Goal: Task Accomplishment & Management: Complete application form

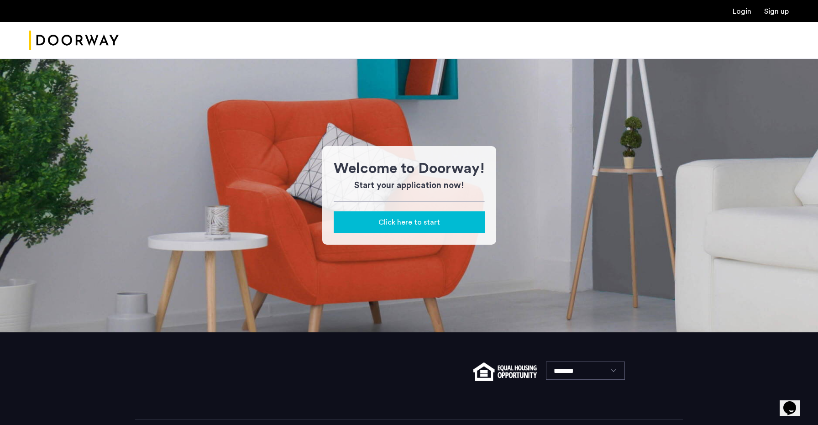
click at [435, 220] on span "Click here to start" at bounding box center [410, 222] width 62 height 11
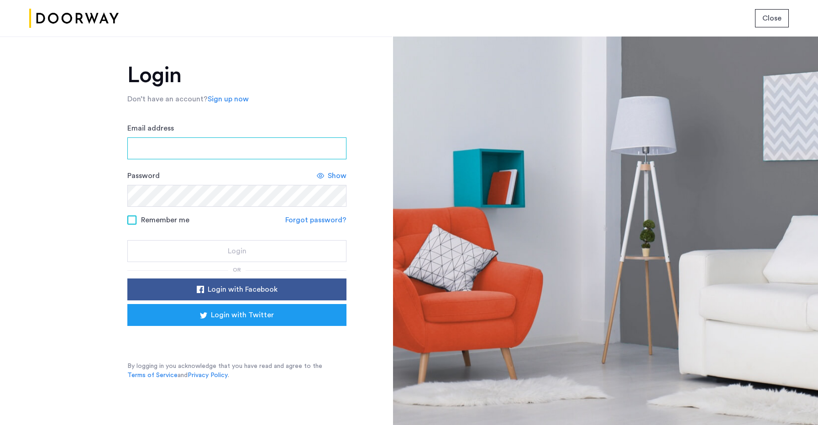
click at [230, 142] on input "Email address" at bounding box center [236, 148] width 219 height 22
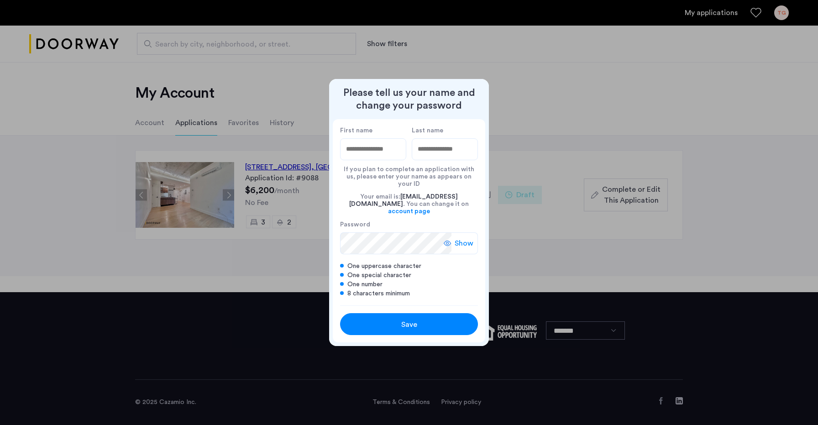
click at [263, 223] on div at bounding box center [409, 212] width 818 height 425
type input "*****"
type input "***"
click at [399, 319] on div "Save" at bounding box center [409, 324] width 88 height 11
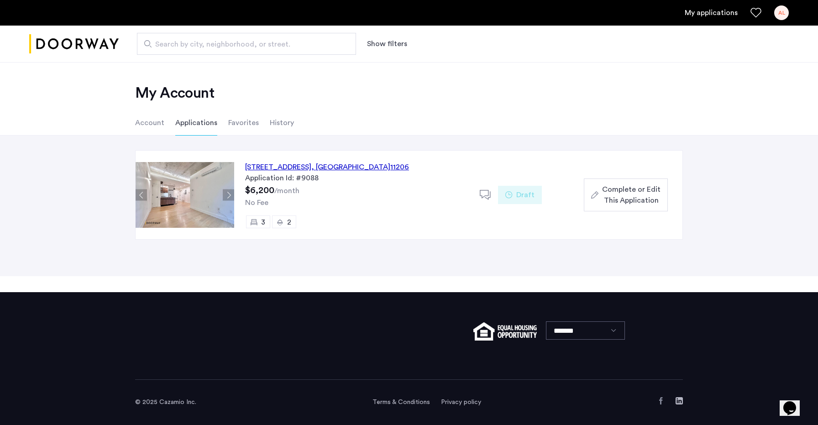
click at [631, 195] on span "Complete or Edit This Application" at bounding box center [631, 195] width 58 height 22
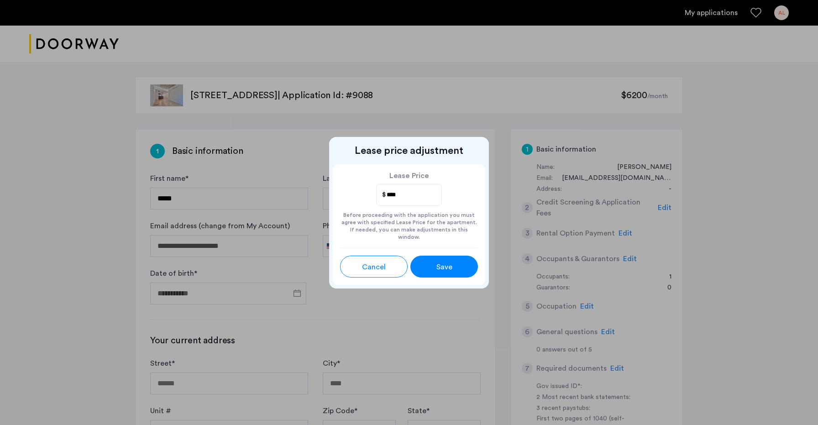
click at [443, 262] on span "Save" at bounding box center [445, 267] width 16 height 11
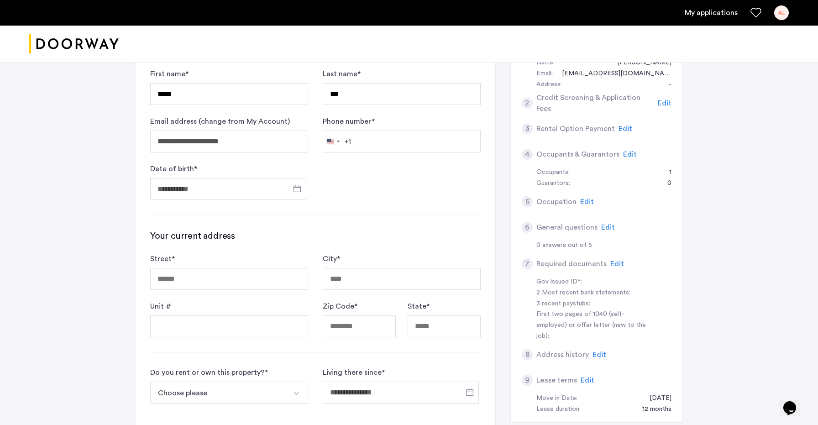
scroll to position [103, 0]
click at [243, 192] on input "Date of birth *" at bounding box center [228, 190] width 156 height 22
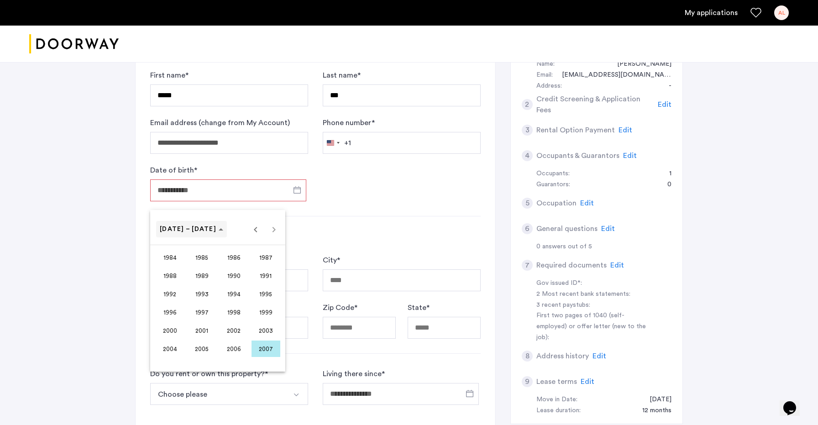
click at [196, 231] on span "1984 – 2007" at bounding box center [188, 229] width 57 height 6
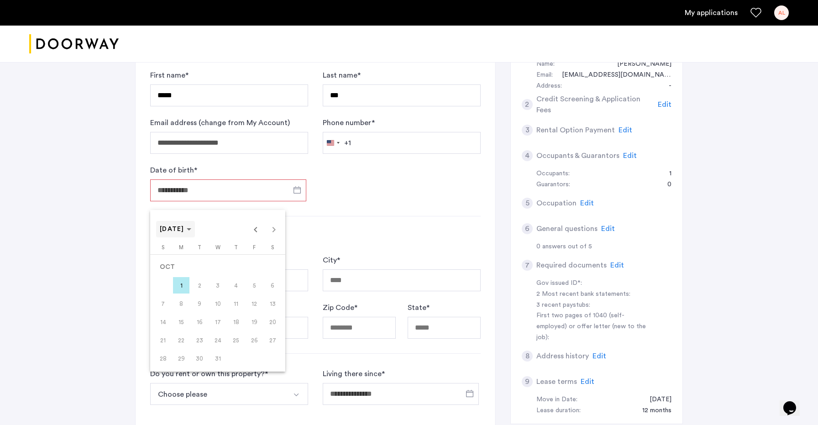
click at [191, 231] on span "OCT 2007" at bounding box center [176, 230] width 32 height 8
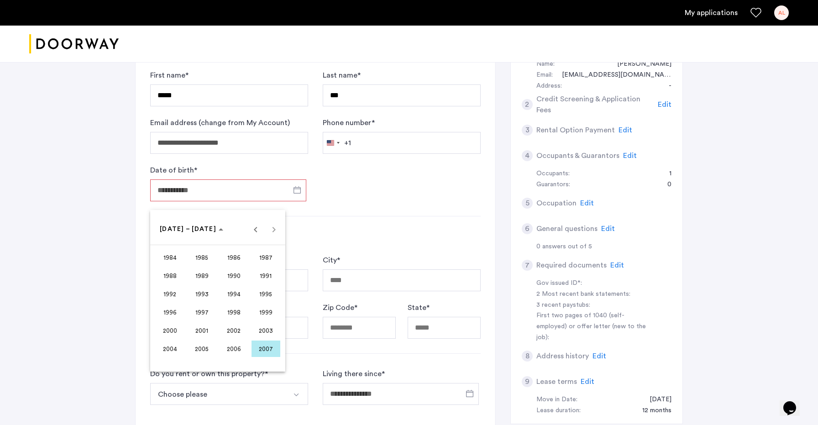
click at [177, 307] on span "1996" at bounding box center [170, 312] width 29 height 16
click at [229, 290] on span "JUL" at bounding box center [234, 294] width 29 height 16
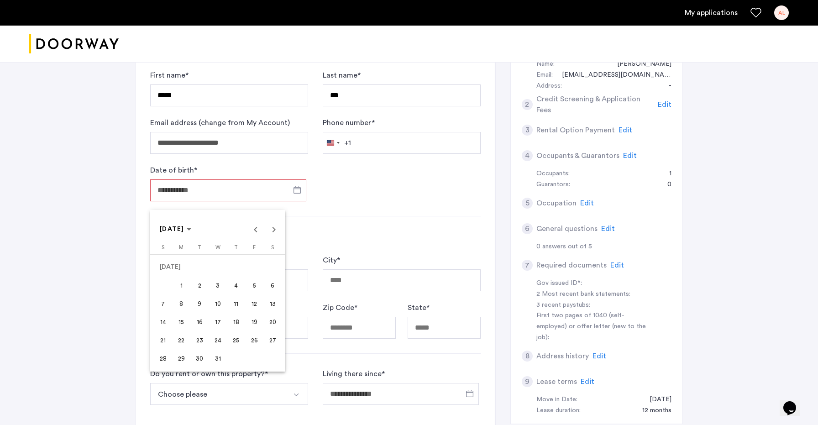
click at [195, 284] on span "2" at bounding box center [199, 285] width 16 height 16
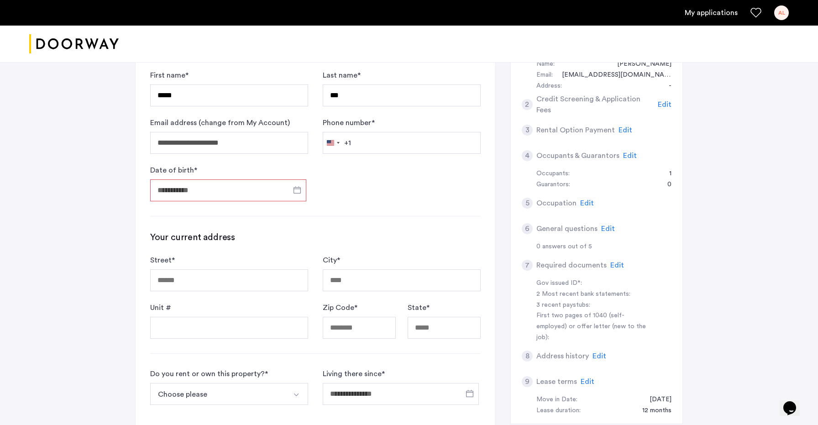
type input "**********"
click at [205, 283] on input "Street *" at bounding box center [229, 280] width 158 height 22
type input "**********"
type input "********"
type input "*****"
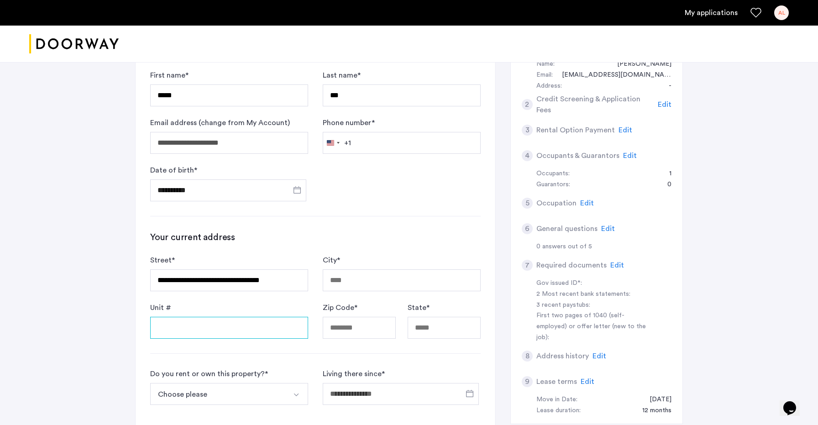
type input "**"
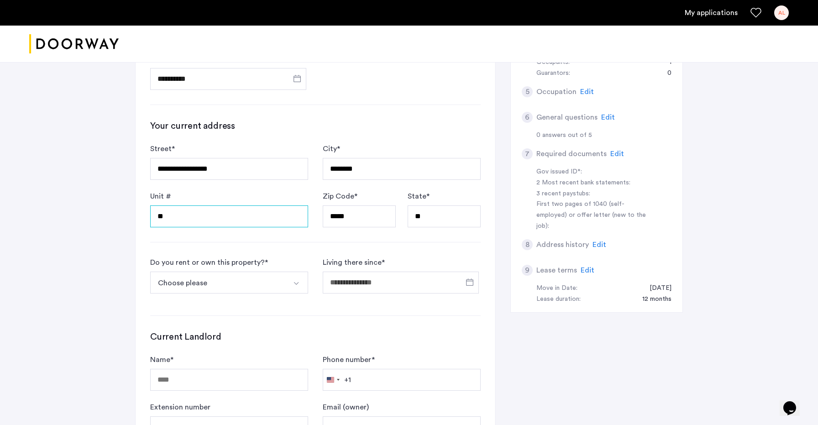
scroll to position [216, 0]
type input "**"
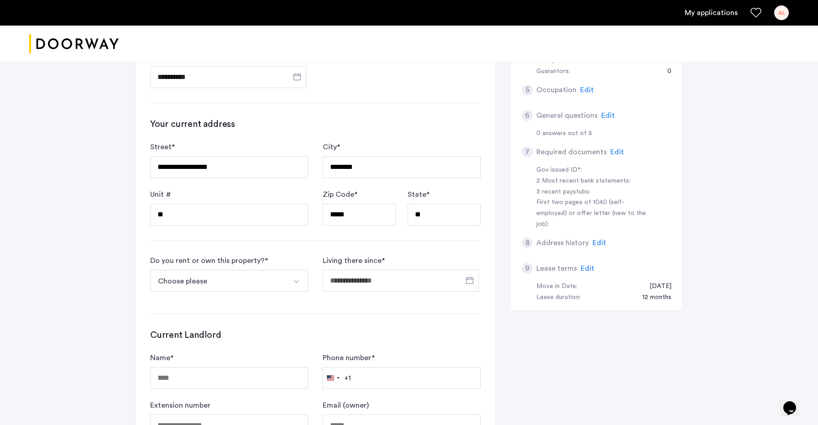
click at [274, 281] on button "Choose please" at bounding box center [218, 281] width 137 height 22
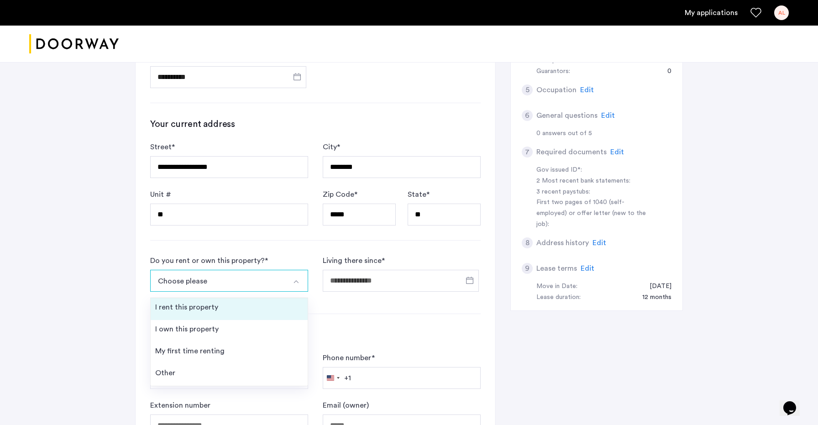
click at [192, 311] on div "I rent this property" at bounding box center [186, 307] width 63 height 11
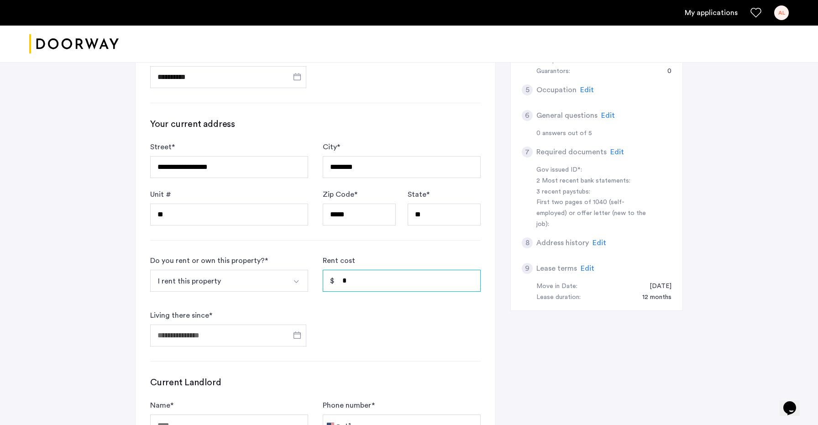
click at [388, 279] on input "*" at bounding box center [402, 281] width 158 height 22
type input "*****"
click at [158, 337] on input "Living there since *" at bounding box center [228, 336] width 156 height 22
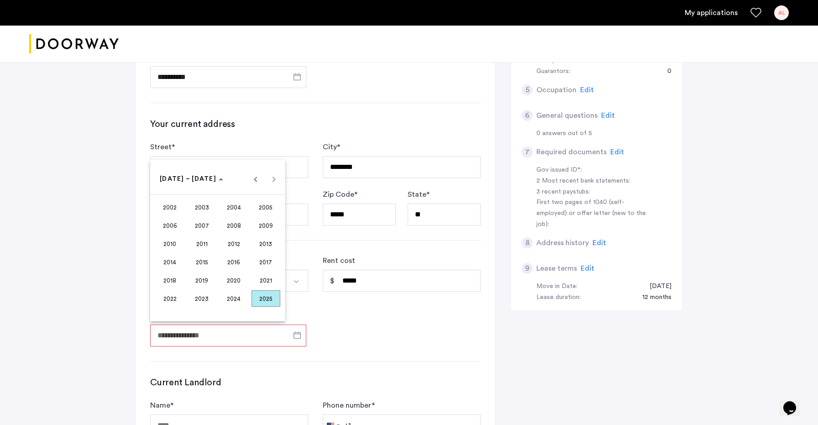
click at [206, 296] on span "2023" at bounding box center [202, 298] width 29 height 16
click at [205, 258] on span "OCT" at bounding box center [202, 262] width 29 height 16
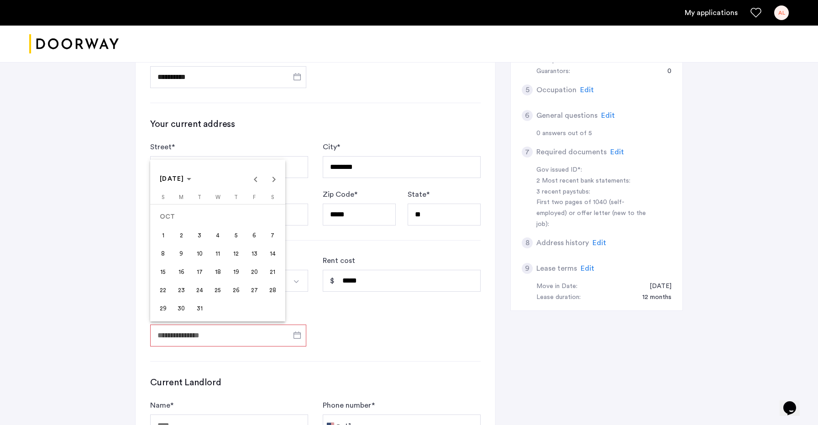
click at [340, 317] on div at bounding box center [409, 212] width 818 height 425
click at [190, 331] on input "Living there since *" at bounding box center [228, 336] width 156 height 22
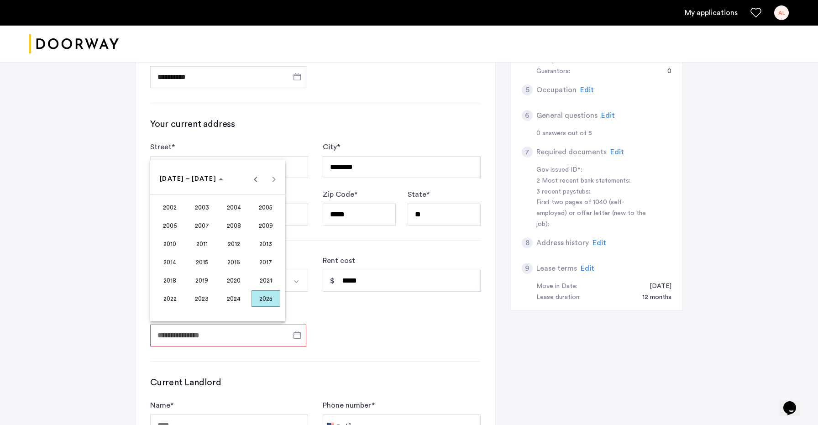
click at [260, 300] on span "2025" at bounding box center [266, 298] width 29 height 16
click at [194, 262] on span "OCT" at bounding box center [202, 262] width 29 height 16
click at [156, 263] on span "SEP" at bounding box center [170, 262] width 29 height 16
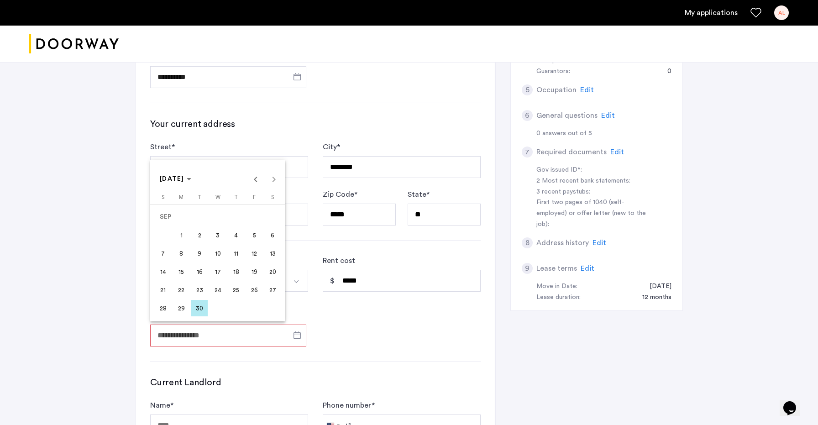
click at [195, 309] on span "30" at bounding box center [199, 308] width 16 height 16
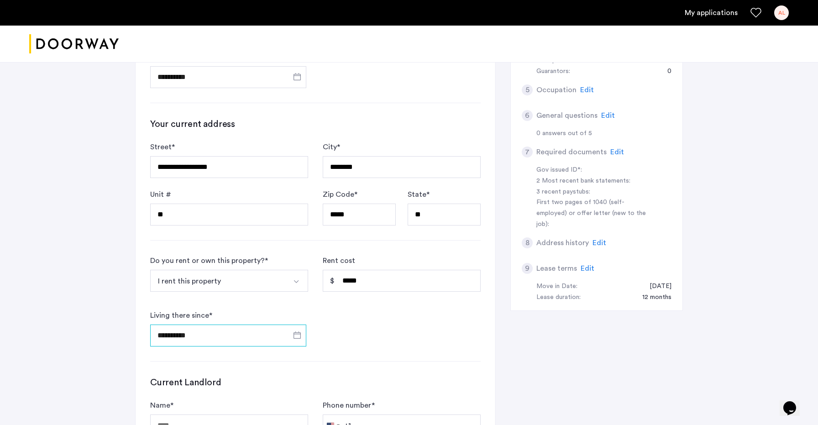
click at [226, 332] on input "**********" at bounding box center [228, 336] width 156 height 22
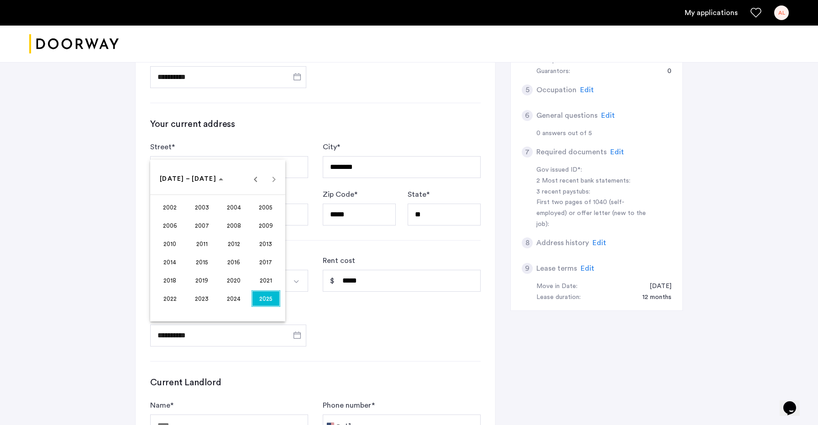
click at [200, 300] on span "2023" at bounding box center [202, 298] width 29 height 16
click at [194, 261] on span "OCT" at bounding box center [202, 262] width 29 height 16
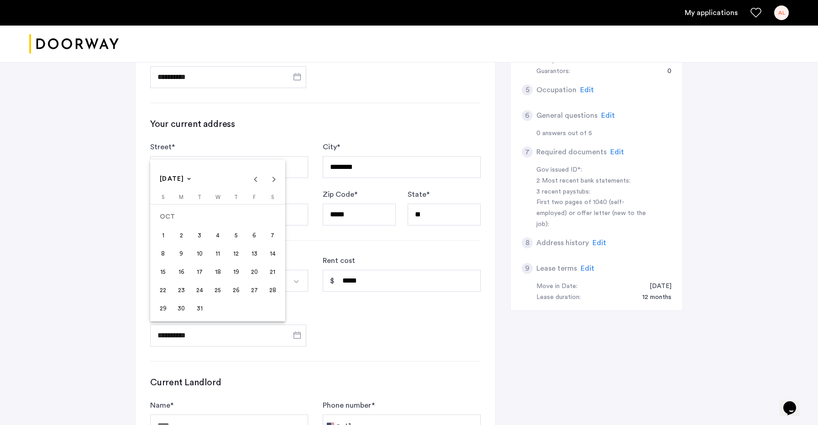
click at [201, 314] on span "31" at bounding box center [199, 308] width 16 height 16
type input "**********"
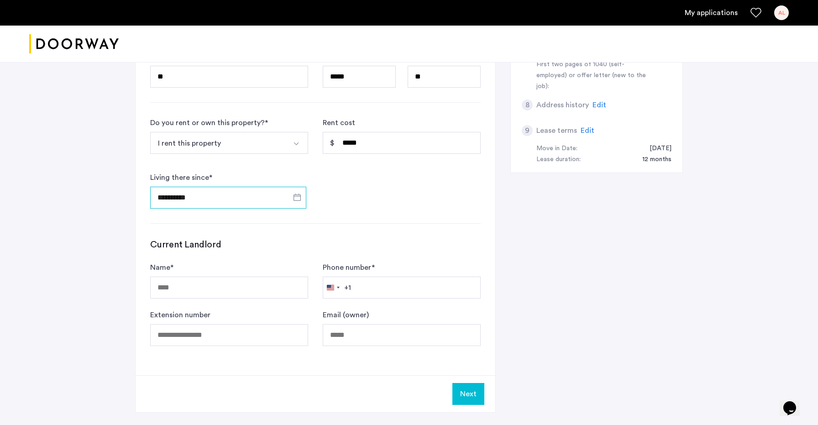
scroll to position [358, 0]
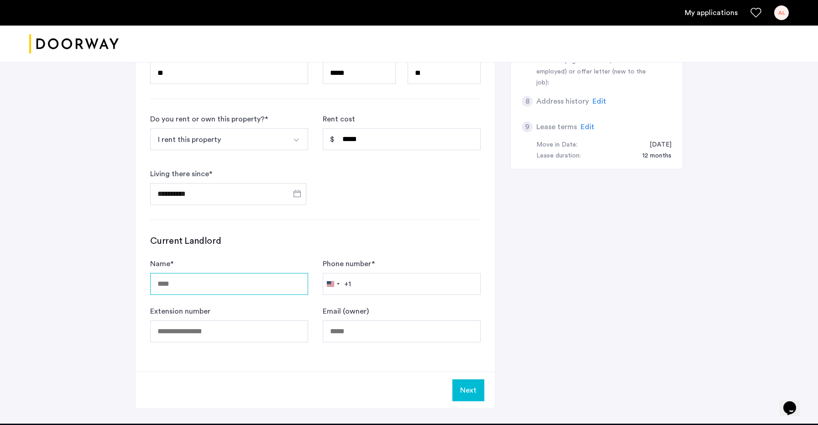
click at [204, 290] on input "Name *" at bounding box center [229, 284] width 158 height 22
type input "******"
click at [391, 284] on input "Phone number *" at bounding box center [402, 284] width 158 height 22
click at [344, 331] on input "Email (owner)" at bounding box center [402, 332] width 158 height 22
type input "**********"
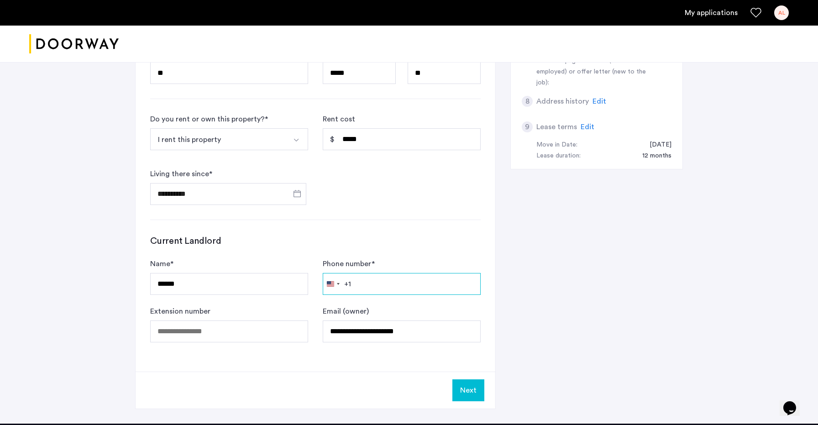
click at [369, 281] on input "Phone number *" at bounding box center [402, 284] width 158 height 22
type input "**********"
click at [464, 394] on button "Next" at bounding box center [469, 390] width 32 height 22
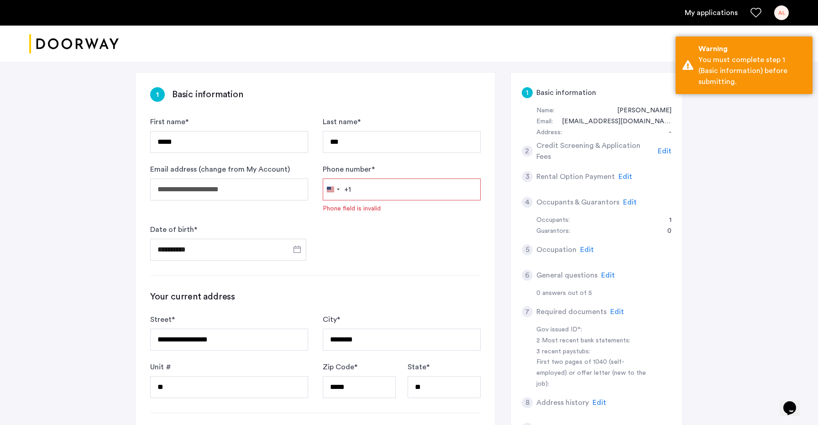
scroll to position [55, 0]
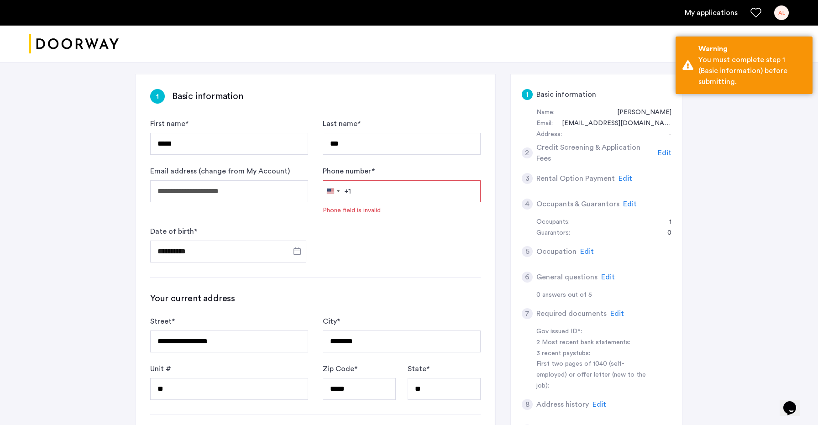
click at [409, 185] on input "Phone number *" at bounding box center [402, 191] width 158 height 22
type input "**********"
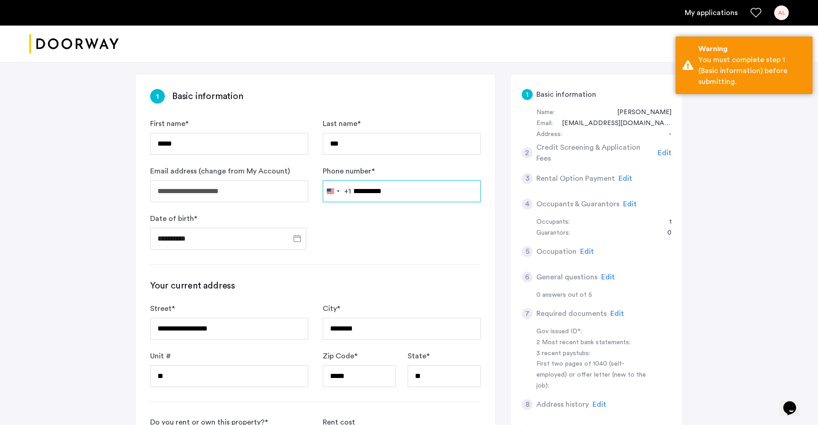
scroll to position [490, 0]
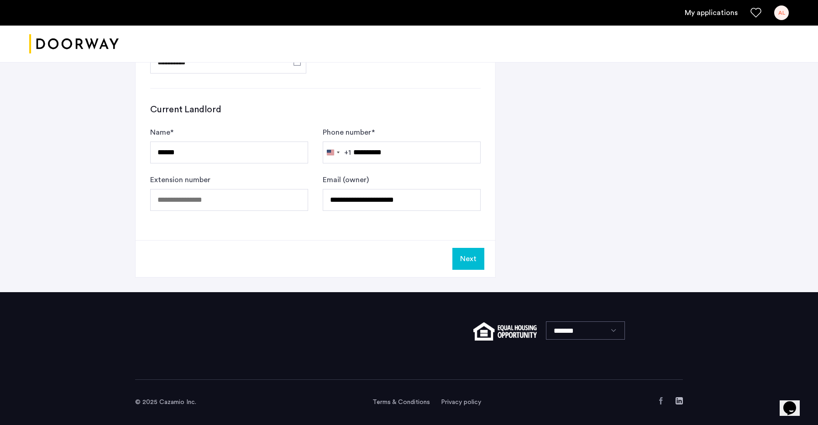
click at [470, 263] on button "Next" at bounding box center [469, 259] width 32 height 22
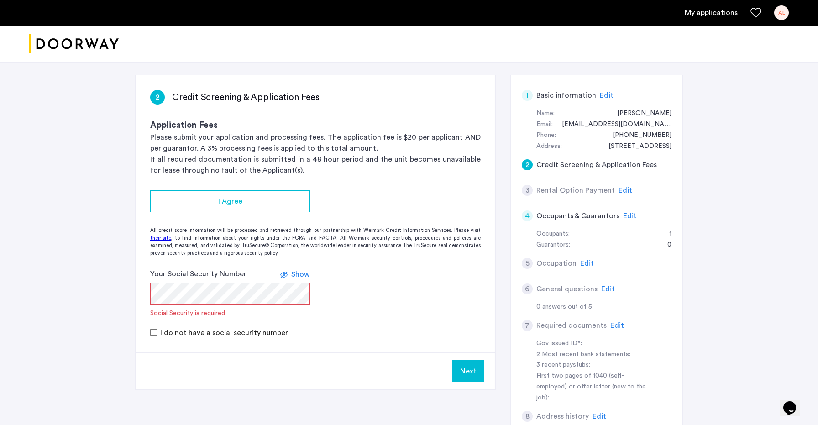
scroll to position [61, 0]
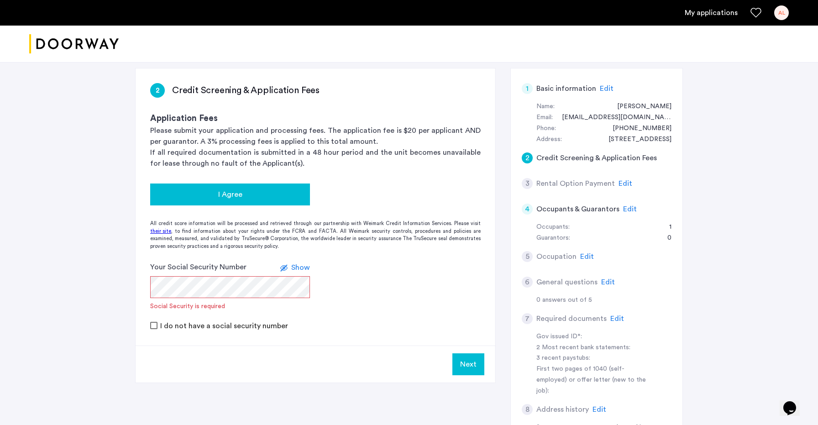
click at [236, 197] on span "I Agree" at bounding box center [230, 194] width 24 height 11
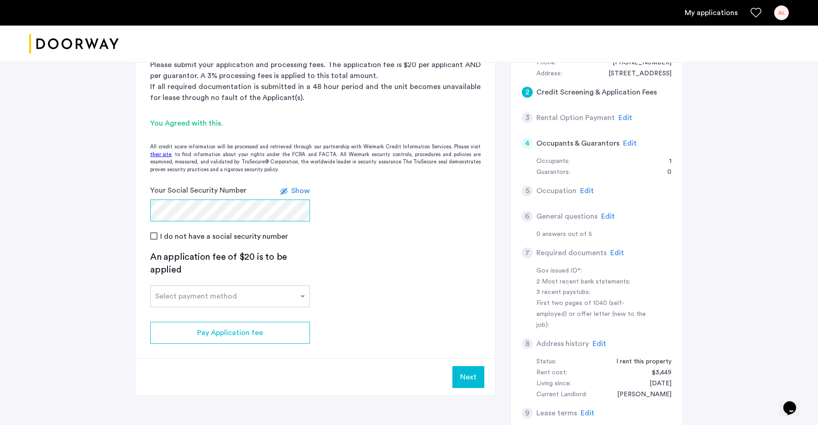
scroll to position [144, 0]
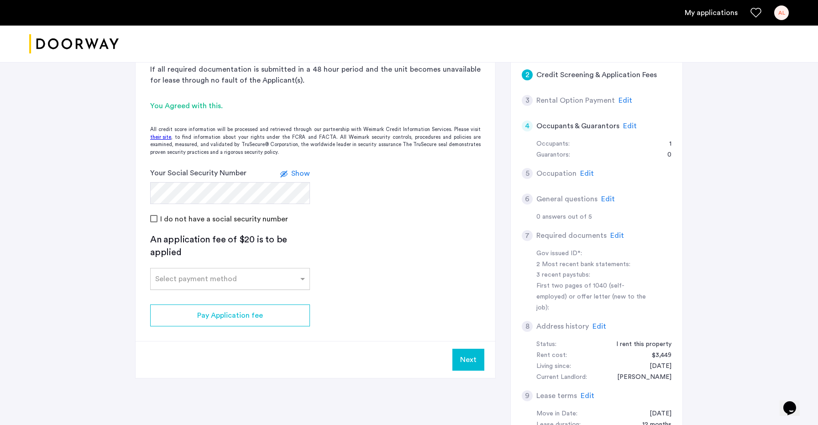
click at [214, 274] on input "text" at bounding box center [221, 277] width 132 height 6
click at [210, 308] on div "Credit Card ACH Deliver Check Zelle Venmo" at bounding box center [230, 335] width 159 height 91
click at [180, 299] on span "Credit Card" at bounding box center [175, 298] width 41 height 7
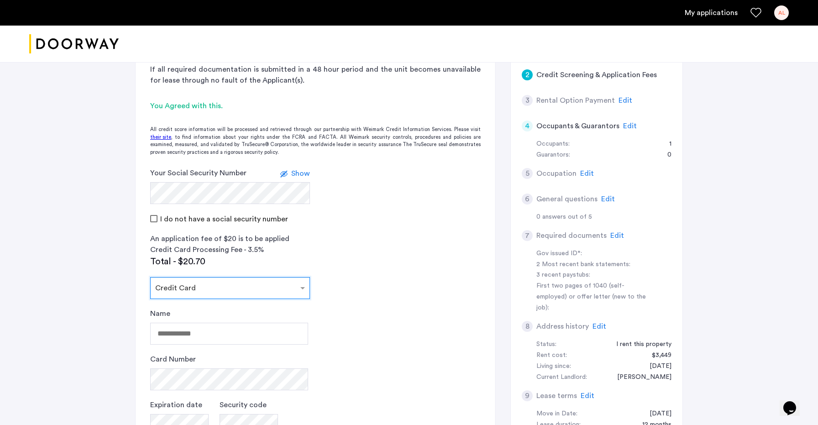
click at [228, 292] on div "Select payment method × Credit Card" at bounding box center [224, 288] width 147 height 11
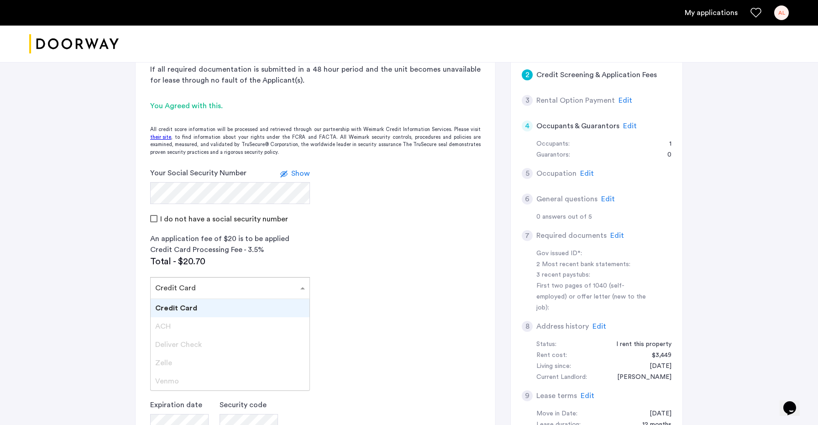
click at [211, 330] on div "ACH" at bounding box center [230, 326] width 159 height 18
click at [160, 327] on span "ACH" at bounding box center [163, 326] width 16 height 7
click at [99, 301] on div "152 Manhattan Avenue, Unit 3B, Brooklyn, NY 11206 | Application Id: #9088 $6200…" at bounding box center [409, 237] width 818 height 639
click at [252, 289] on input "text" at bounding box center [221, 286] width 132 height 6
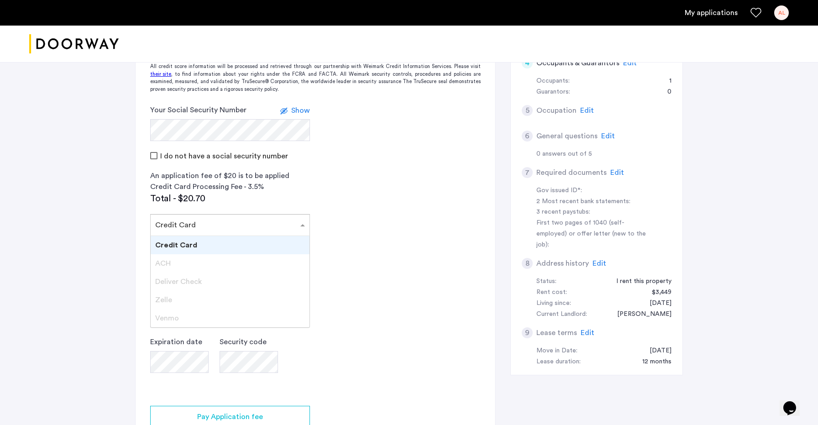
scroll to position [218, 0]
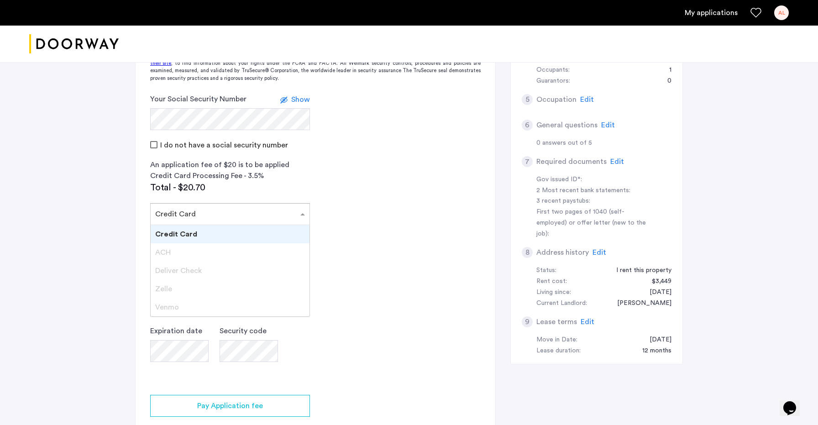
click at [351, 261] on app-credit-screening "2 Credit Screening & Application Fees Application Fees Please submit your appli…" at bounding box center [316, 189] width 360 height 557
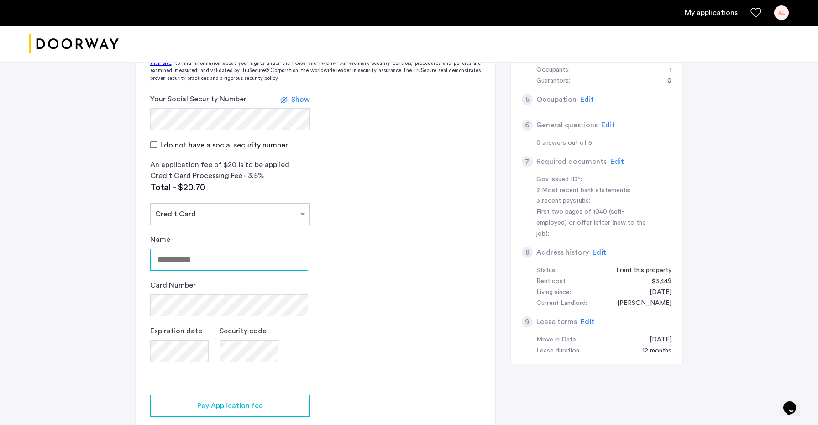
click at [184, 260] on input "Name" at bounding box center [229, 260] width 158 height 22
type input "*********"
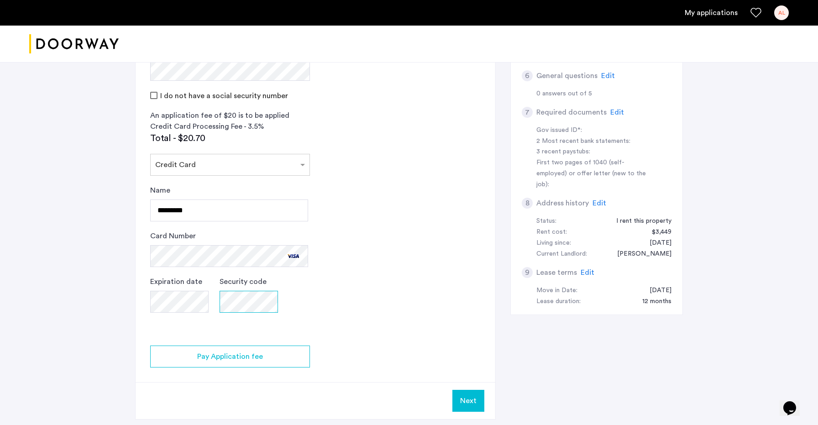
scroll to position [274, 0]
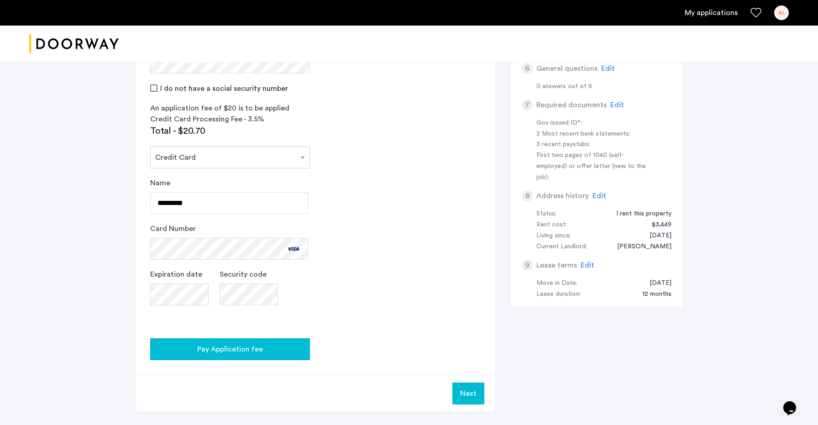
click at [217, 346] on span "Pay Application fee" at bounding box center [230, 349] width 66 height 11
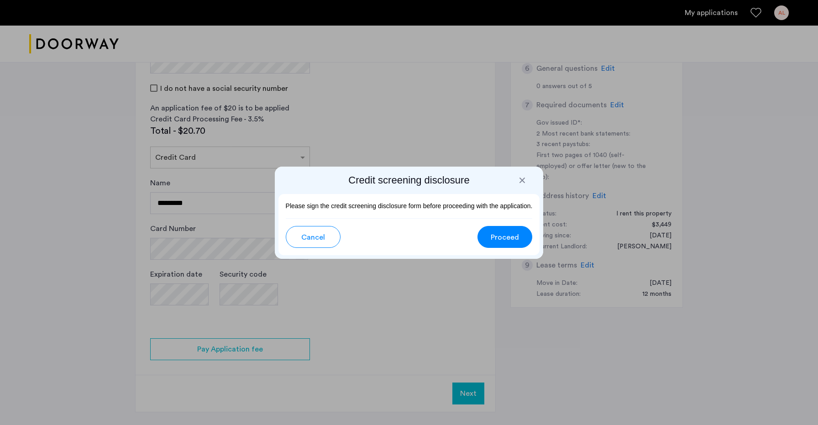
click at [511, 236] on span "Proceed" at bounding box center [505, 237] width 28 height 11
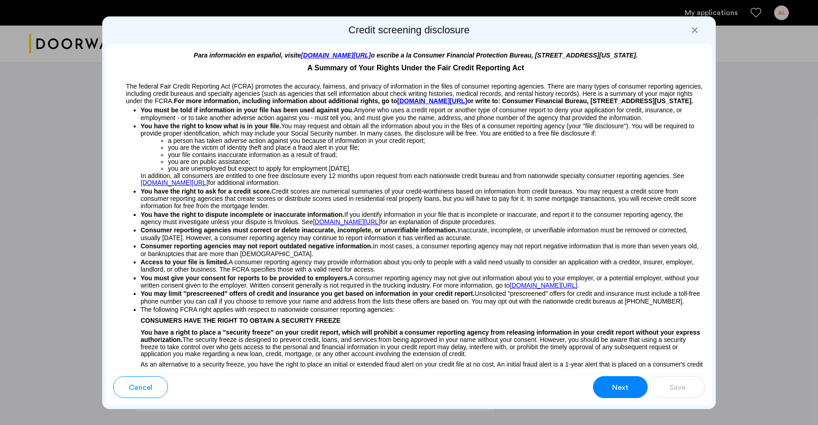
click at [612, 395] on button "Next" at bounding box center [620, 387] width 55 height 22
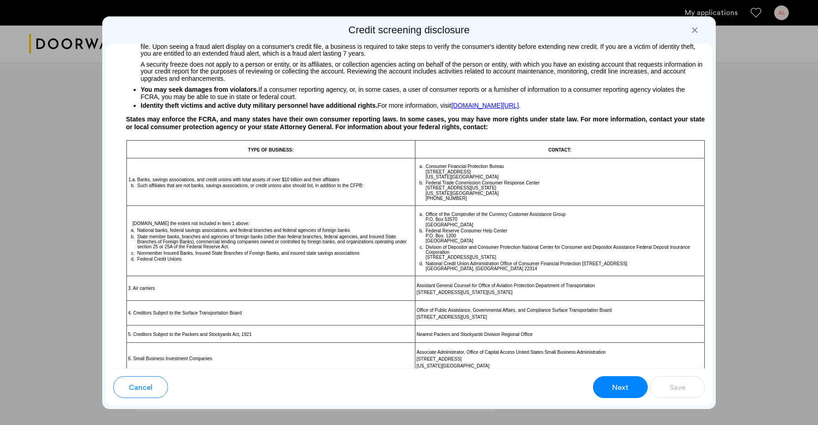
click at [612, 395] on button "Next" at bounding box center [620, 387] width 55 height 22
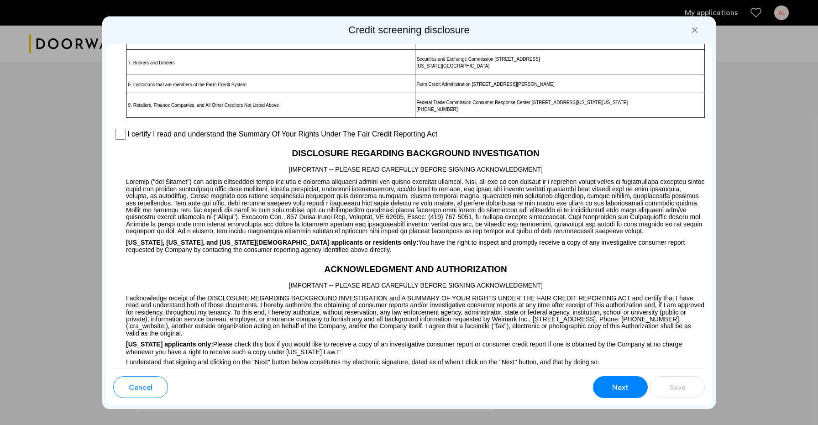
click at [612, 395] on button "Next" at bounding box center [620, 387] width 55 height 22
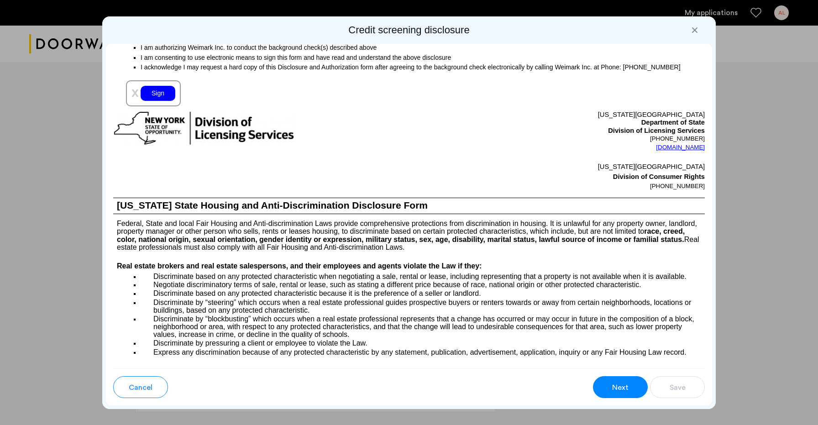
click at [612, 395] on button "Next" at bounding box center [620, 387] width 55 height 22
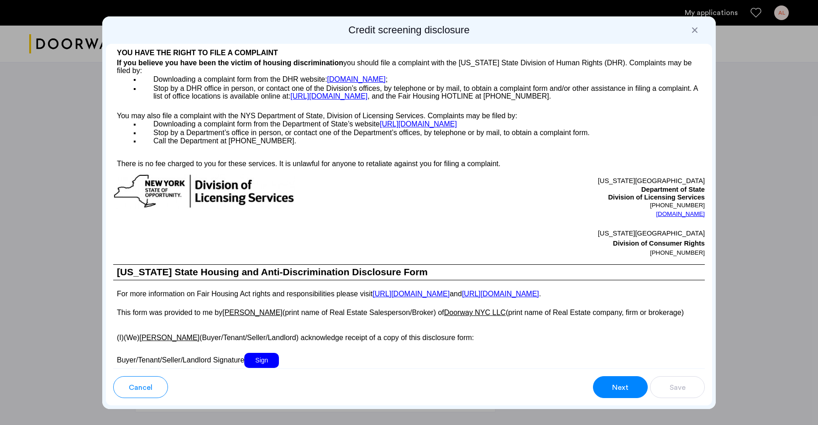
click at [612, 395] on button "Next" at bounding box center [620, 387] width 55 height 22
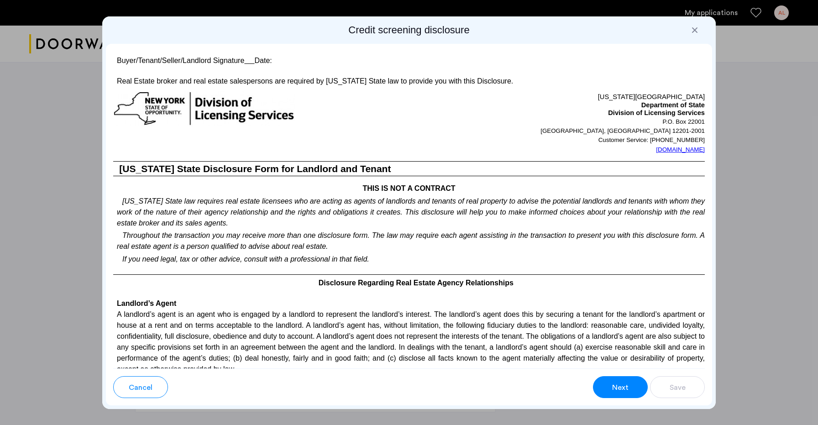
click at [612, 395] on button "Next" at bounding box center [620, 387] width 55 height 22
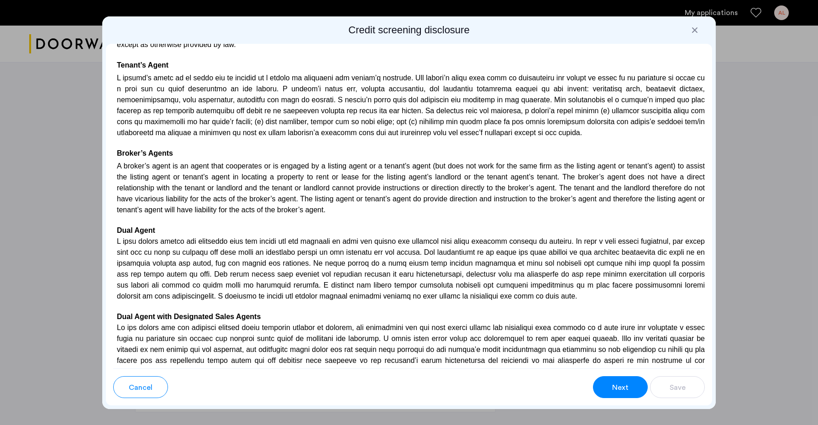
click at [612, 395] on button "Next" at bounding box center [620, 387] width 55 height 22
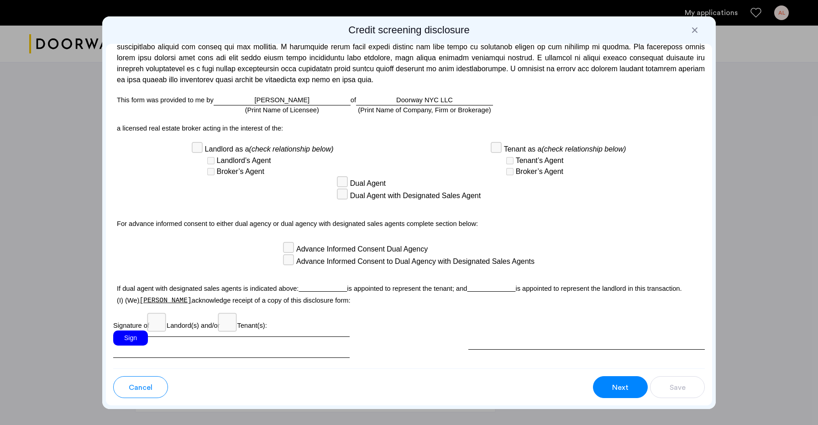
click at [612, 395] on button "Next" at bounding box center [620, 387] width 55 height 22
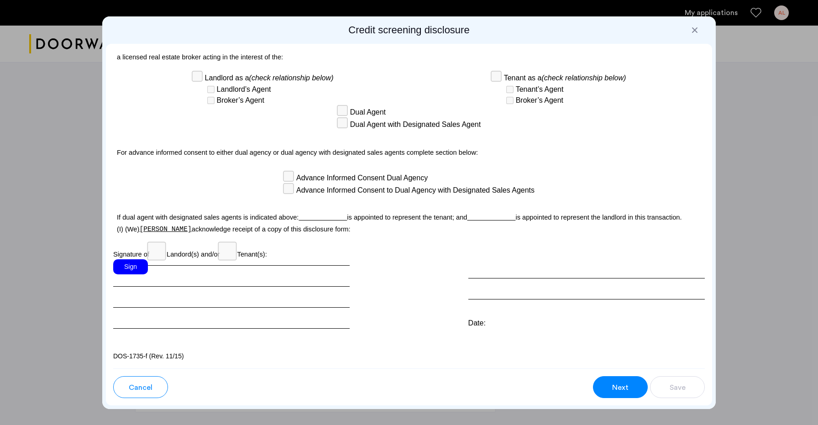
click at [115, 273] on div "Sign" at bounding box center [231, 293] width 237 height 69
click at [693, 32] on div at bounding box center [694, 30] width 9 height 9
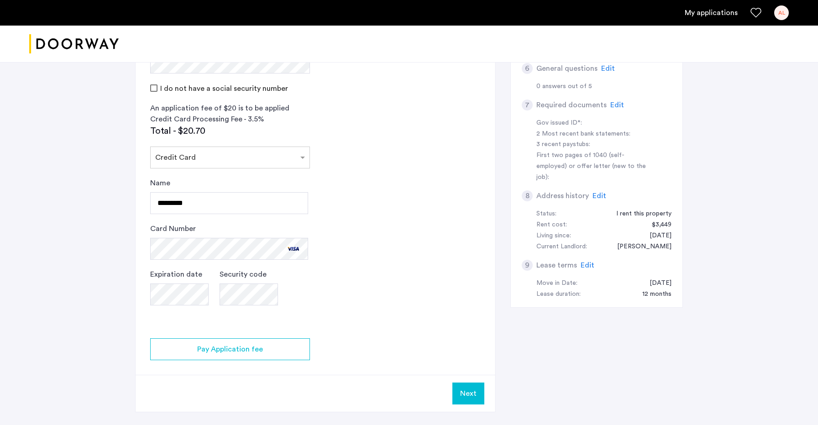
click at [455, 389] on button "Next" at bounding box center [469, 394] width 32 height 22
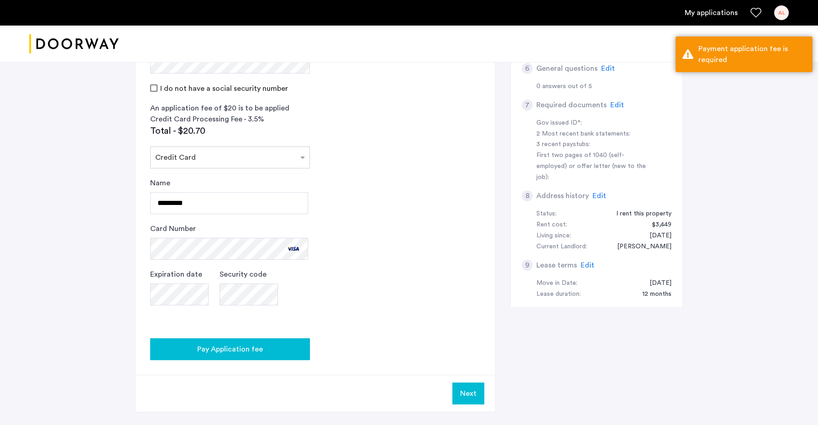
click at [211, 353] on span "Pay Application fee" at bounding box center [230, 349] width 66 height 11
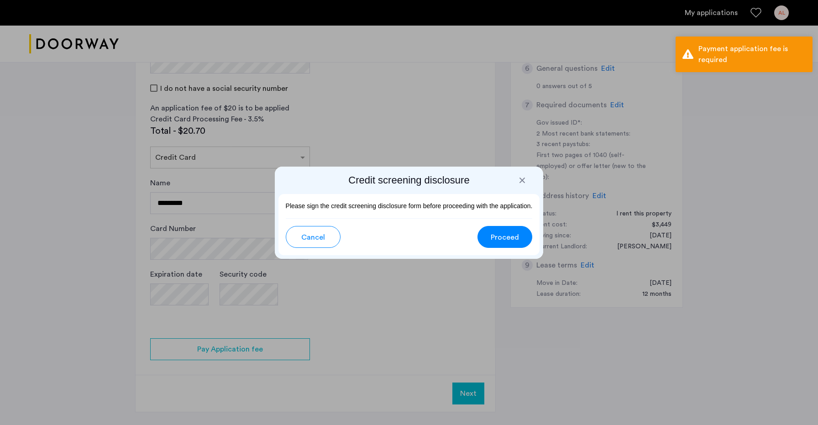
click at [488, 237] on button "Proceed" at bounding box center [505, 237] width 55 height 22
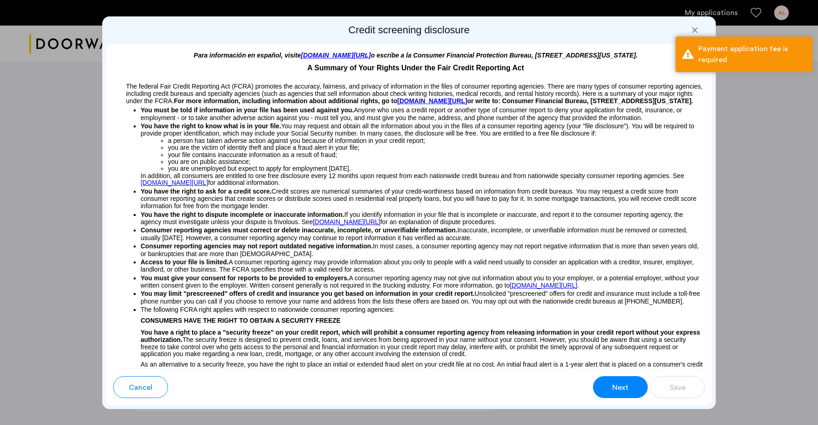
click at [615, 383] on span "Next" at bounding box center [620, 387] width 16 height 11
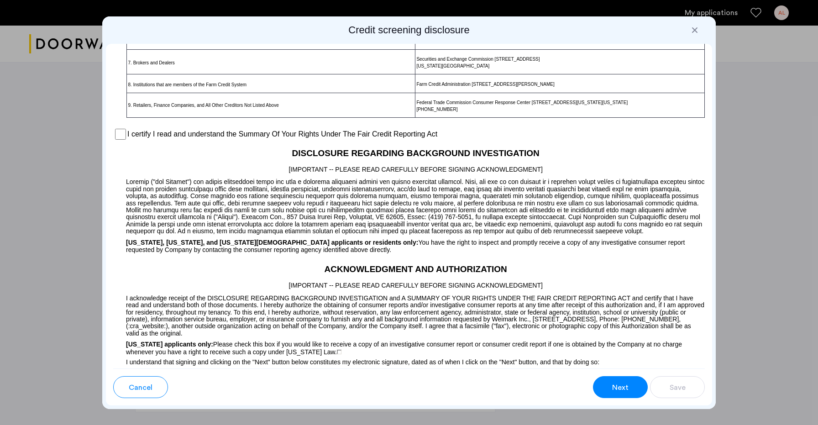
click at [608, 379] on button "Next" at bounding box center [620, 387] width 55 height 22
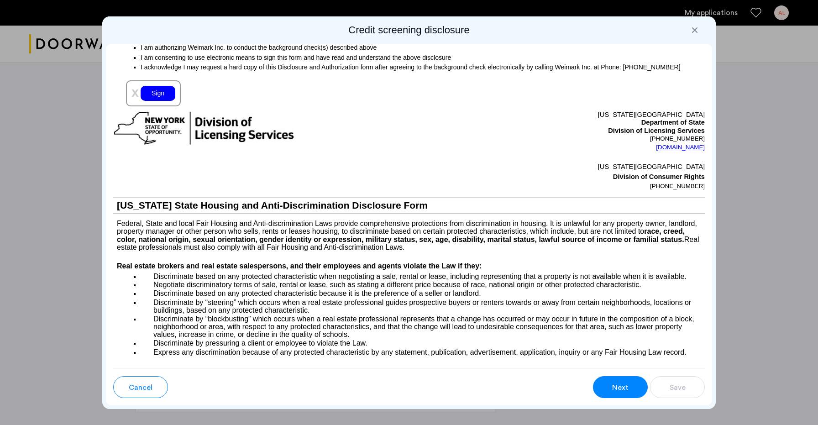
click at [608, 379] on button "Next" at bounding box center [620, 387] width 55 height 22
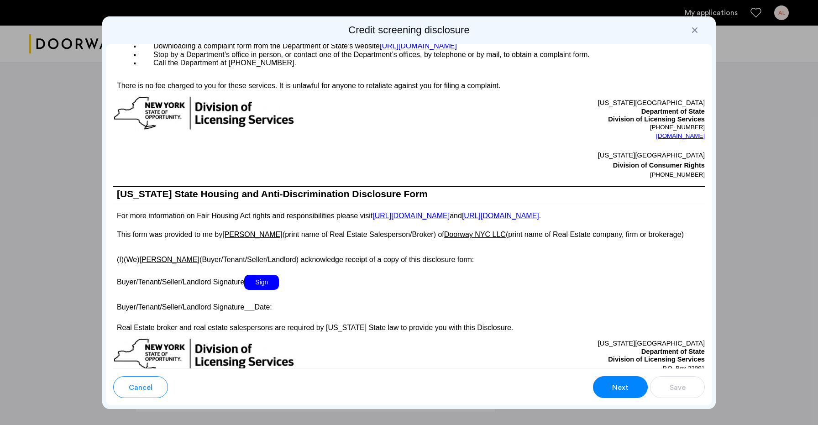
scroll to position [1376, 0]
click at [278, 290] on span "Sign" at bounding box center [261, 282] width 35 height 15
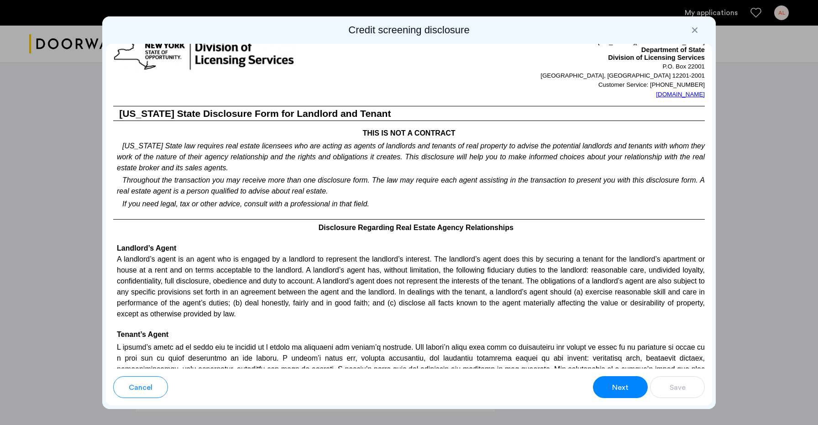
scroll to position [1702, 0]
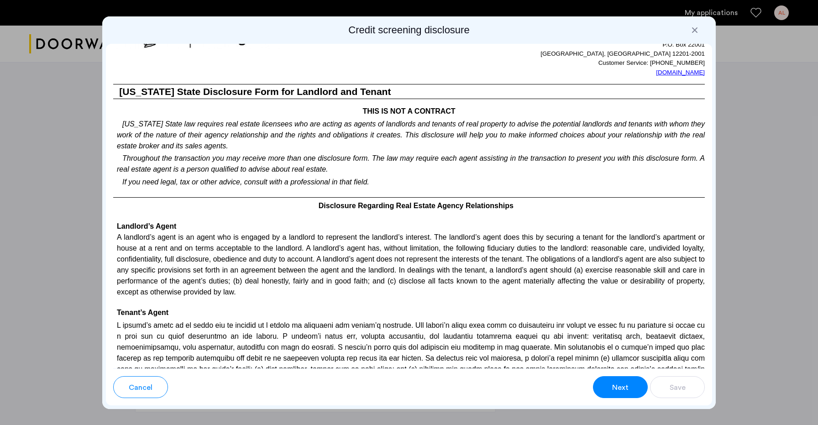
click at [600, 389] on button "Next" at bounding box center [620, 387] width 55 height 22
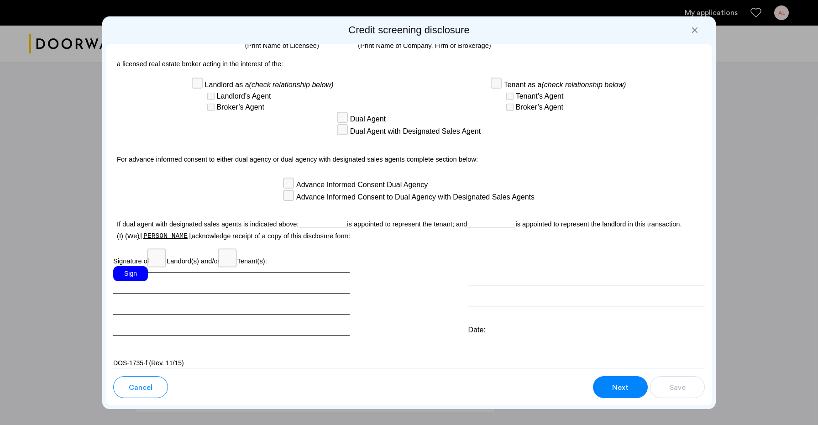
scroll to position [2349, 0]
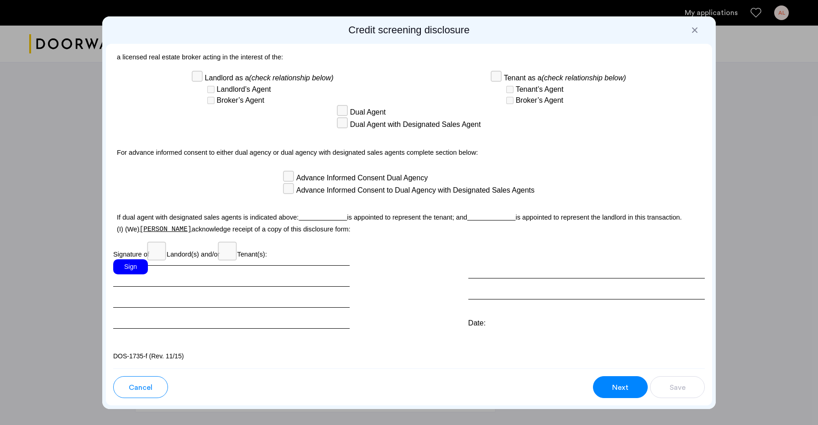
click at [130, 270] on div "Sign" at bounding box center [130, 266] width 35 height 15
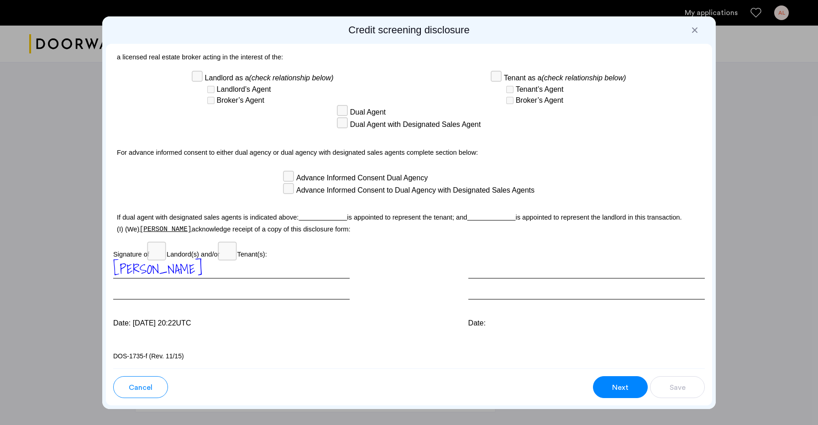
click at [609, 385] on button "Next" at bounding box center [620, 387] width 55 height 22
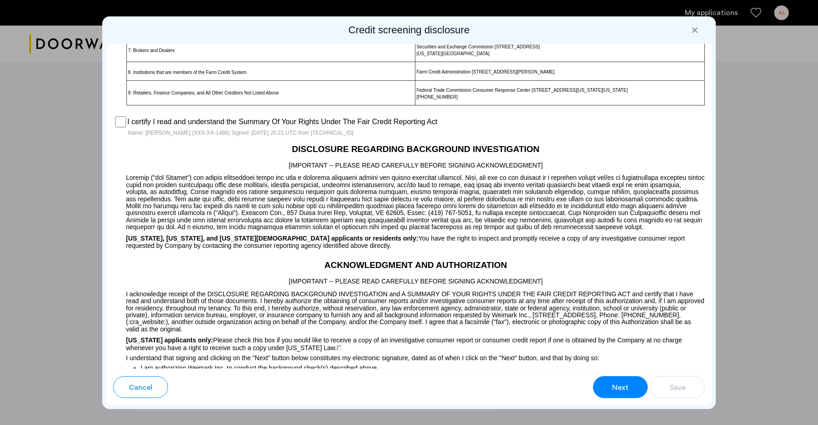
scroll to position [765, 0]
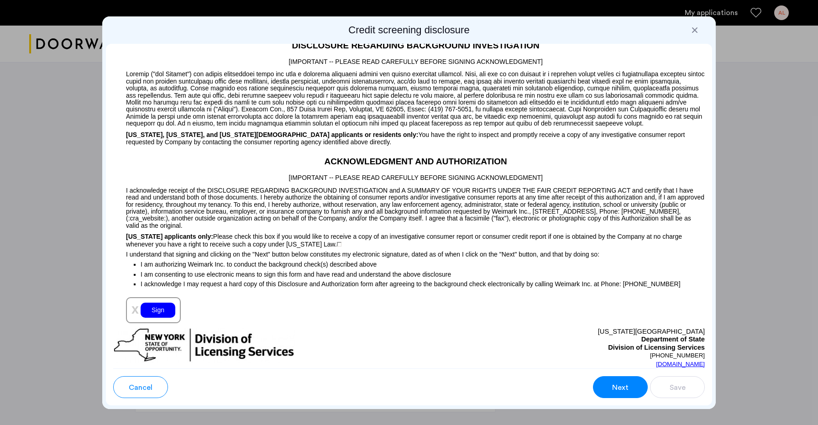
click at [143, 316] on div "Sign" at bounding box center [158, 310] width 35 height 15
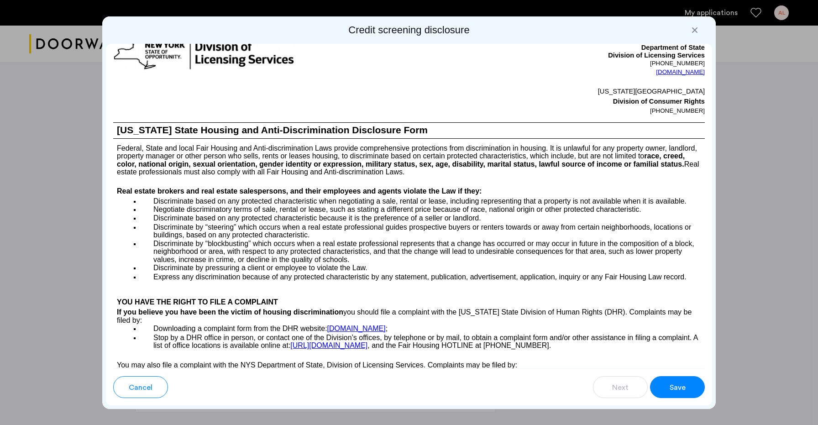
scroll to position [1474, 0]
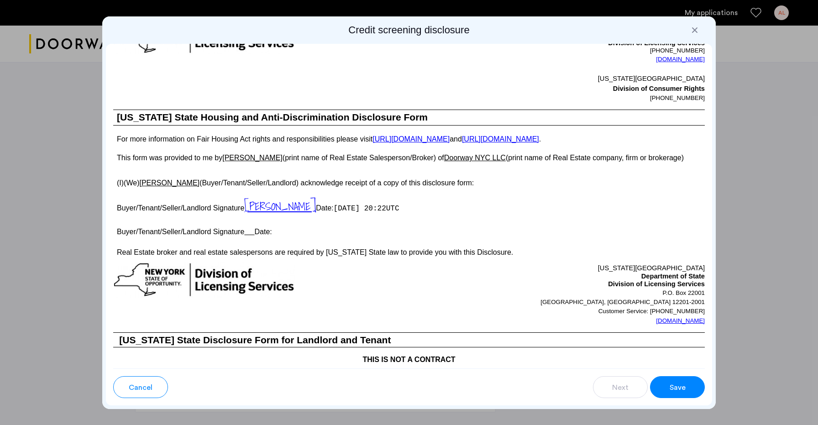
click at [681, 390] on span "Save" at bounding box center [678, 387] width 16 height 11
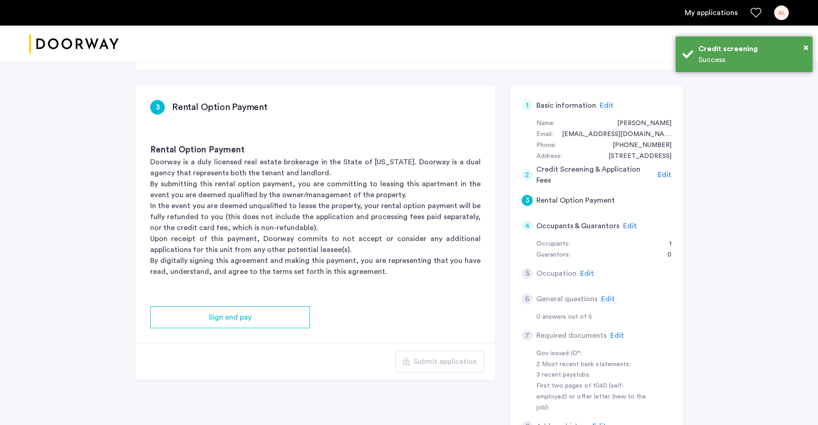
scroll to position [158, 0]
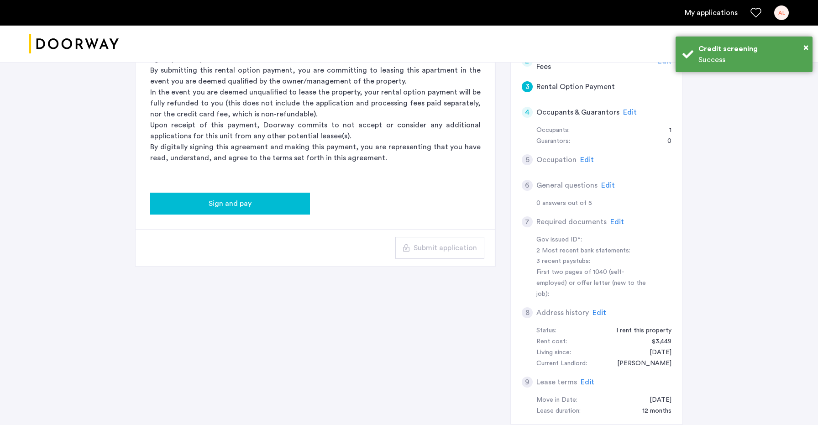
click at [217, 206] on span "Sign and pay" at bounding box center [230, 203] width 43 height 11
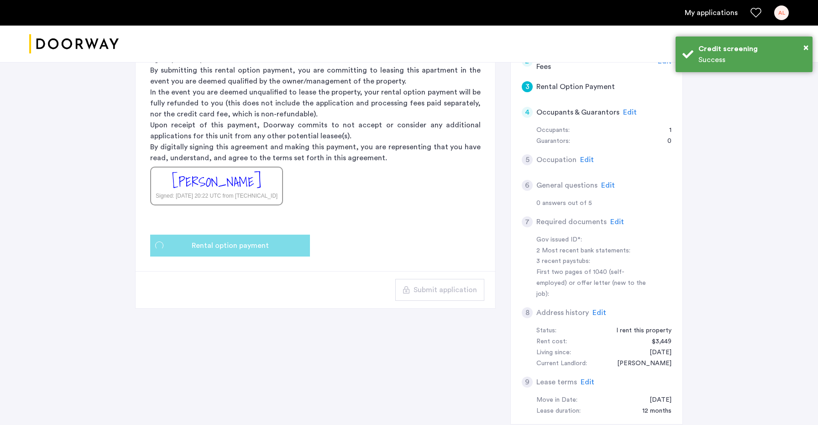
scroll to position [0, 0]
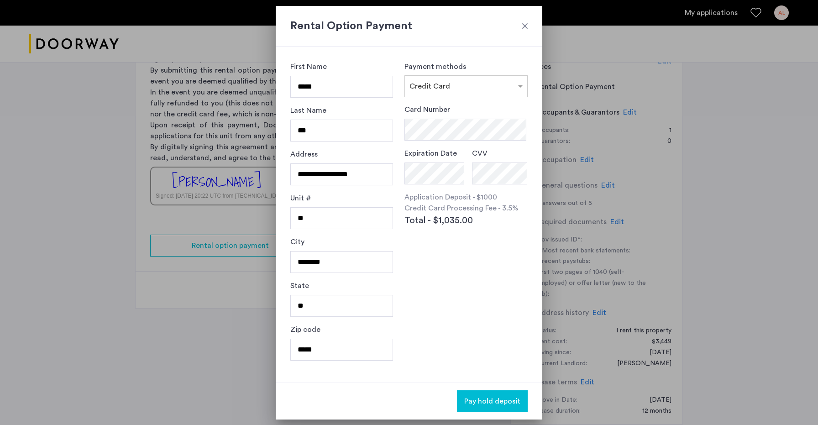
click at [56, 298] on div at bounding box center [409, 212] width 818 height 425
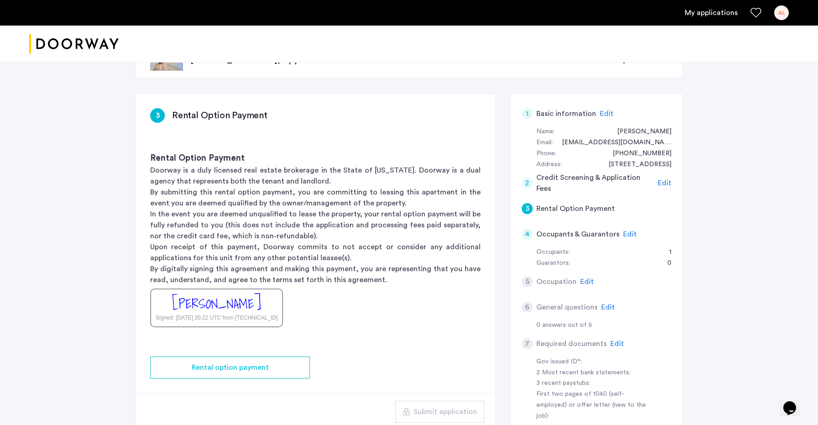
scroll to position [42, 0]
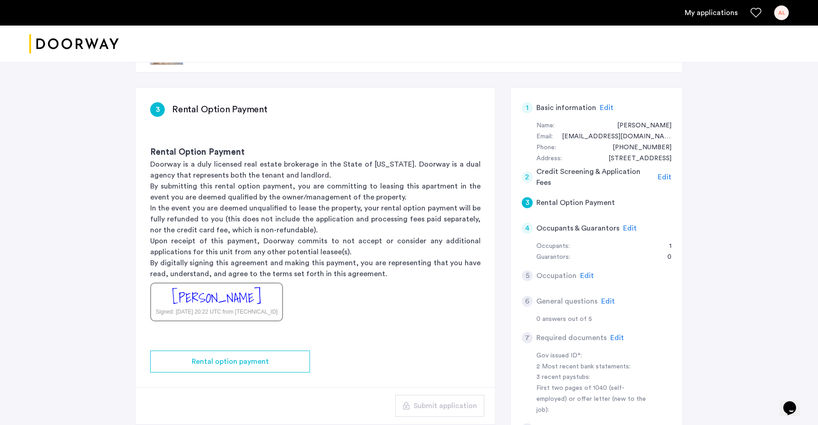
click at [626, 228] on span "Edit" at bounding box center [630, 228] width 14 height 7
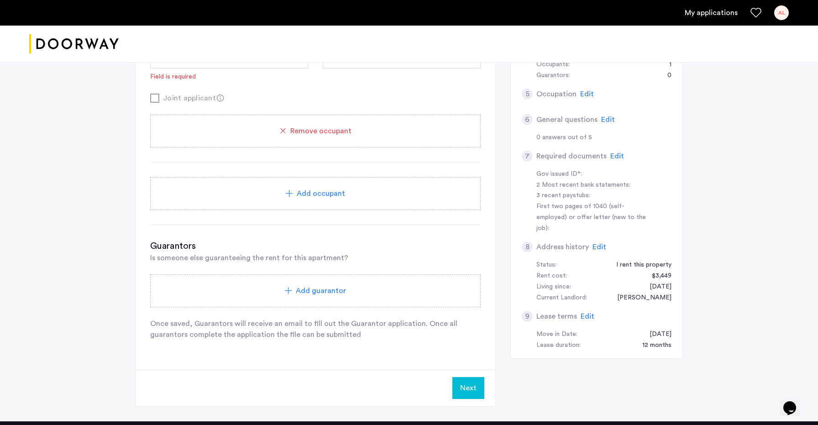
scroll to position [224, 0]
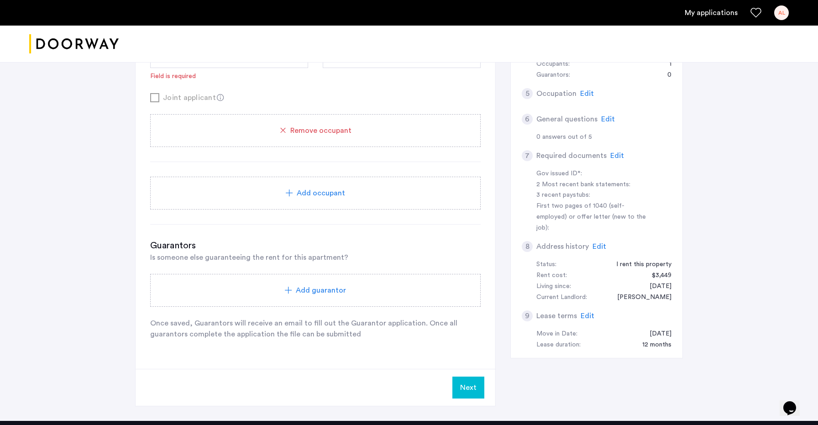
click at [300, 288] on span "Add guarantor" at bounding box center [321, 290] width 50 height 11
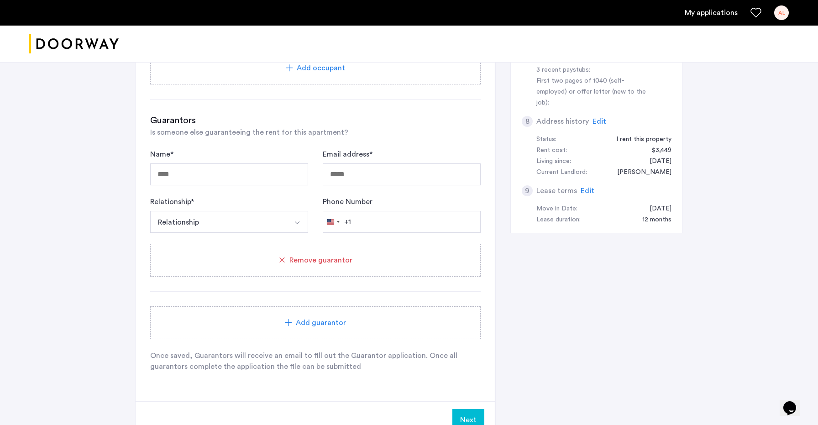
scroll to position [351, 0]
click at [360, 258] on div "Remove guarantor" at bounding box center [315, 258] width 309 height 11
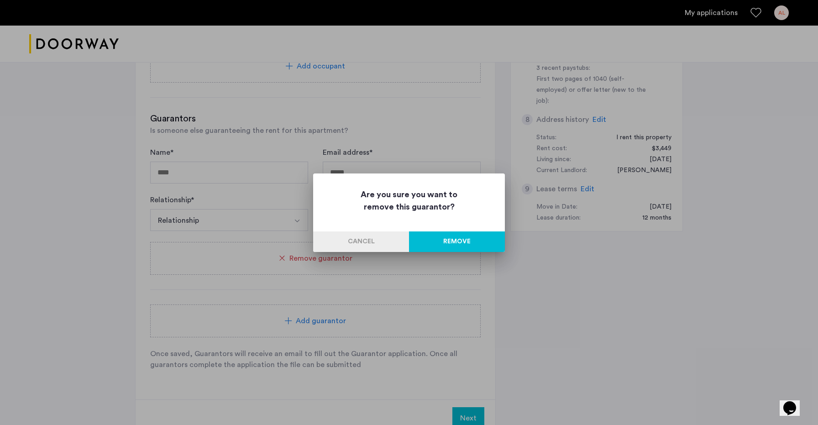
click at [451, 244] on button "Remove" at bounding box center [457, 242] width 96 height 21
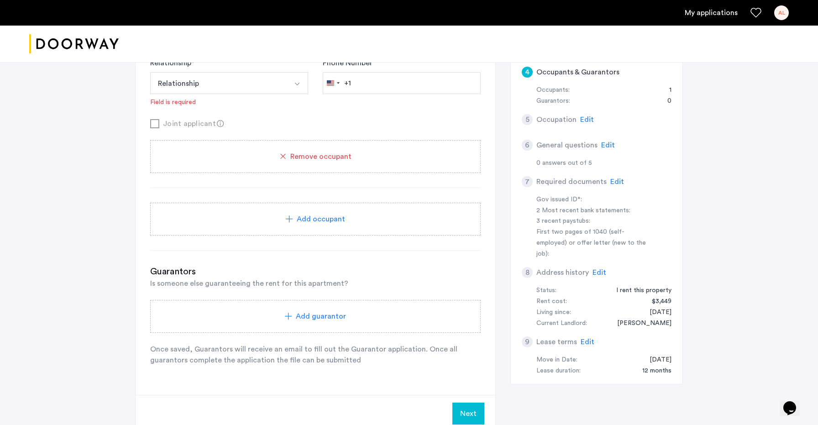
scroll to position [121, 0]
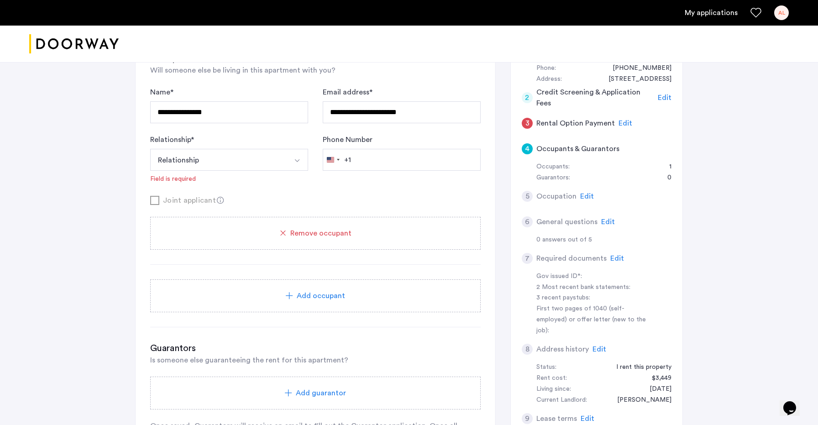
click at [587, 196] on span "Edit" at bounding box center [587, 196] width 14 height 7
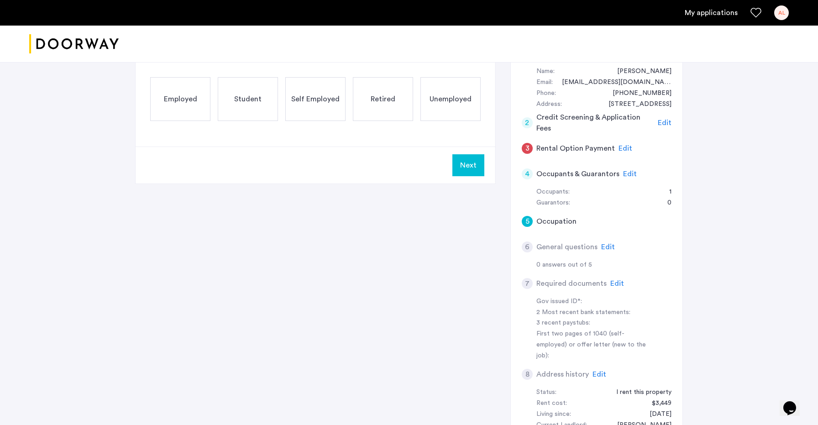
scroll to position [0, 0]
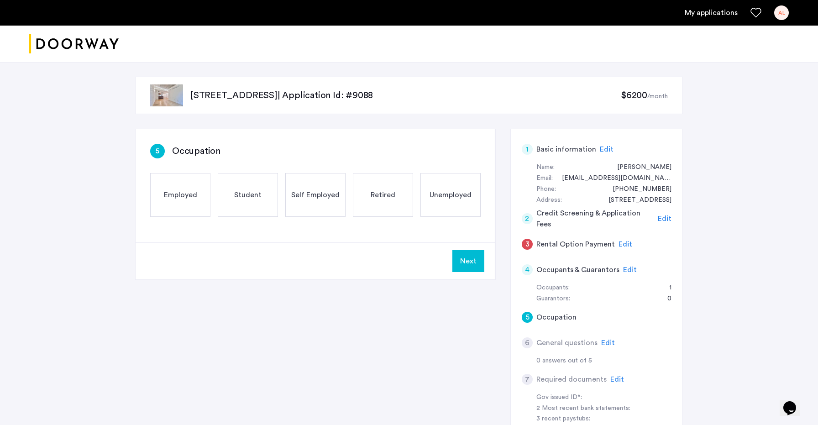
click at [624, 243] on span "Edit" at bounding box center [626, 244] width 14 height 7
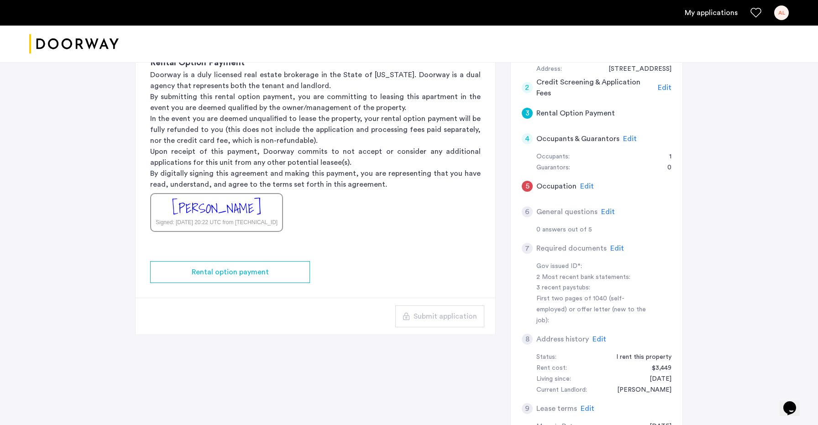
scroll to position [154, 0]
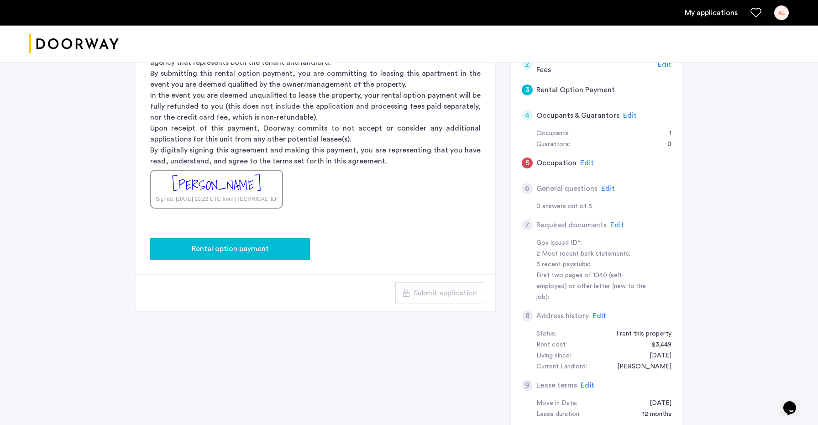
click at [259, 251] on span "Rental option payment" at bounding box center [230, 248] width 77 height 11
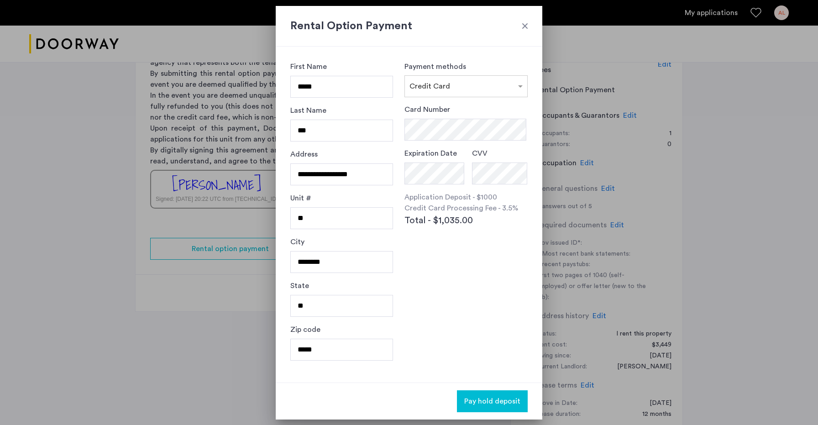
click at [177, 293] on div at bounding box center [409, 212] width 818 height 425
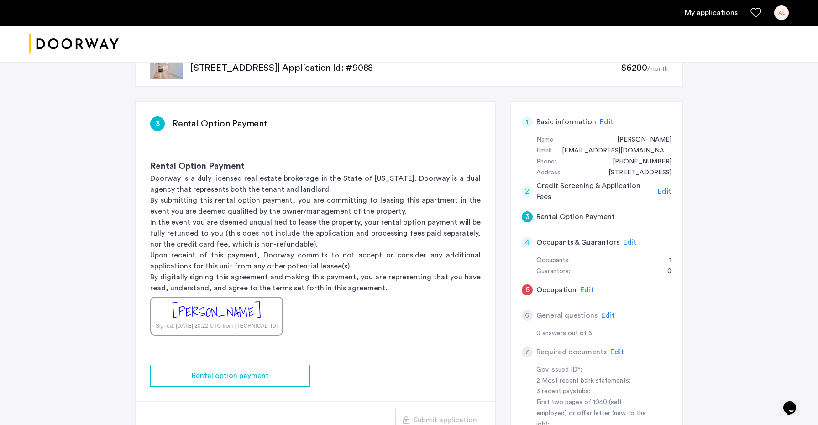
scroll to position [3, 0]
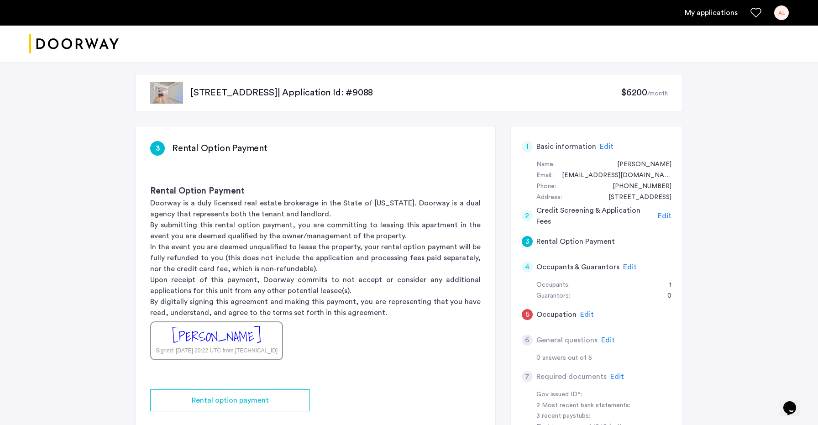
click at [586, 315] on span "Edit" at bounding box center [587, 314] width 14 height 7
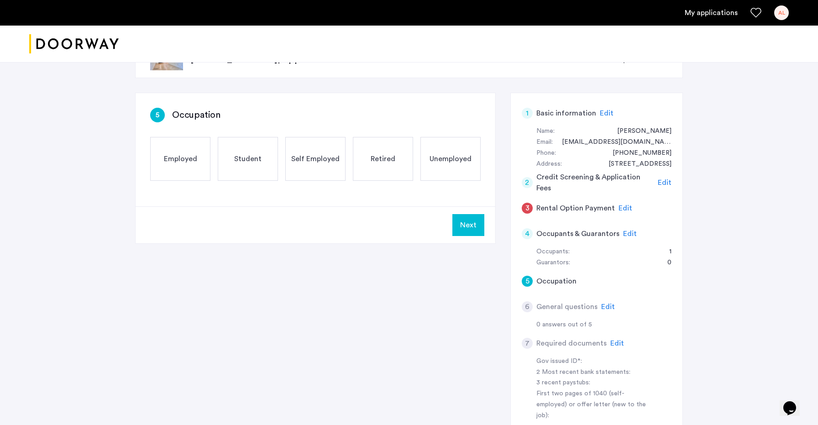
click at [193, 157] on span "Employed" at bounding box center [180, 158] width 33 height 11
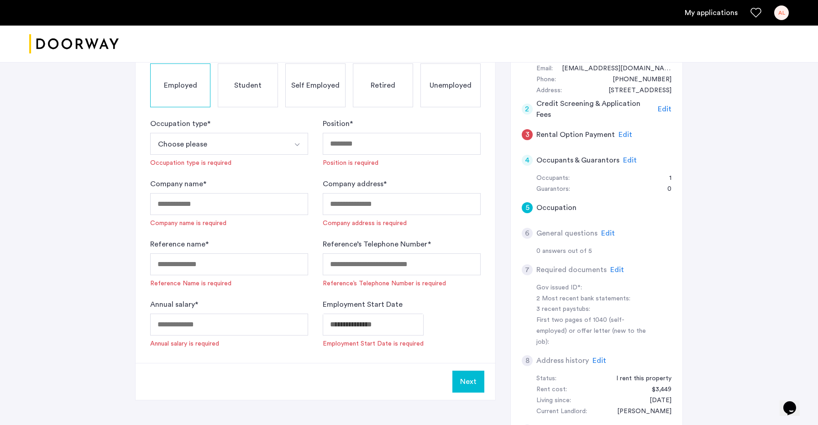
scroll to position [154, 0]
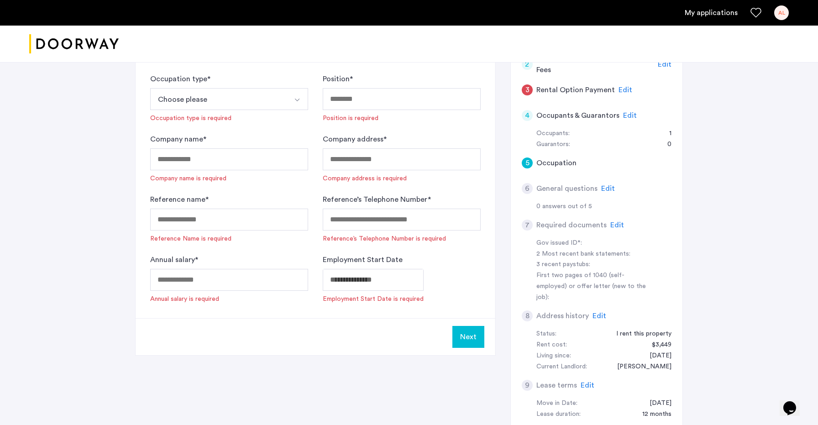
click at [258, 92] on button "Choose please" at bounding box center [218, 99] width 137 height 22
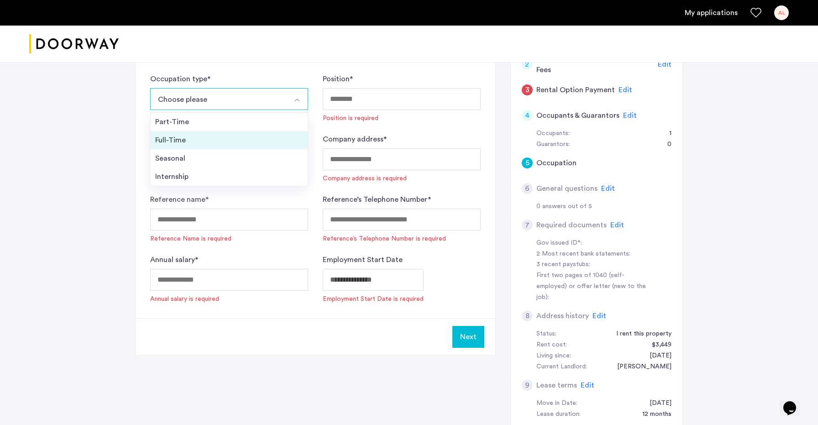
click at [226, 137] on div "Full-Time" at bounding box center [229, 140] width 148 height 11
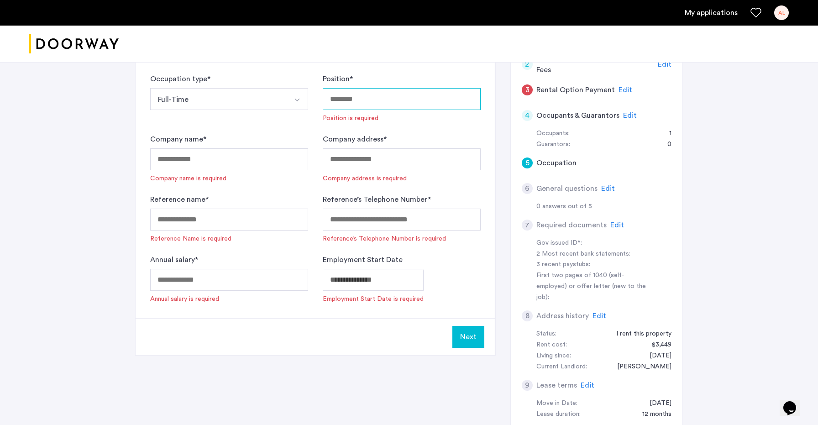
click at [379, 104] on input "Position *" at bounding box center [402, 99] width 158 height 22
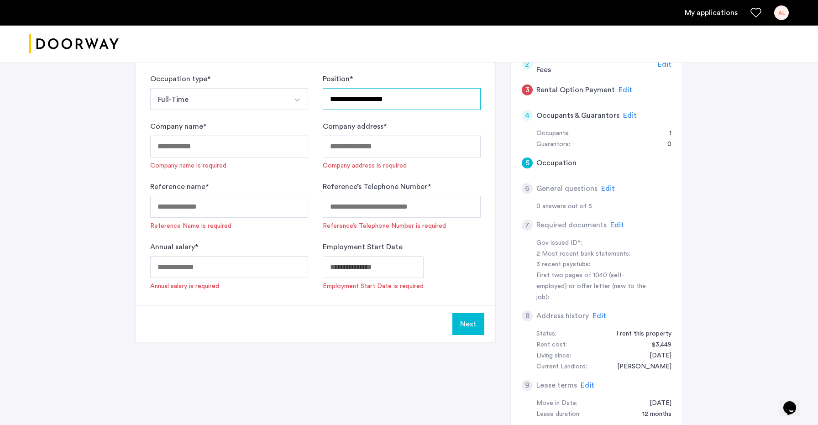
type input "**********"
click at [249, 148] on input "Company name *" at bounding box center [229, 147] width 158 height 22
type input "**********"
type input "*"
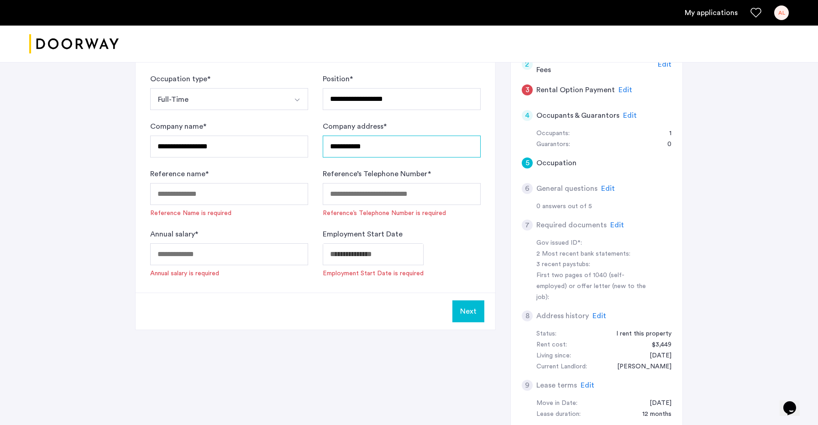
type input "**********"
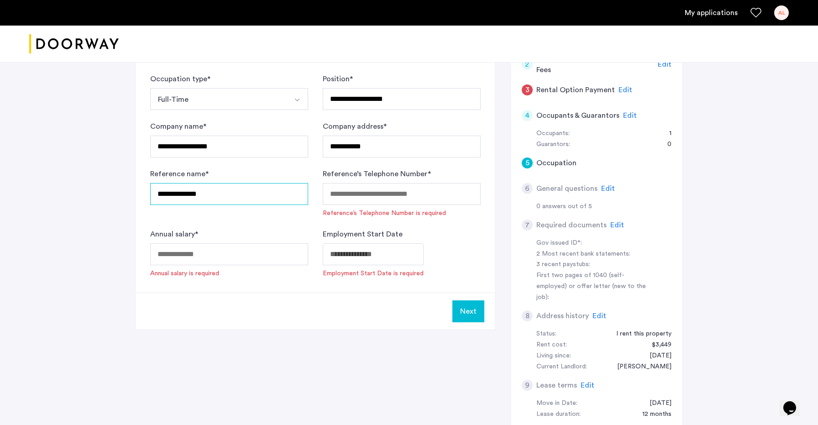
type input "**********"
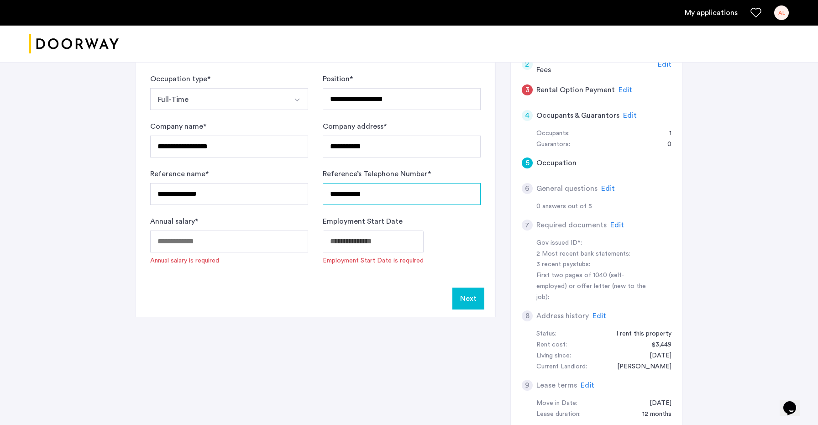
type input "**********"
click at [185, 240] on input "Annual salary *" at bounding box center [229, 242] width 158 height 22
paste input "*******"
click at [192, 272] on div "**********" at bounding box center [316, 127] width 360 height 305
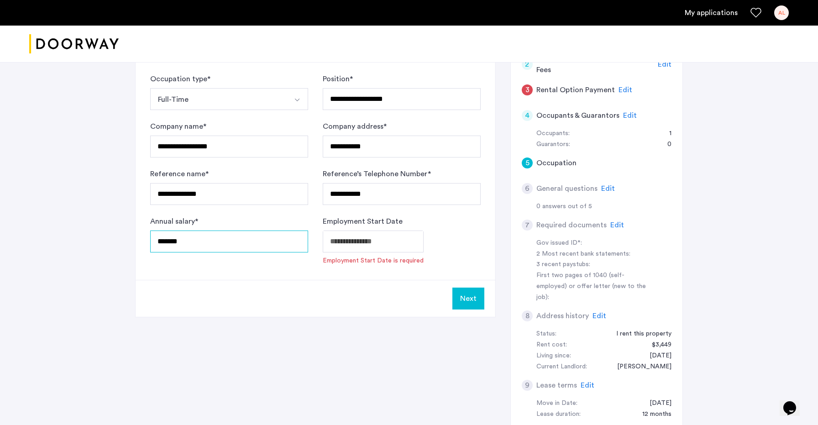
click at [188, 241] on input "*******" at bounding box center [229, 242] width 158 height 22
type input "*****"
click at [195, 265] on div "**********" at bounding box center [316, 127] width 360 height 305
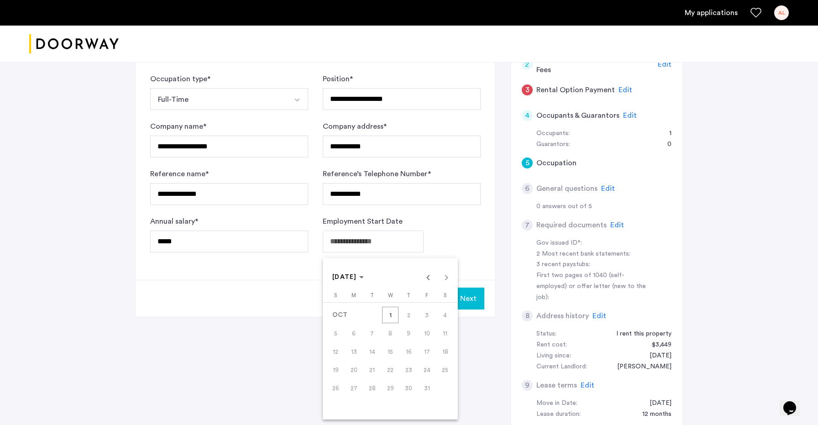
click at [333, 243] on body "**********" at bounding box center [409, 58] width 818 height 425
click at [364, 278] on polygon "Choose month and year" at bounding box center [361, 277] width 5 height 2
click at [439, 379] on span "2021" at bounding box center [438, 378] width 29 height 16
click at [349, 321] on span "JAN" at bounding box center [342, 324] width 29 height 16
click at [364, 275] on span "JAN 2021" at bounding box center [348, 278] width 32 height 8
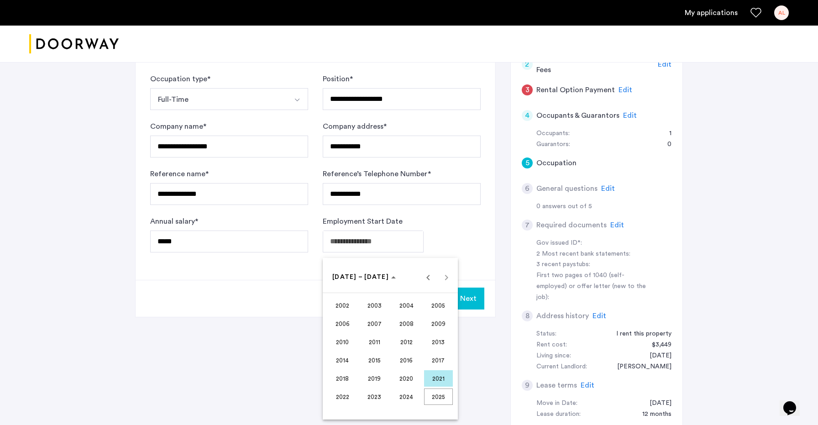
click at [345, 394] on span "2022" at bounding box center [342, 397] width 29 height 16
click at [344, 319] on span "JAN" at bounding box center [342, 324] width 29 height 16
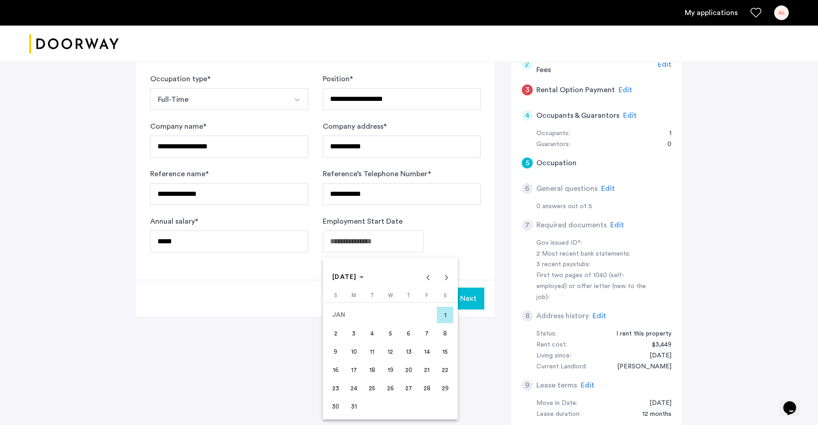
click at [352, 386] on span "24" at bounding box center [354, 388] width 16 height 16
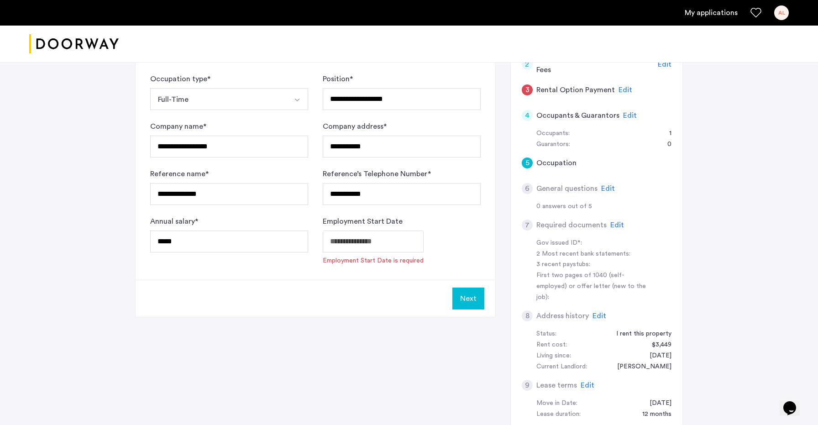
type input "**********"
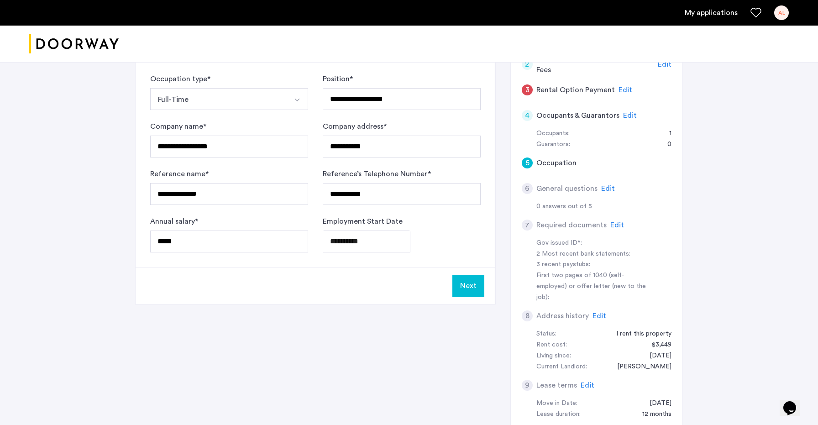
click at [468, 282] on button "Next" at bounding box center [469, 286] width 32 height 22
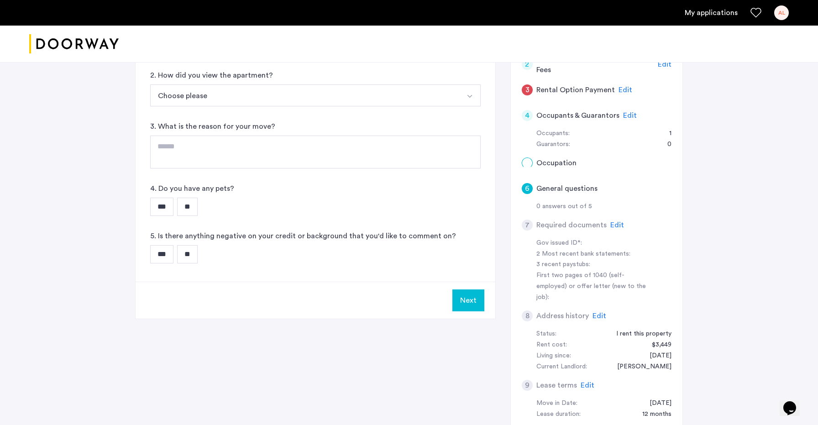
scroll to position [0, 0]
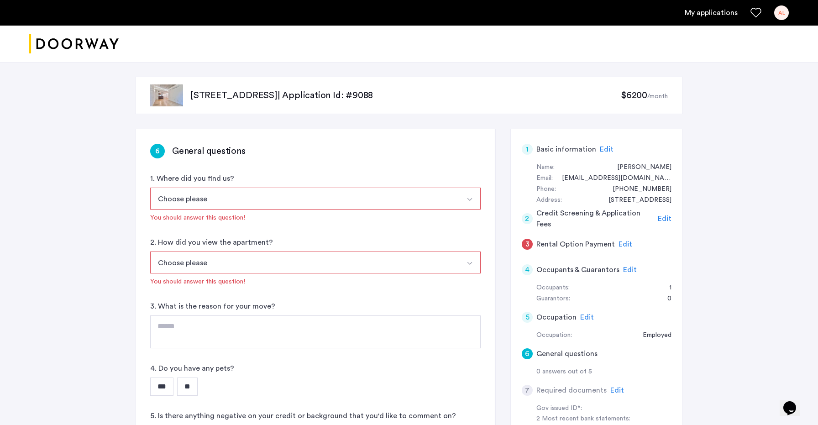
click at [209, 200] on button "Choose please" at bounding box center [304, 199] width 309 height 22
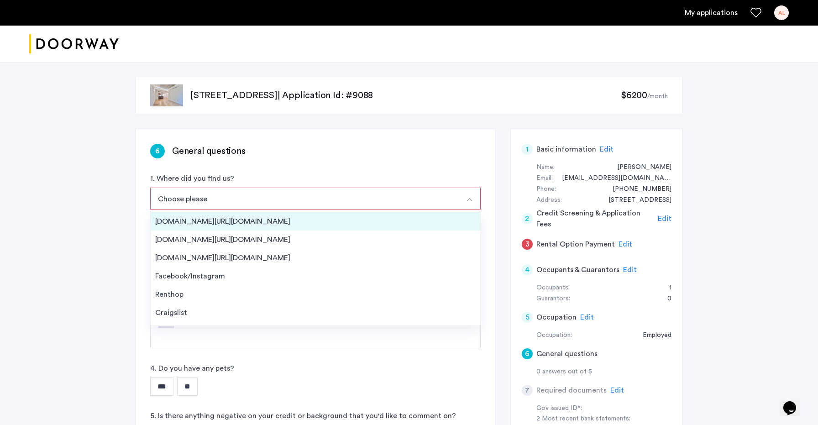
click at [216, 221] on div "Streeteasy.com/Zillow.com" at bounding box center [315, 221] width 321 height 11
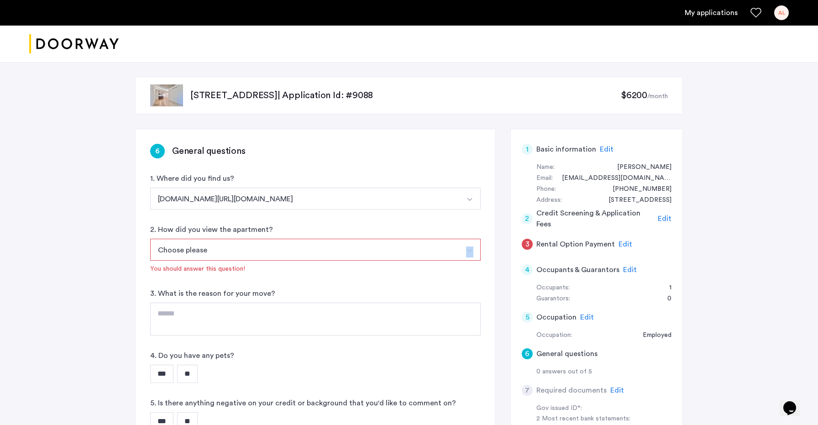
click at [209, 259] on div "Choose please In-Person Pre-recorded Video Only Video Call Only Site unseen You…" at bounding box center [315, 256] width 331 height 35
click at [208, 247] on button "Choose please" at bounding box center [304, 250] width 309 height 22
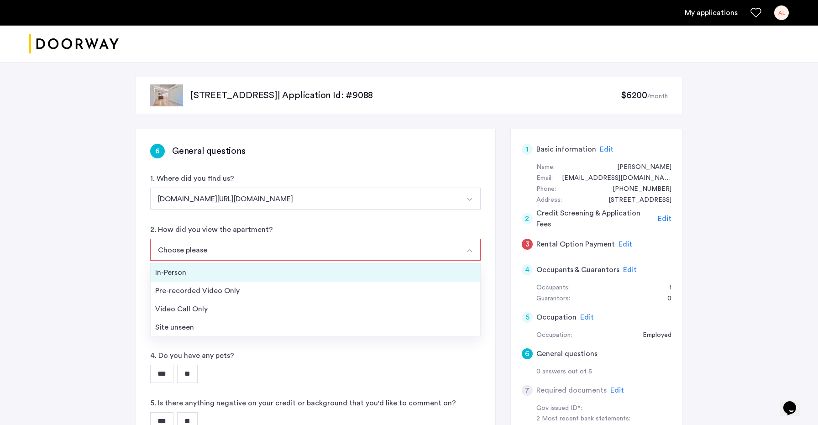
click at [185, 280] on li "In-Person" at bounding box center [316, 272] width 330 height 18
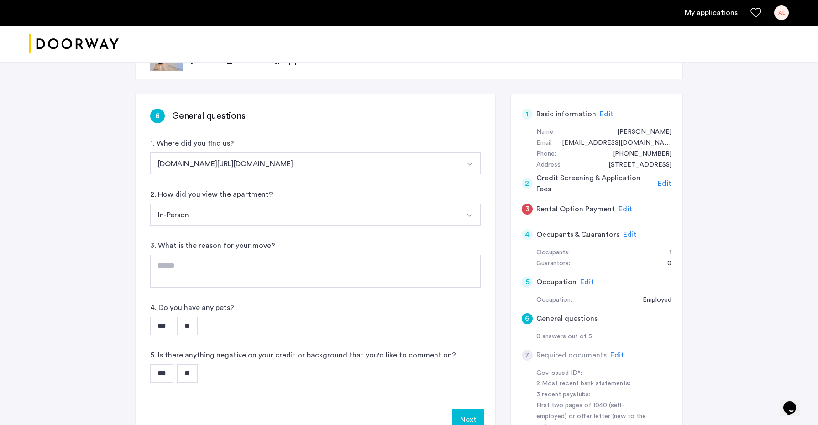
scroll to position [41, 0]
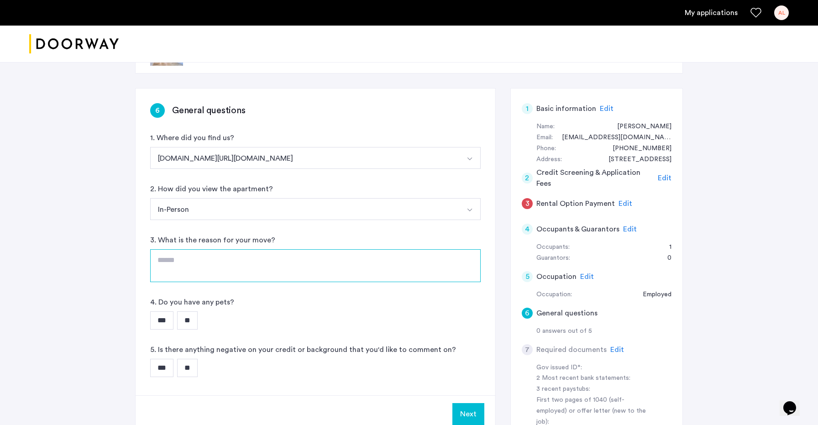
click at [199, 262] on textarea at bounding box center [315, 265] width 331 height 33
drag, startPoint x: 260, startPoint y: 260, endPoint x: 199, endPoint y: 261, distance: 61.2
click at [198, 261] on textarea "**********" at bounding box center [315, 265] width 331 height 33
type textarea "**********"
click at [163, 322] on input "***" at bounding box center [161, 320] width 23 height 18
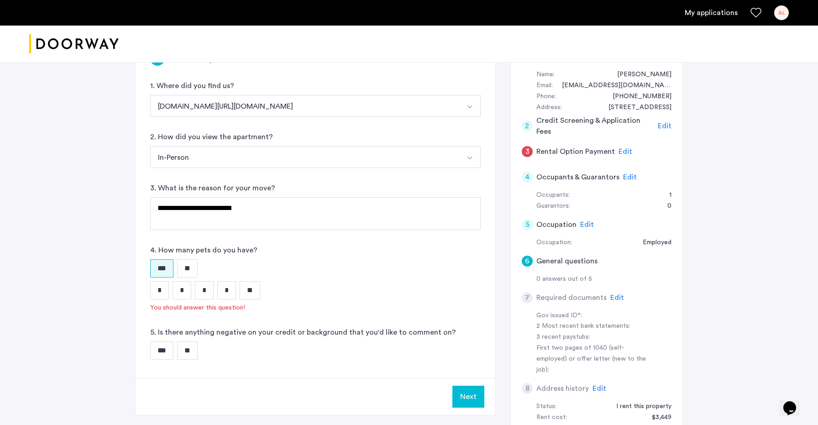
click at [161, 284] on input "*" at bounding box center [159, 290] width 19 height 18
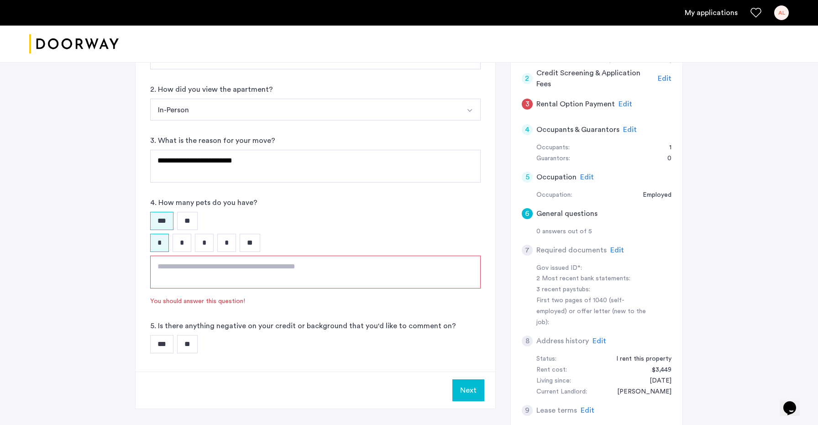
scroll to position [142, 0]
click at [203, 247] on input "*" at bounding box center [204, 241] width 19 height 18
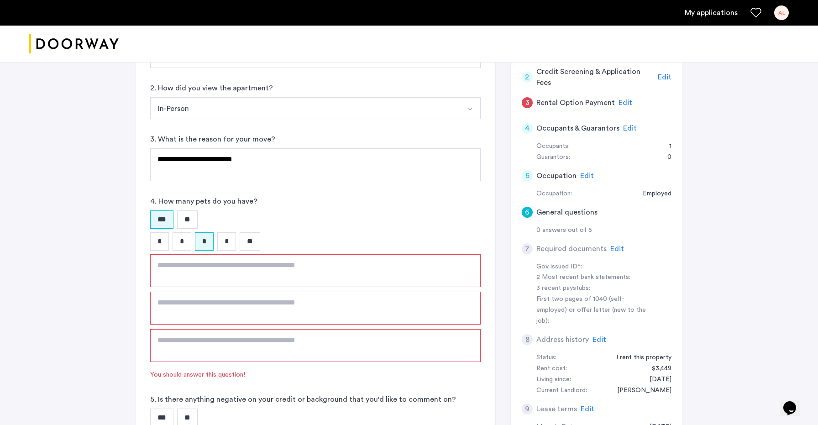
click at [166, 245] on input "*" at bounding box center [159, 241] width 19 height 18
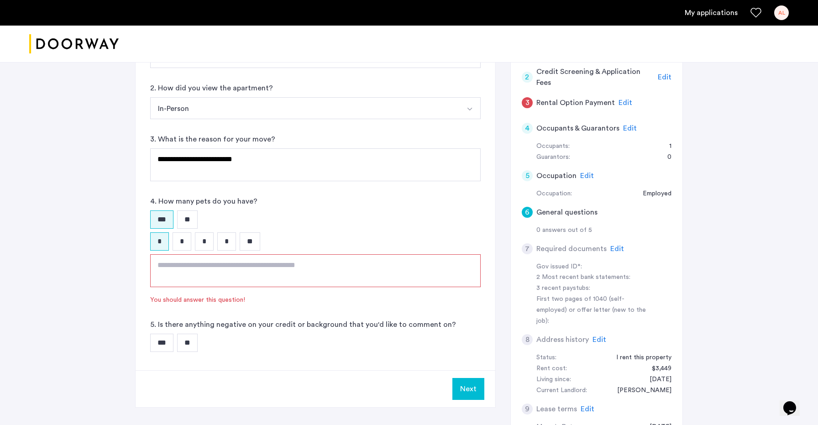
click at [174, 269] on textarea at bounding box center [315, 270] width 331 height 33
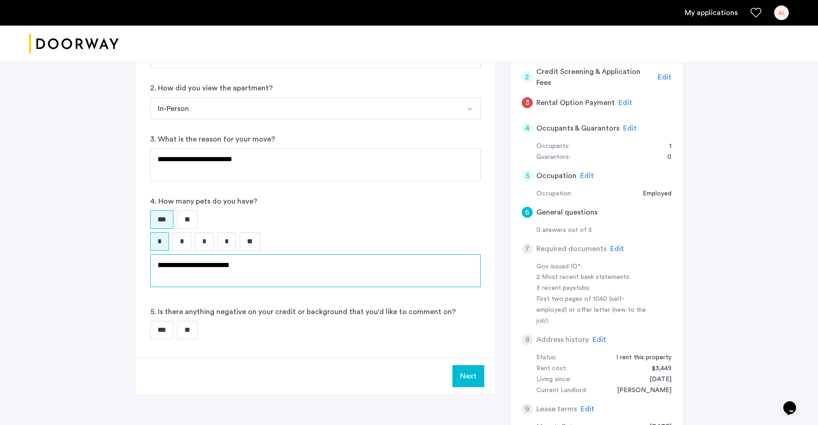
scroll to position [158, 0]
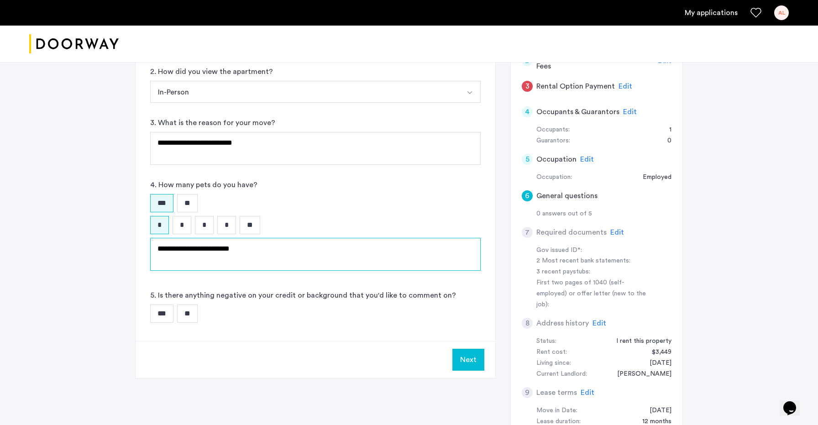
type textarea "**********"
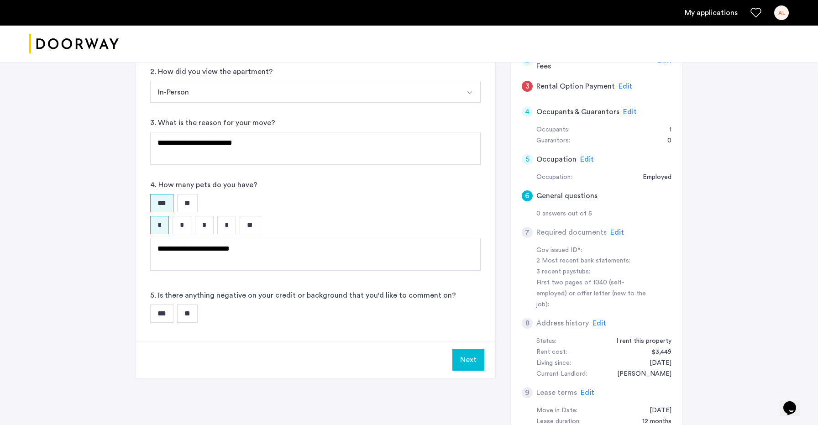
click at [192, 317] on input "**" at bounding box center [187, 314] width 21 height 18
click at [456, 358] on button "Next" at bounding box center [469, 360] width 32 height 22
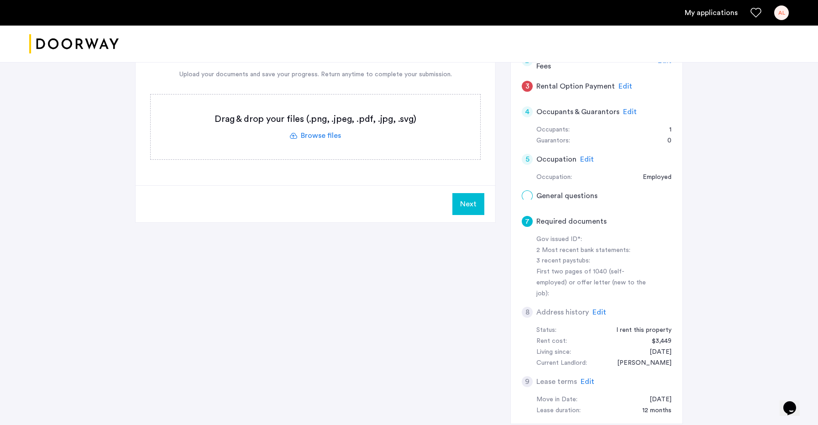
scroll to position [0, 0]
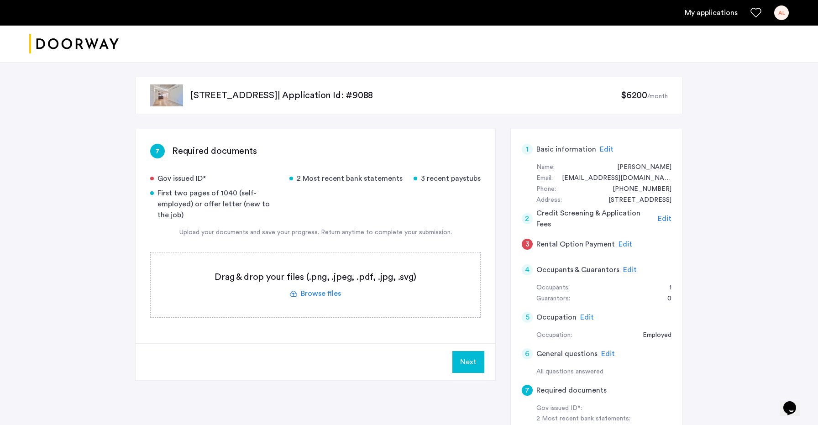
click at [324, 297] on label at bounding box center [316, 285] width 330 height 65
click at [0, 0] on input "file" at bounding box center [0, 0] width 0 height 0
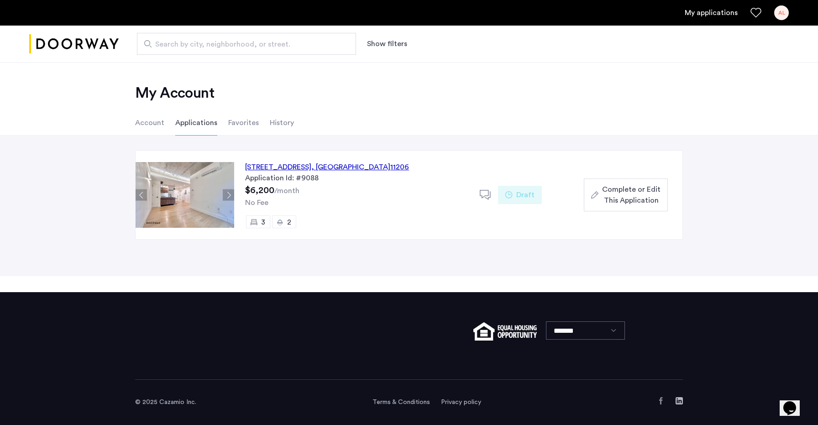
click at [616, 191] on span "Complete or Edit This Application" at bounding box center [631, 195] width 58 height 22
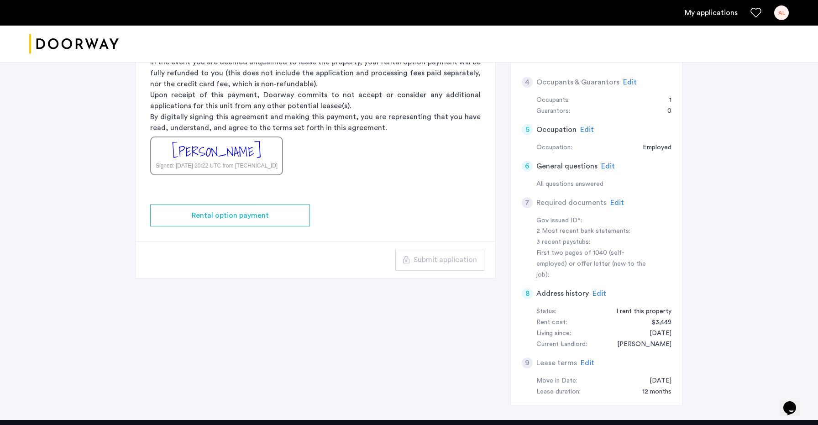
scroll to position [174, 0]
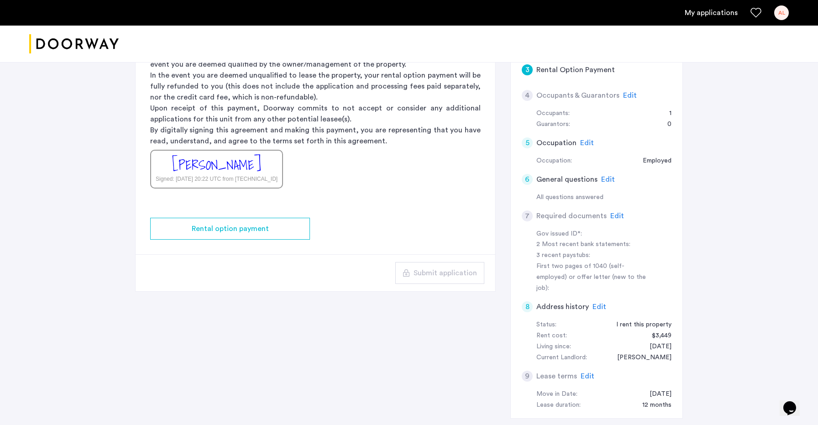
click at [616, 216] on span "Edit" at bounding box center [618, 215] width 14 height 7
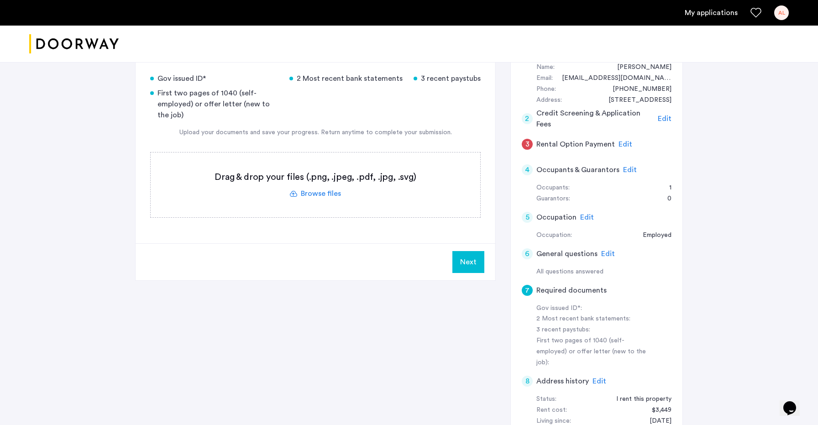
scroll to position [84, 0]
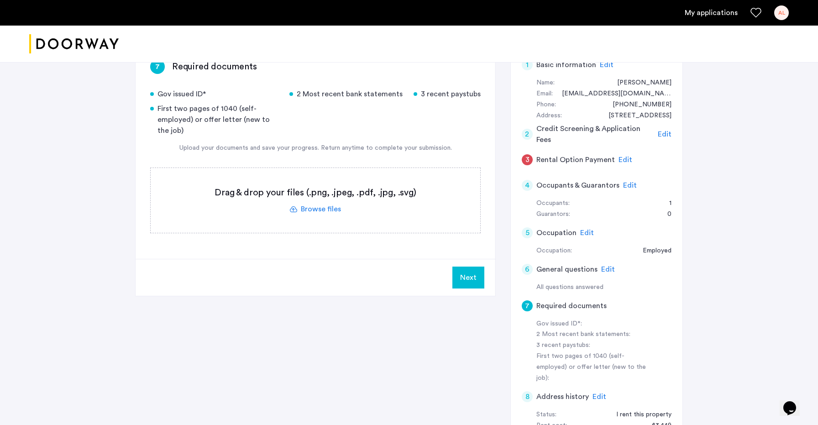
click at [621, 158] on span "Edit" at bounding box center [626, 159] width 14 height 7
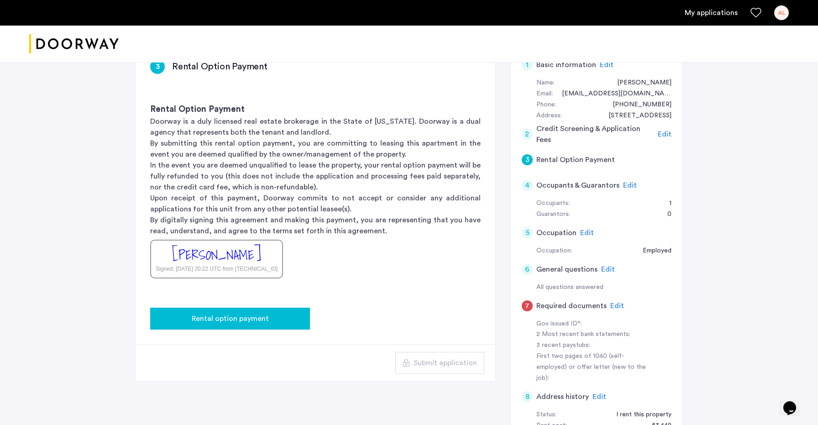
click at [225, 323] on span "Rental option payment" at bounding box center [230, 318] width 77 height 11
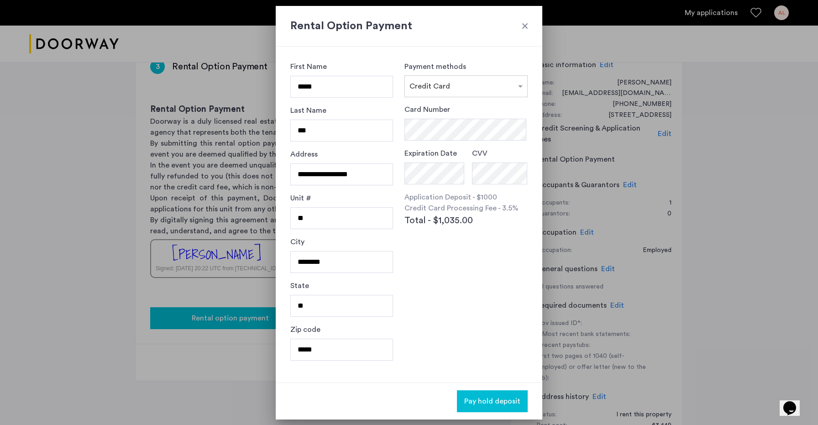
scroll to position [0, 0]
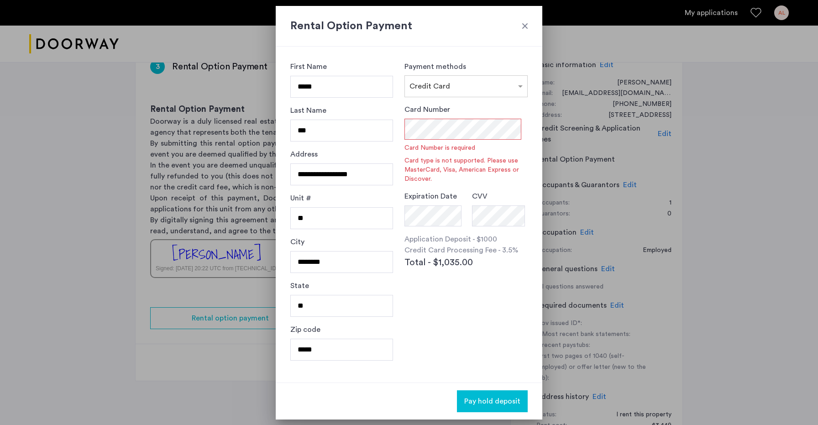
click at [524, 26] on div at bounding box center [525, 25] width 9 height 9
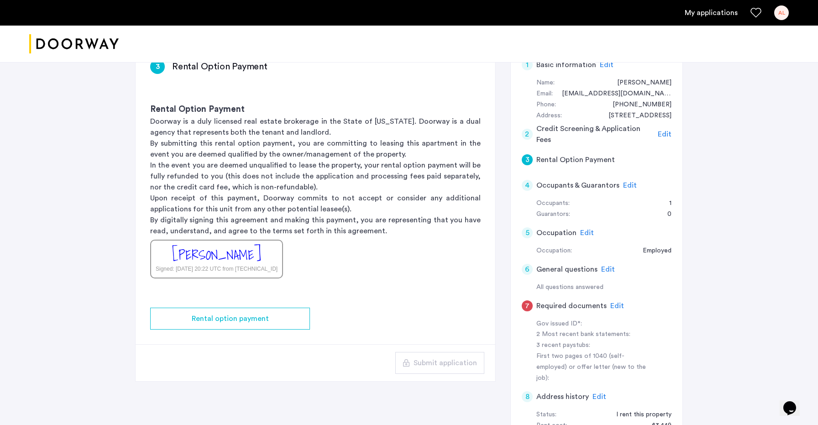
click at [583, 232] on span "Edit" at bounding box center [587, 232] width 14 height 7
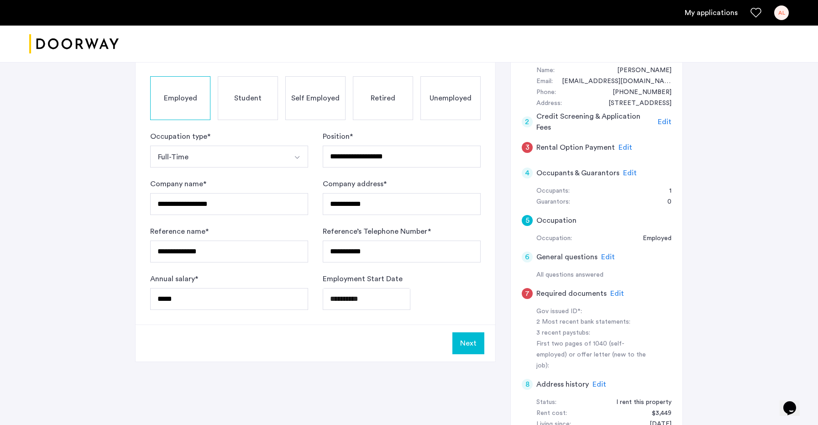
scroll to position [99, 0]
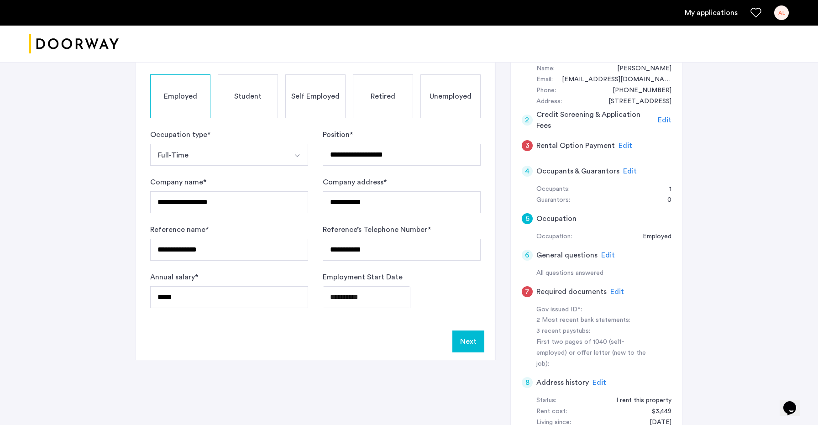
click at [474, 332] on button "Next" at bounding box center [469, 342] width 32 height 22
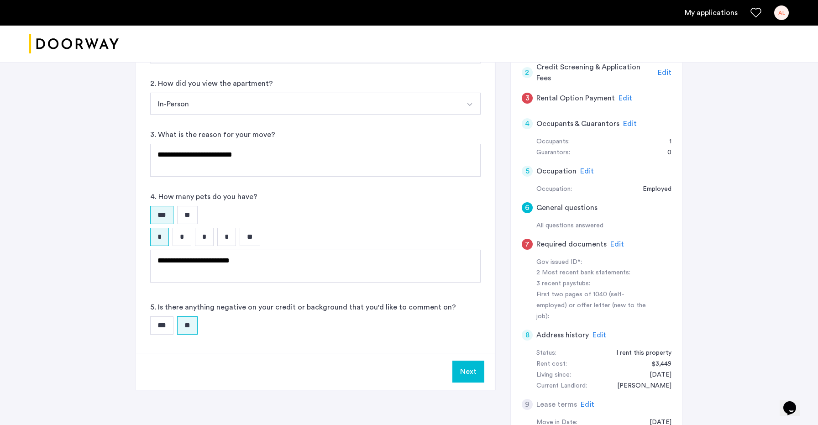
scroll to position [304, 0]
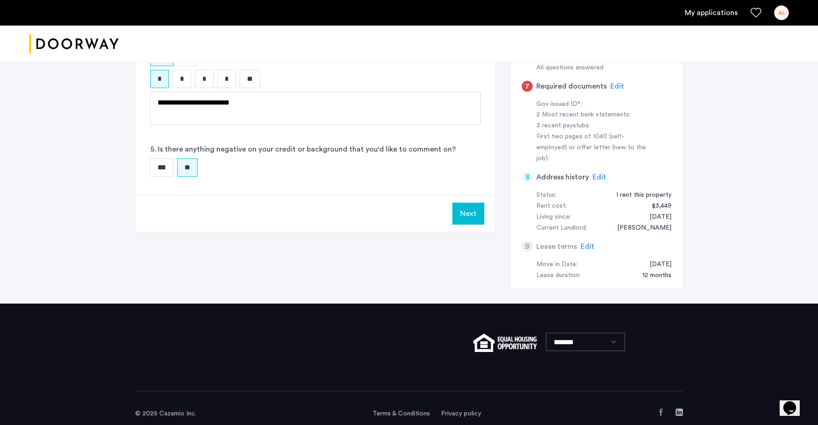
click at [471, 213] on button "Next" at bounding box center [469, 214] width 32 height 22
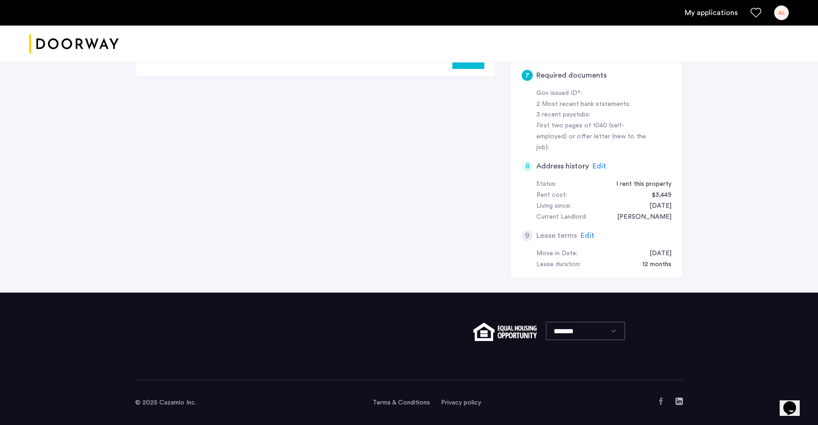
scroll to position [0, 0]
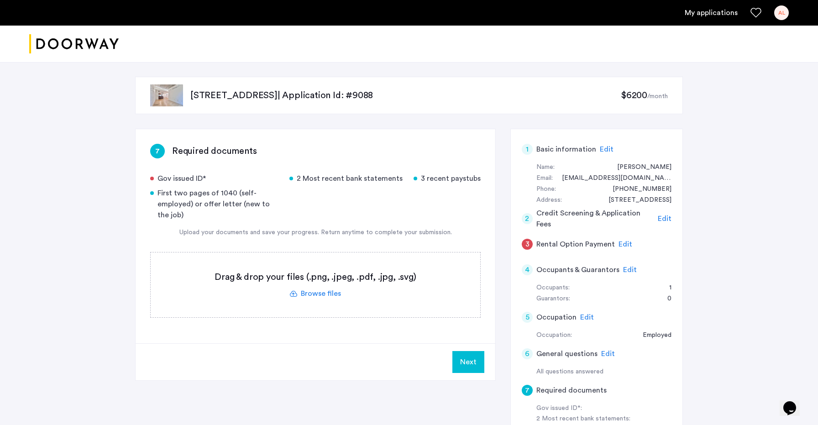
click at [326, 290] on label at bounding box center [316, 285] width 330 height 65
click at [0, 0] on input "file" at bounding box center [0, 0] width 0 height 0
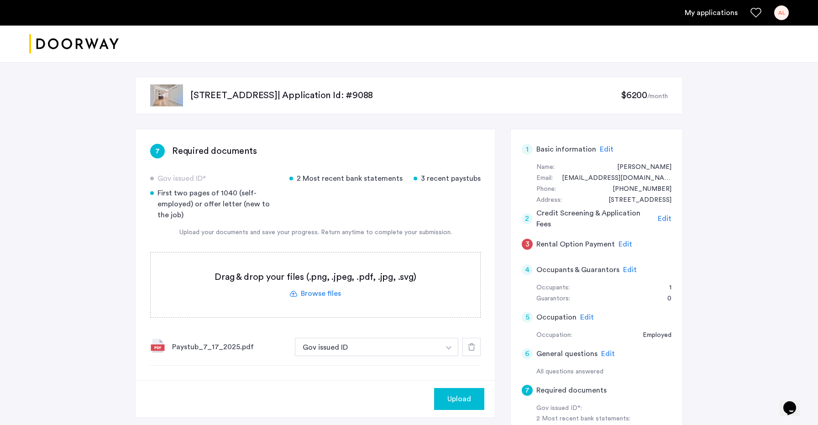
click at [483, 345] on div "7 Required documents Gov issued ID* 2 Most recent bank statements 3 recent pays…" at bounding box center [316, 254] width 360 height 251
click at [469, 350] on use at bounding box center [471, 346] width 7 height 7
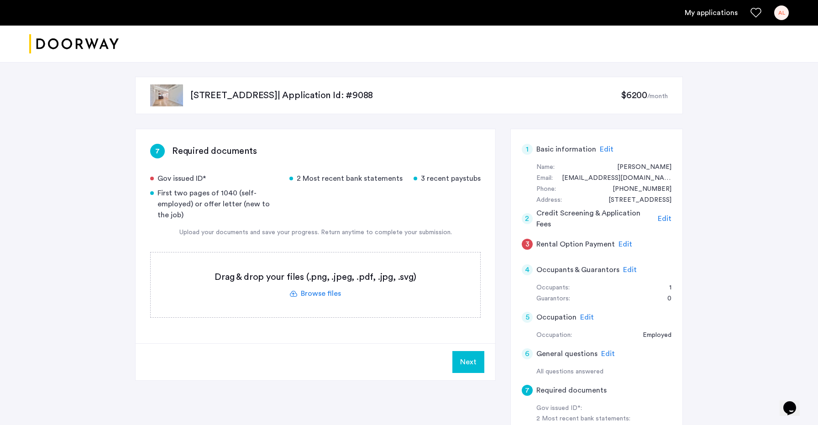
click at [304, 295] on label at bounding box center [316, 285] width 330 height 65
click at [0, 0] on input "file" at bounding box center [0, 0] width 0 height 0
click at [326, 295] on label at bounding box center [316, 285] width 330 height 65
click at [0, 0] on input "file" at bounding box center [0, 0] width 0 height 0
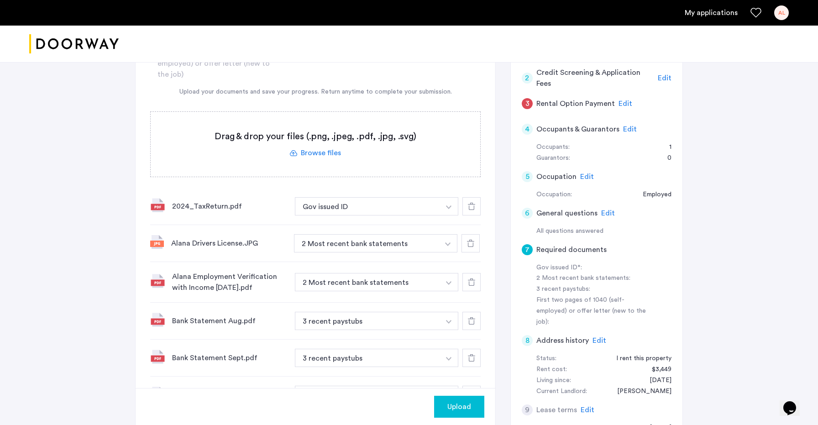
scroll to position [147, 0]
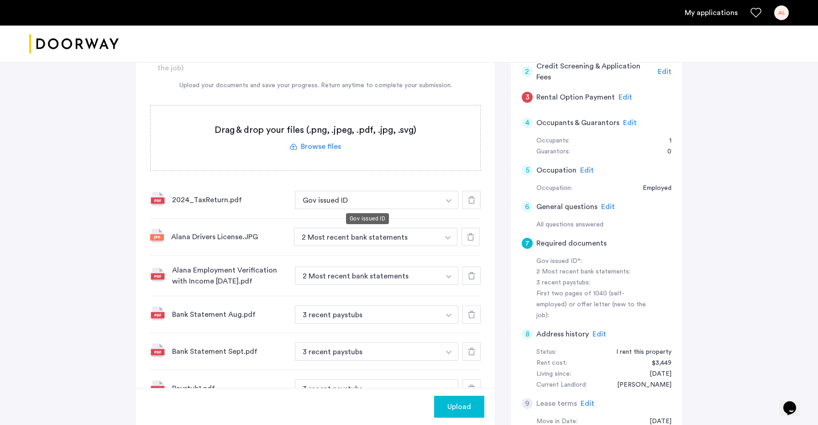
click at [363, 194] on button "Gov issued ID" at bounding box center [367, 200] width 145 height 18
click at [363, 204] on button "Gov issued ID" at bounding box center [367, 200] width 145 height 18
click at [456, 200] on button "button" at bounding box center [449, 200] width 19 height 18
click at [346, 211] on input at bounding box center [376, 219] width 163 height 16
click at [393, 160] on label at bounding box center [316, 137] width 330 height 65
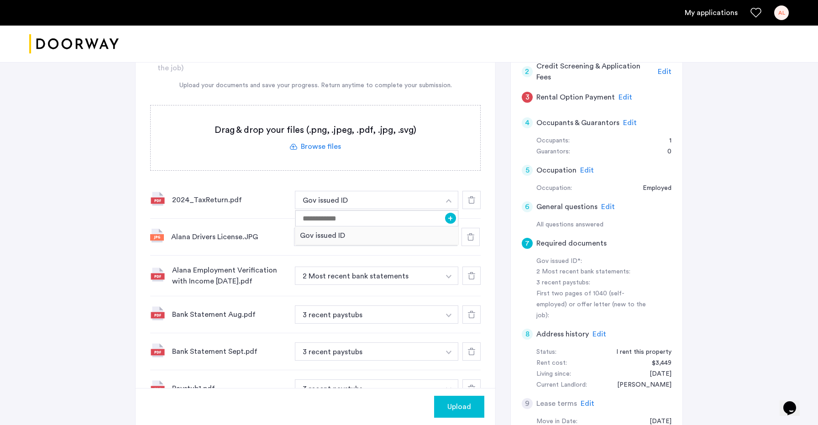
click at [0, 0] on input "file" at bounding box center [0, 0] width 0 height 0
click at [472, 200] on icon at bounding box center [471, 199] width 7 height 7
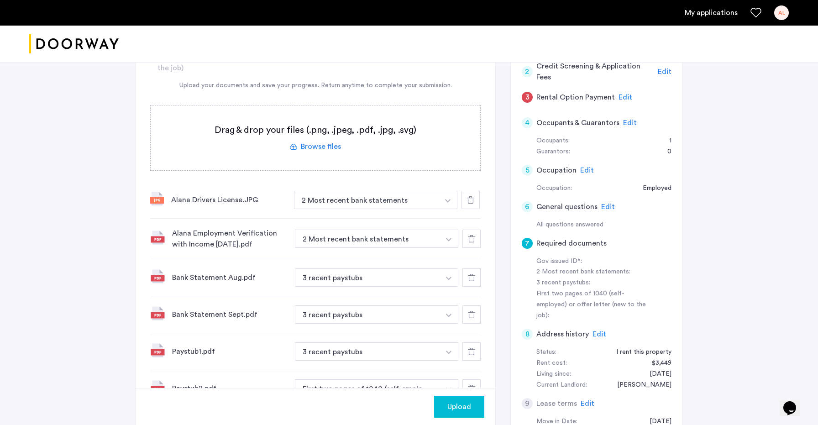
click at [472, 200] on icon at bounding box center [470, 199] width 7 height 7
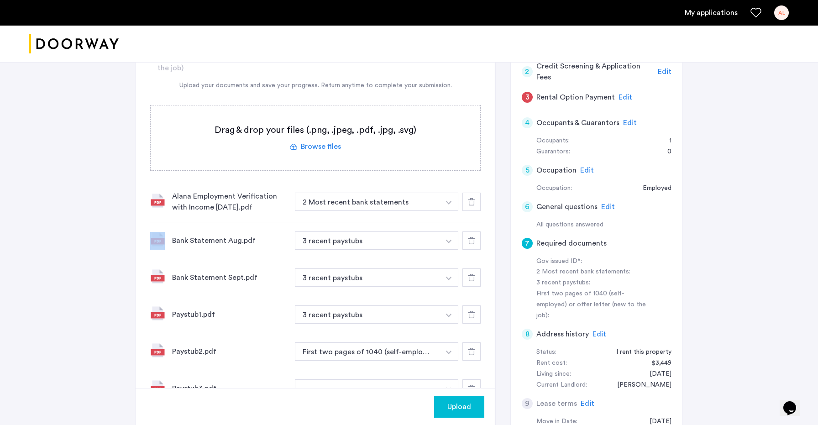
click at [472, 200] on icon at bounding box center [471, 201] width 7 height 7
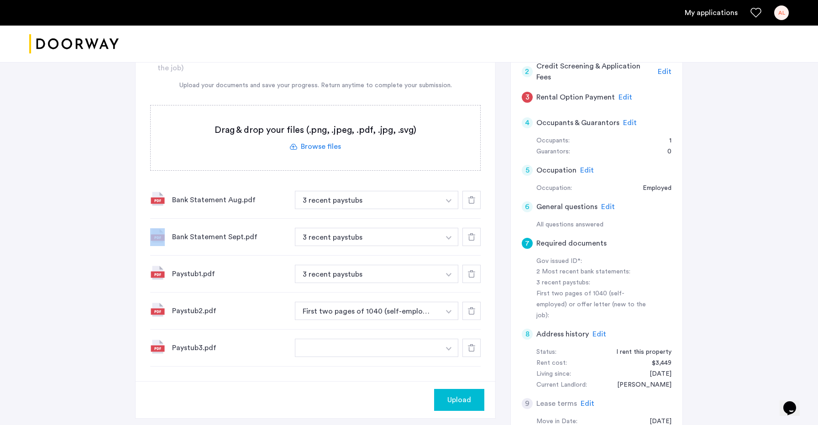
click at [472, 200] on icon at bounding box center [471, 199] width 7 height 7
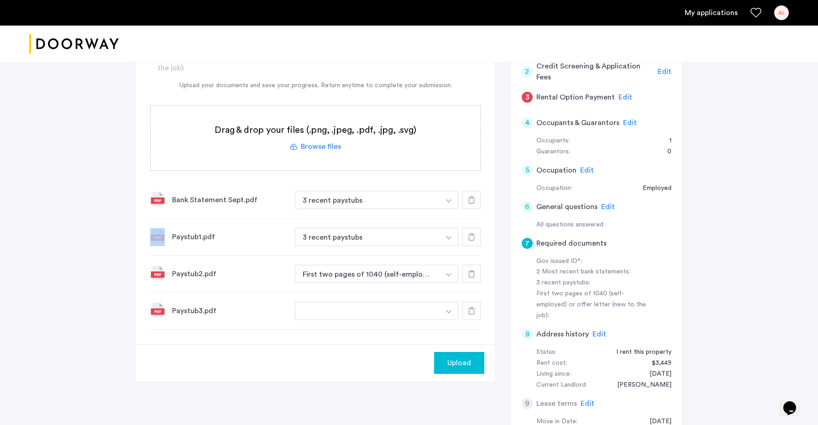
click at [472, 200] on icon at bounding box center [471, 199] width 7 height 7
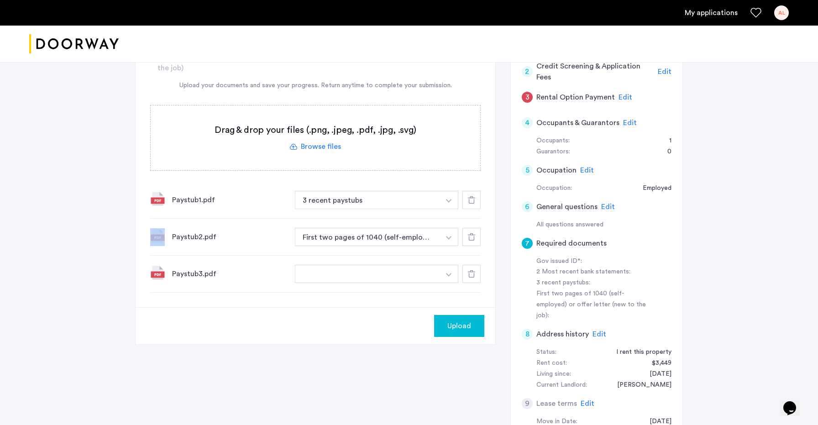
click at [472, 200] on icon at bounding box center [471, 199] width 7 height 7
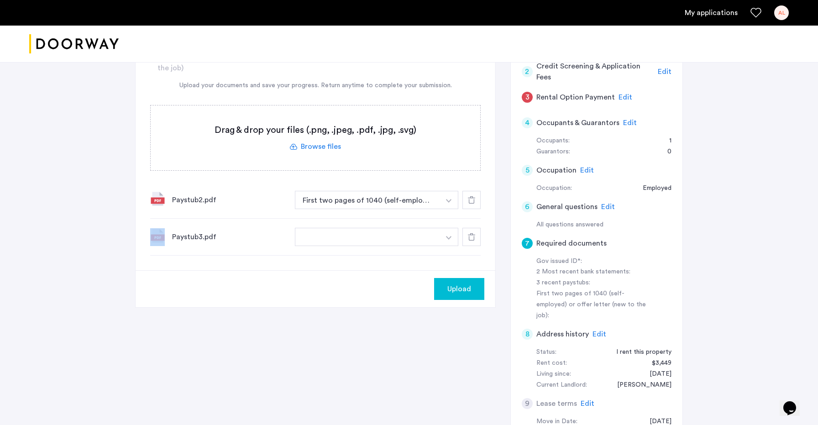
click at [472, 200] on icon at bounding box center [471, 199] width 7 height 7
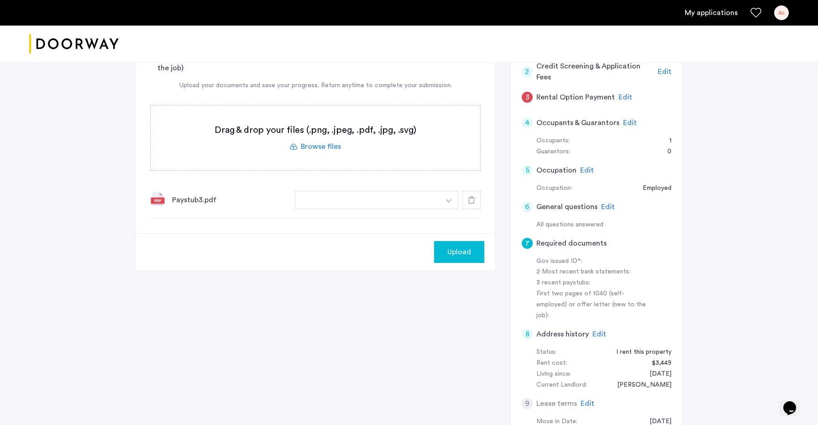
click at [308, 146] on label at bounding box center [316, 137] width 330 height 65
click at [0, 0] on input "file" at bounding box center [0, 0] width 0 height 0
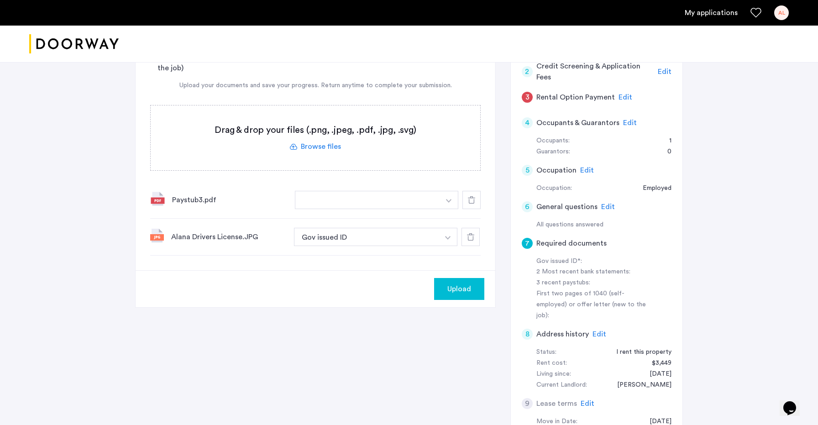
click at [476, 201] on div at bounding box center [472, 200] width 18 height 18
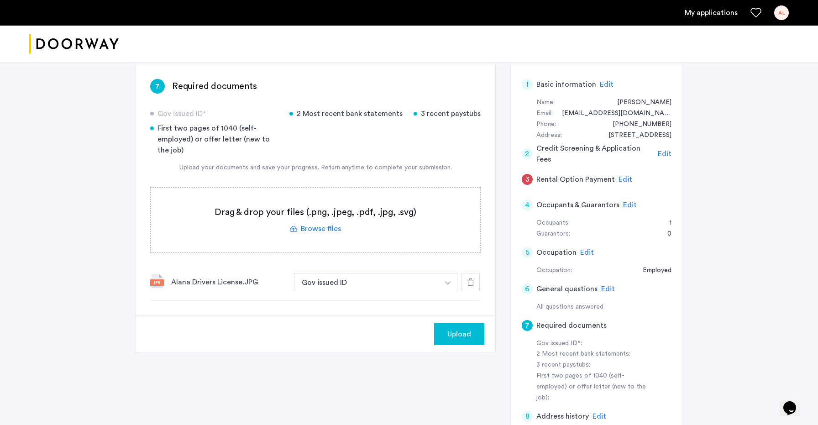
scroll to position [64, 0]
click at [437, 340] on button "Upload" at bounding box center [459, 335] width 50 height 22
click at [322, 226] on label at bounding box center [316, 221] width 330 height 65
click at [0, 0] on input "file" at bounding box center [0, 0] width 0 height 0
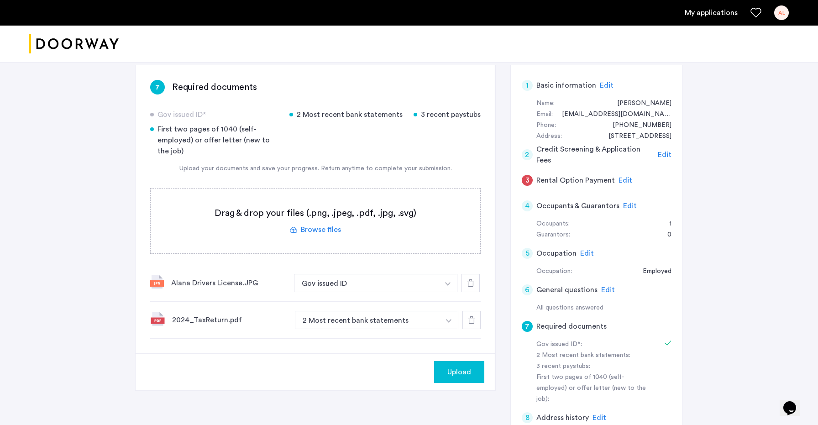
click at [433, 320] on button "2 Most recent bank statements" at bounding box center [367, 320] width 145 height 18
click at [378, 319] on button "2 Most recent bank statements" at bounding box center [367, 320] width 145 height 18
click at [450, 323] on button "button" at bounding box center [449, 320] width 19 height 18
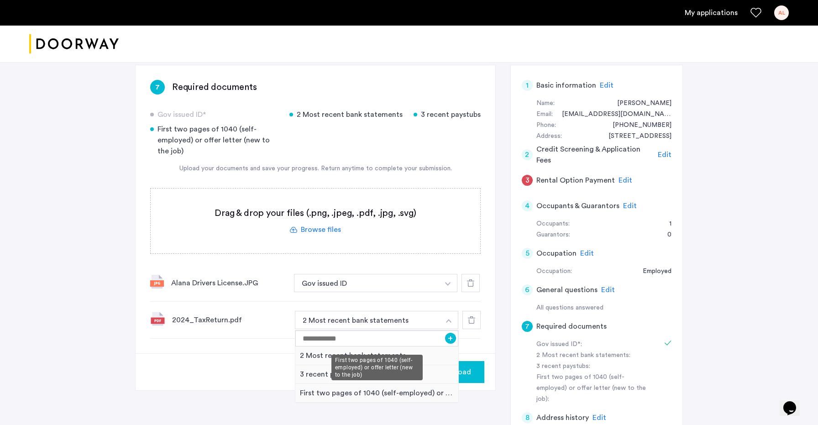
click at [415, 396] on div "First two pages of 1040 (self-employed) or offer letter (new to the job)" at bounding box center [376, 393] width 163 height 19
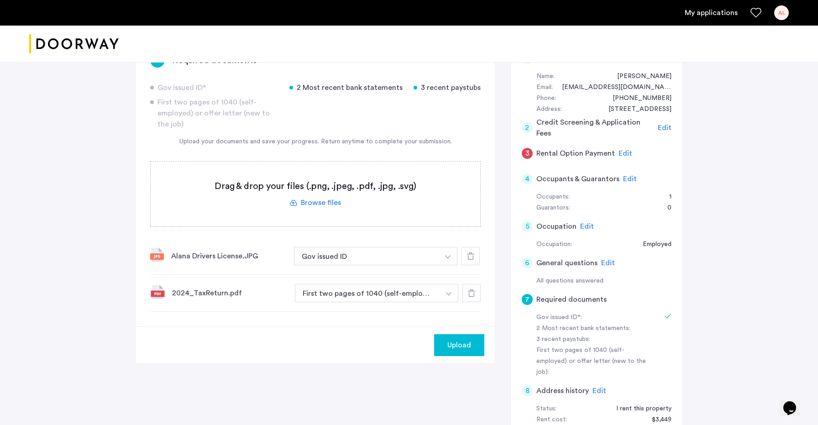
scroll to position [93, 0]
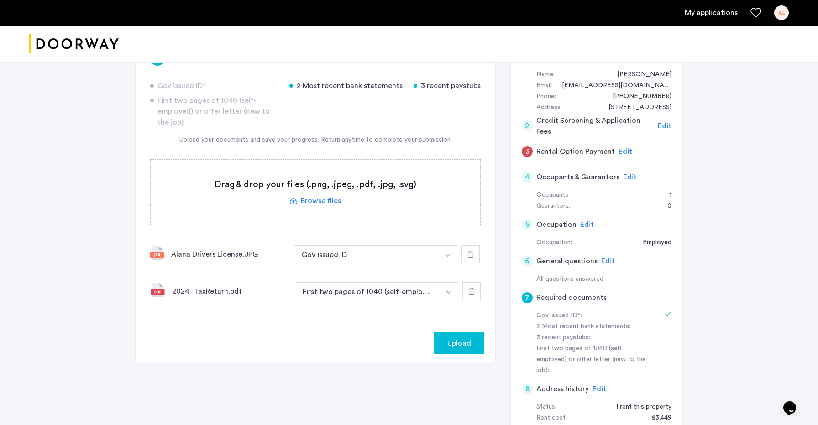
click at [320, 202] on label at bounding box center [316, 192] width 330 height 65
click at [0, 0] on input "file" at bounding box center [0, 0] width 0 height 0
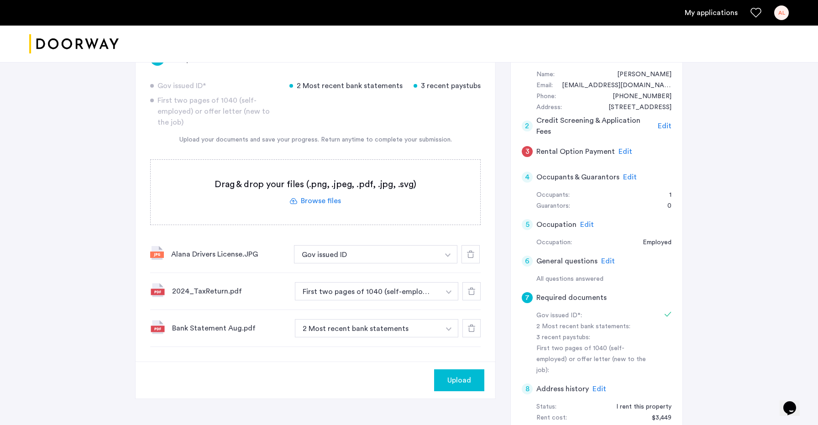
click at [323, 201] on label at bounding box center [316, 192] width 330 height 65
click at [0, 0] on input "file" at bounding box center [0, 0] width 0 height 0
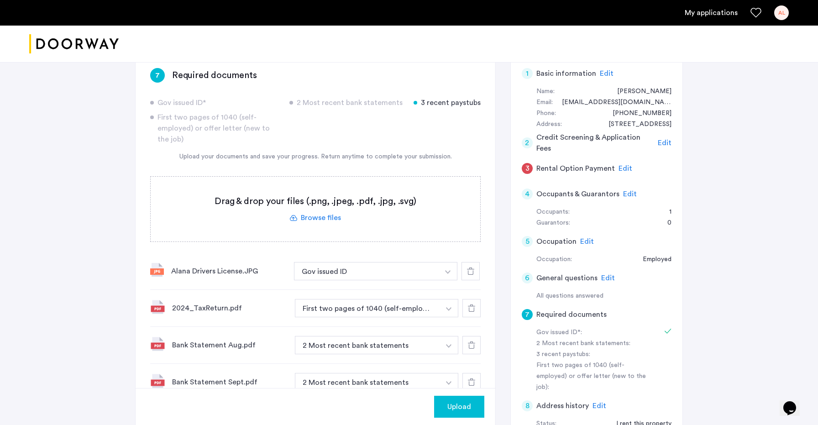
scroll to position [74, 0]
click at [320, 222] on label at bounding box center [316, 210] width 330 height 65
click at [0, 0] on input "file" at bounding box center [0, 0] width 0 height 0
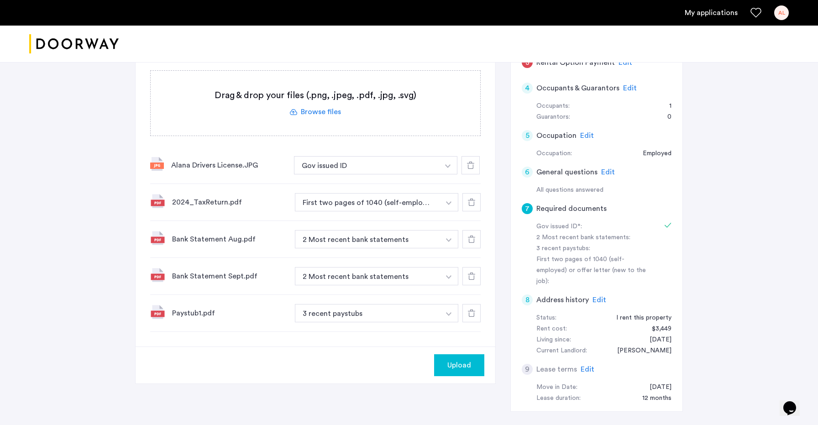
scroll to position [184, 0]
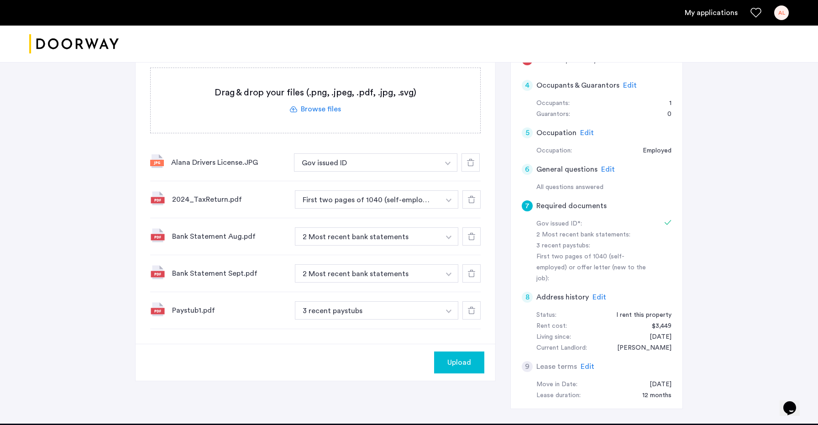
click at [326, 114] on label at bounding box center [316, 100] width 330 height 65
click at [0, 0] on input "file" at bounding box center [0, 0] width 0 height 0
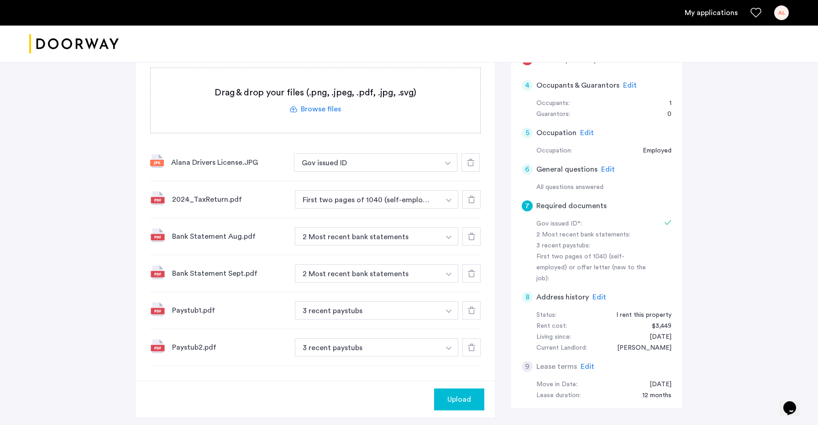
click at [328, 111] on label at bounding box center [316, 100] width 330 height 65
click at [0, 0] on input "file" at bounding box center [0, 0] width 0 height 0
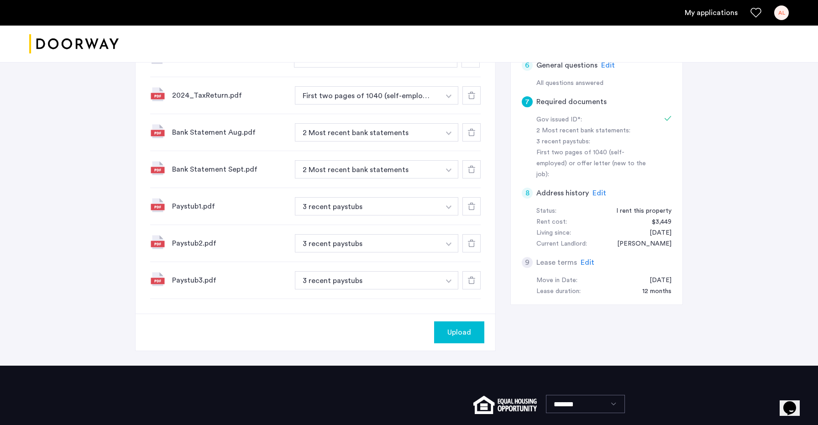
scroll to position [301, 0]
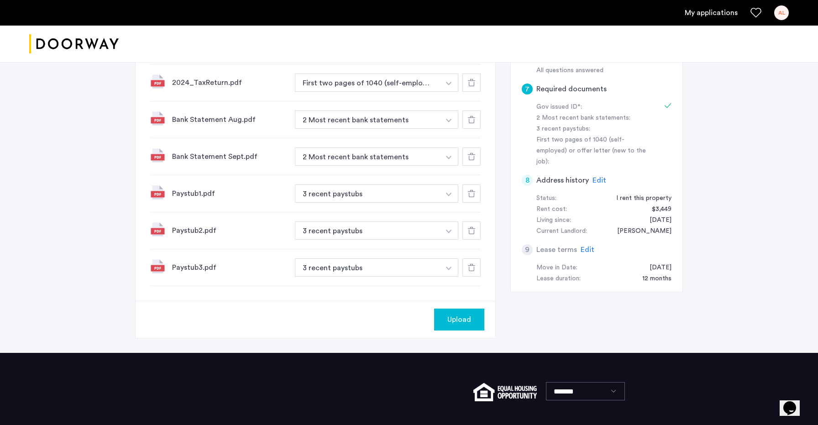
click at [465, 328] on button "Upload" at bounding box center [459, 320] width 50 height 22
click at [465, 328] on button "Next" at bounding box center [469, 320] width 32 height 22
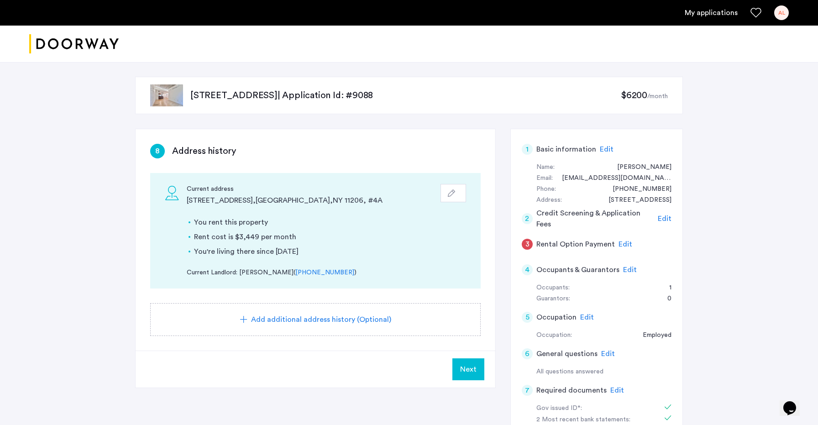
click at [365, 331] on div "Add additional address history (Optional)" at bounding box center [315, 319] width 331 height 33
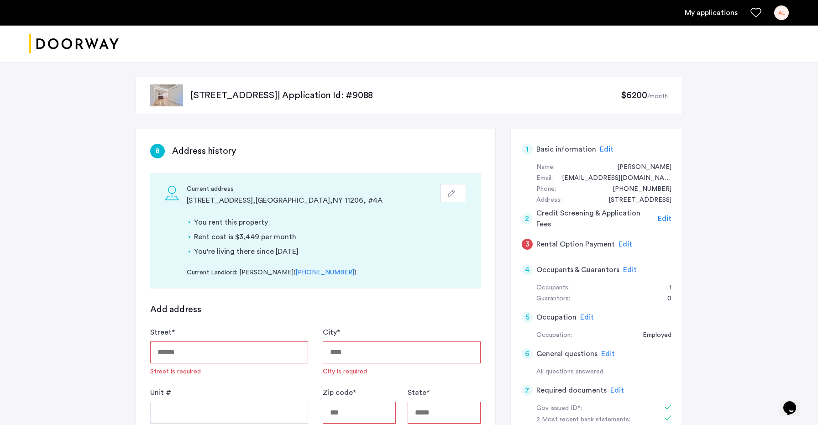
click at [230, 354] on input "Street *" at bounding box center [229, 353] width 158 height 22
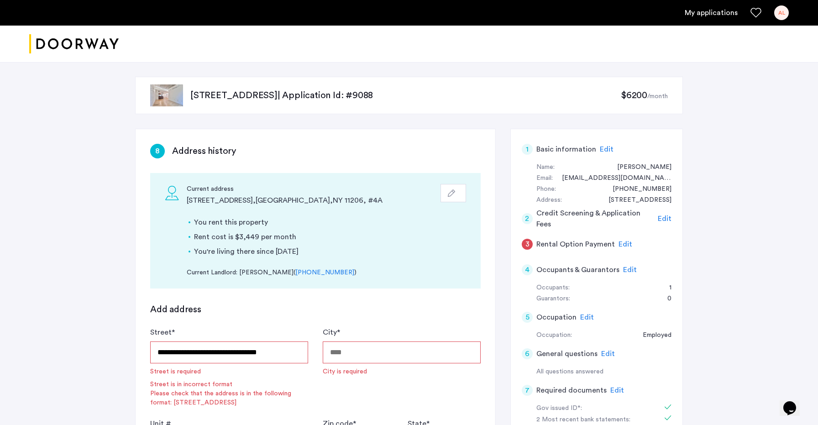
type input "**********"
type input "********"
type input "*****"
type input "**"
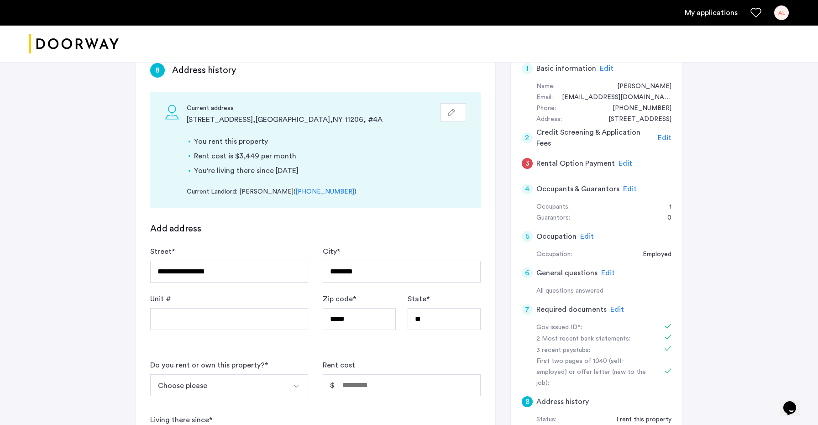
scroll to position [84, 0]
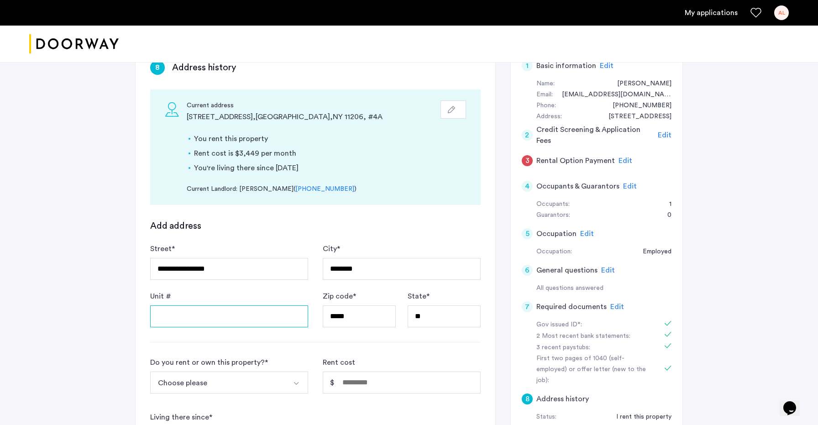
click at [243, 315] on input "Unit #" at bounding box center [229, 316] width 158 height 22
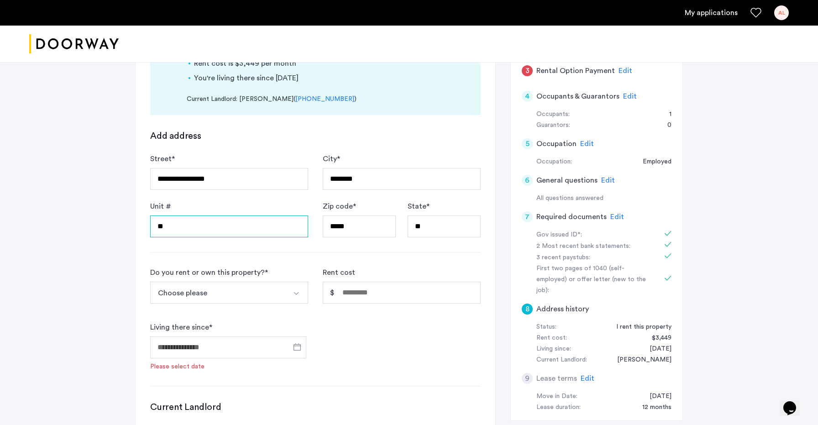
scroll to position [175, 0]
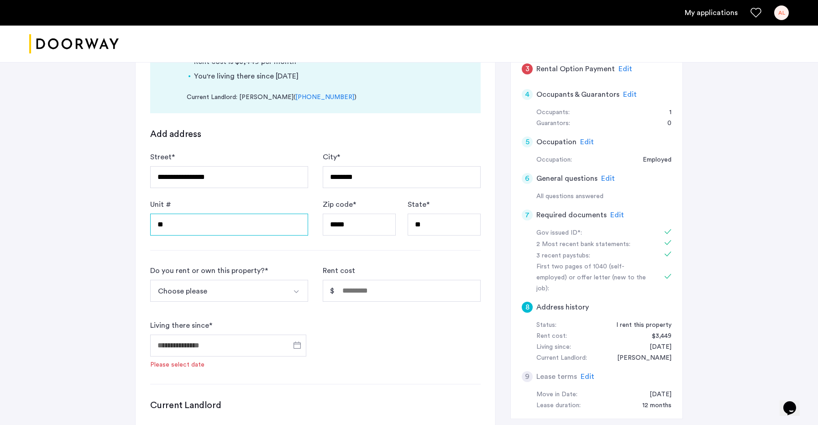
type input "**"
click at [200, 297] on button "Choose please" at bounding box center [218, 291] width 137 height 22
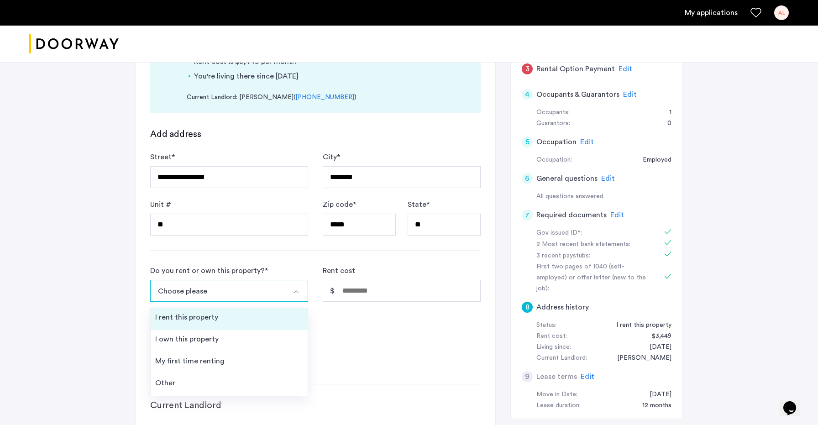
click at [190, 318] on div "I rent this property" at bounding box center [186, 317] width 63 height 11
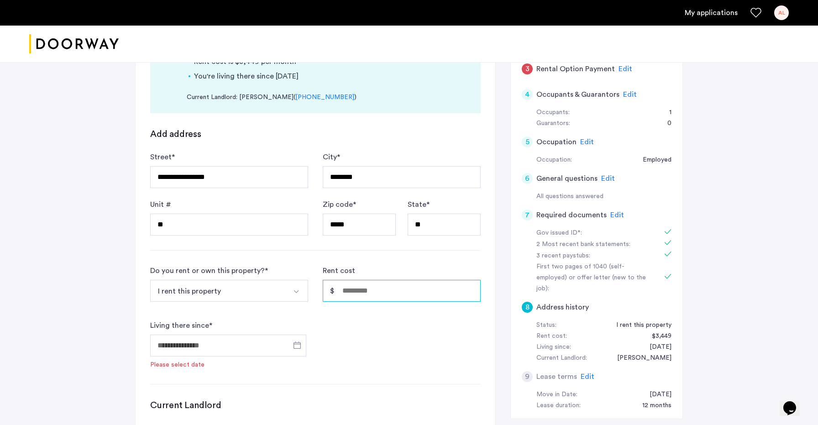
click at [374, 297] on input "Rent cost" at bounding box center [402, 291] width 158 height 22
type input "*****"
click at [223, 351] on input "Living there since *" at bounding box center [228, 346] width 156 height 22
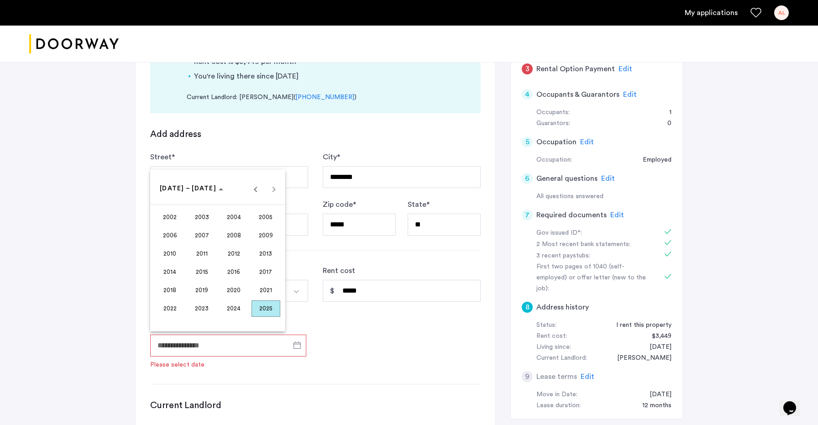
click at [261, 140] on div at bounding box center [409, 212] width 818 height 425
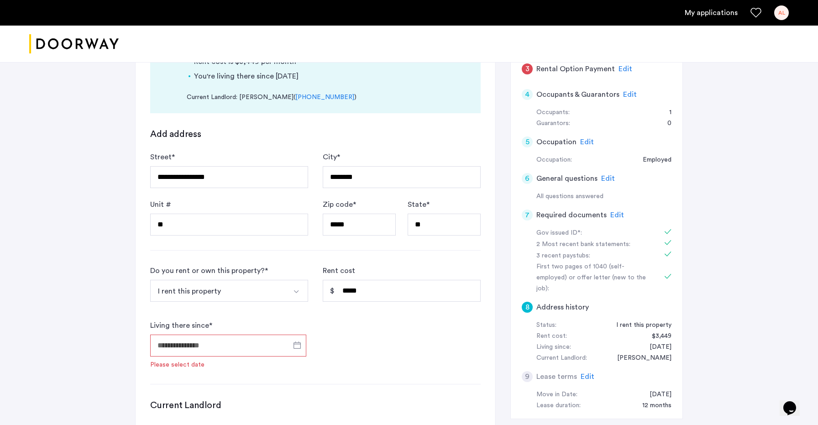
click at [213, 347] on input "Living there since *" at bounding box center [228, 346] width 156 height 22
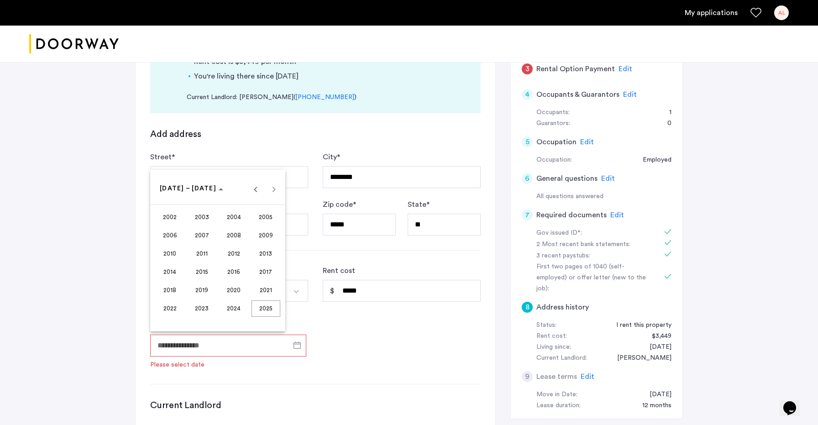
click at [267, 290] on span "2021" at bounding box center [266, 290] width 29 height 16
click at [230, 270] on span "NOV" at bounding box center [234, 272] width 29 height 16
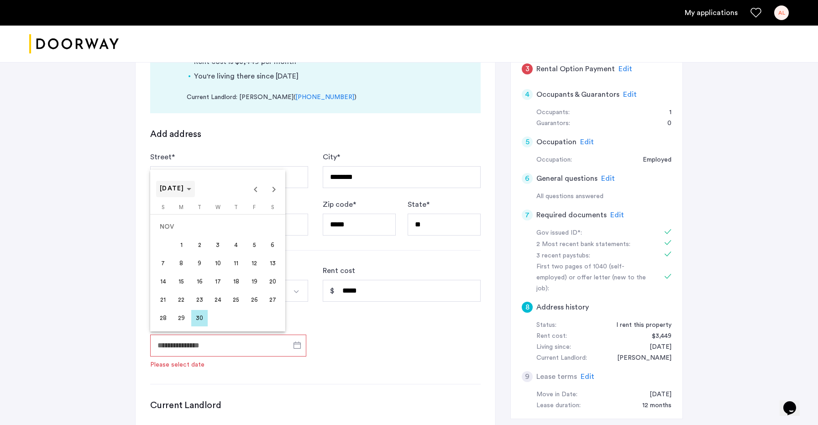
click at [191, 191] on span "NOV 2021" at bounding box center [176, 189] width 32 height 8
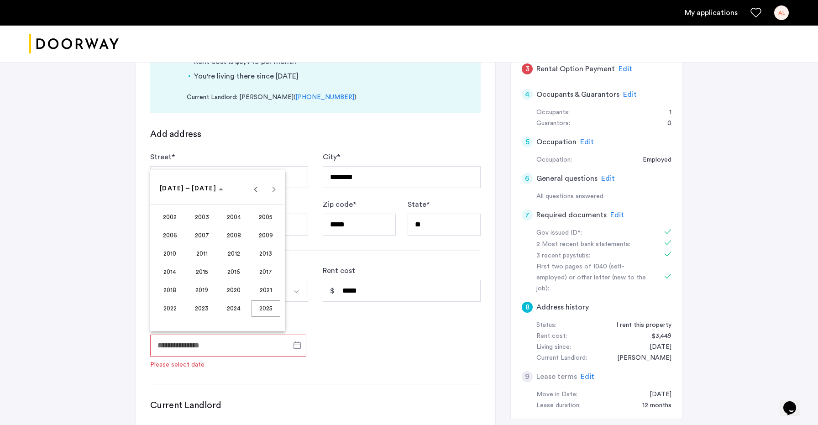
click at [178, 312] on span "2022" at bounding box center [170, 308] width 29 height 16
click at [238, 276] on span "NOV" at bounding box center [234, 272] width 29 height 16
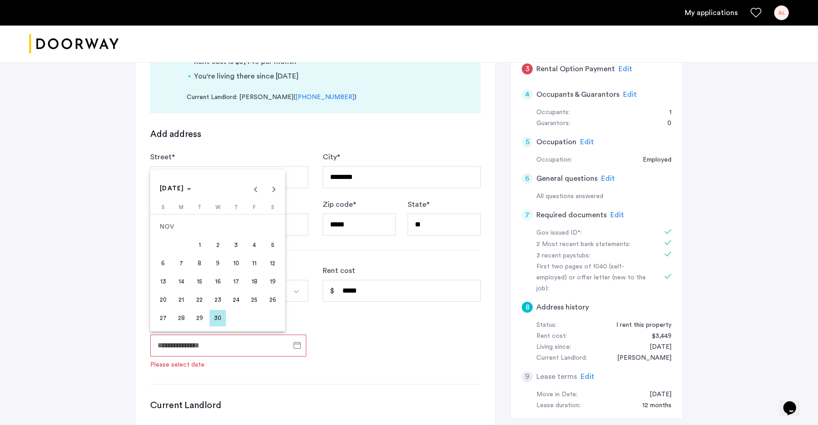
click at [202, 247] on span "1" at bounding box center [199, 245] width 16 height 16
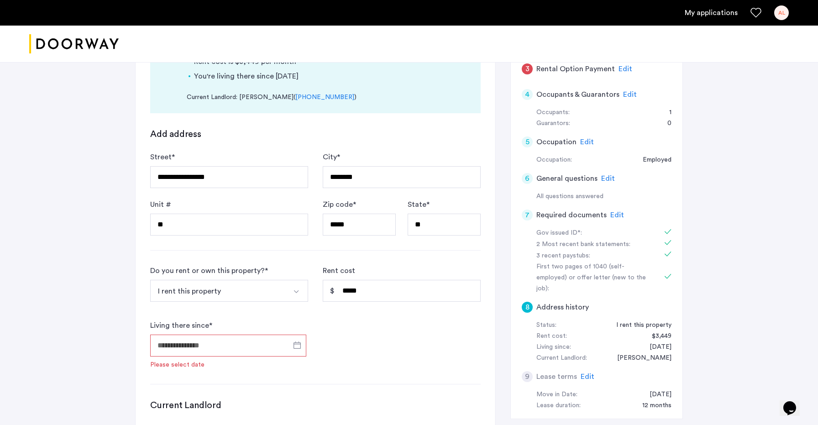
type input "**********"
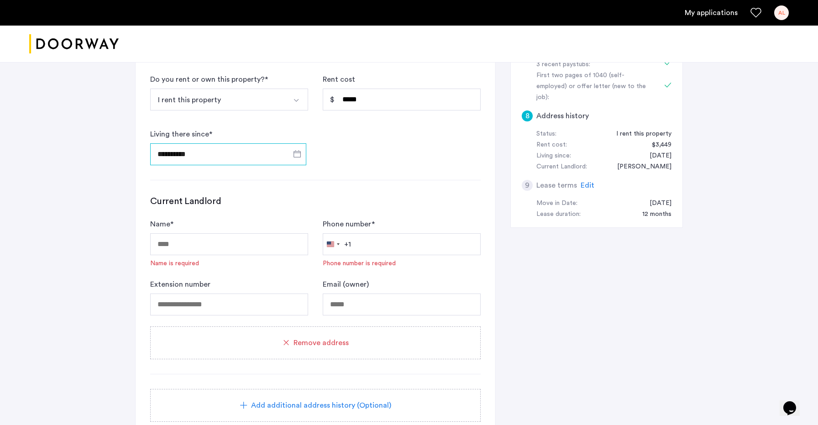
scroll to position [392, 0]
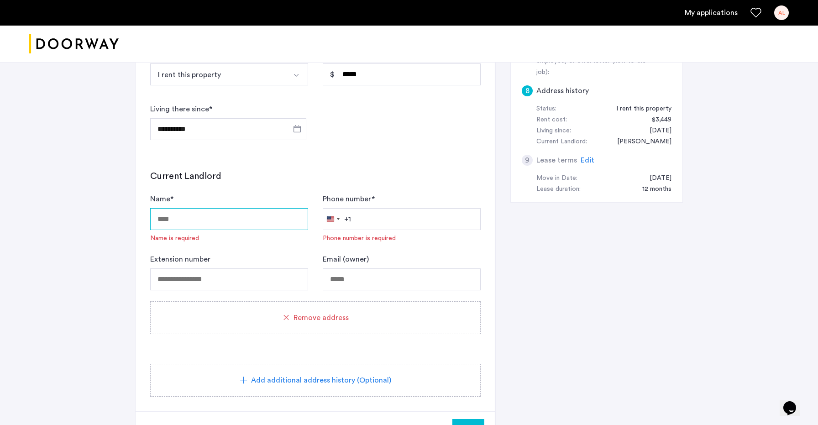
click at [216, 219] on input "Name *" at bounding box center [229, 219] width 158 height 22
type input "***"
click at [407, 221] on input "Phone number *" at bounding box center [402, 219] width 158 height 22
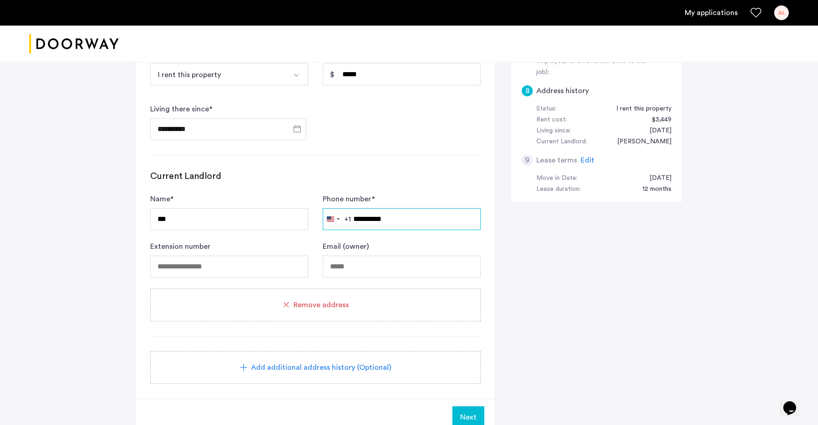
type input "**********"
click at [398, 273] on input "Email (owner)" at bounding box center [402, 267] width 158 height 22
click at [127, 270] on div "**********" at bounding box center [408, 60] width 575 height 780
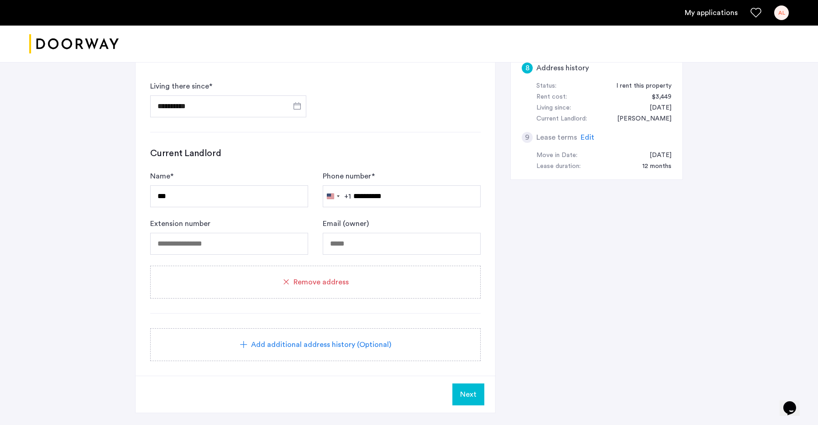
scroll to position [423, 0]
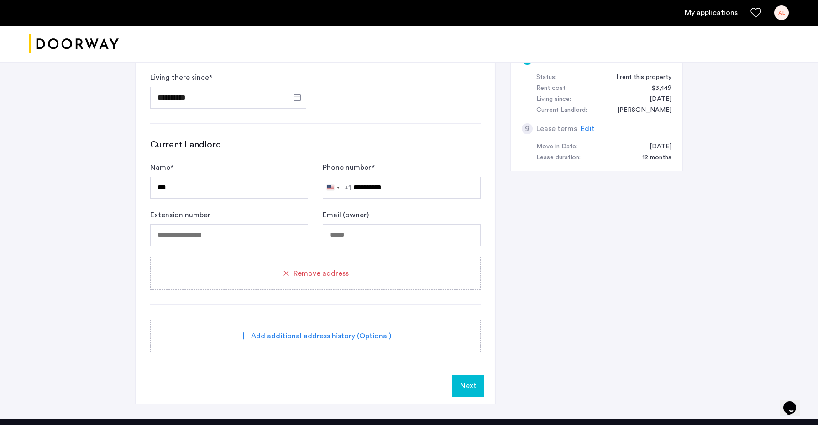
click at [460, 393] on button "Next" at bounding box center [469, 386] width 32 height 22
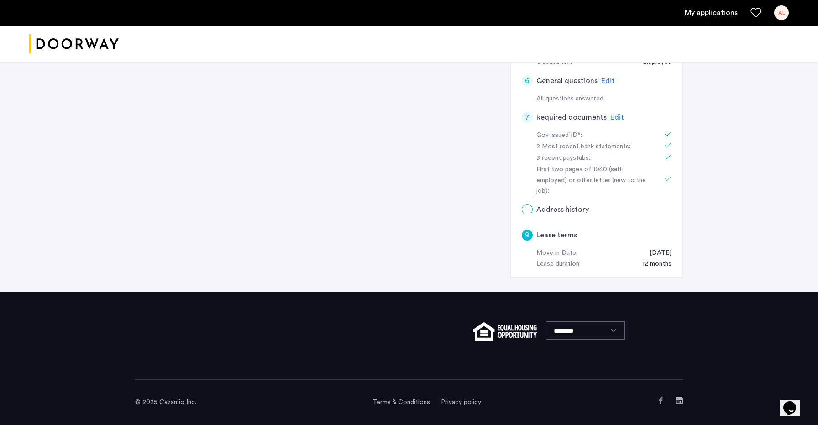
scroll to position [0, 0]
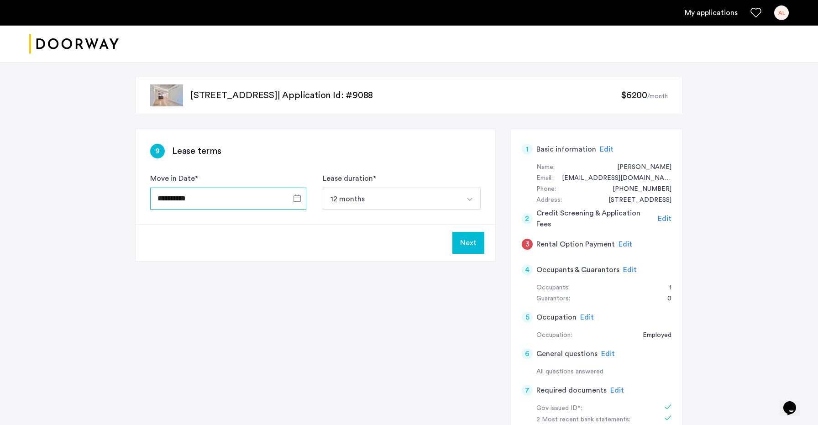
click at [222, 194] on input "**********" at bounding box center [228, 199] width 156 height 22
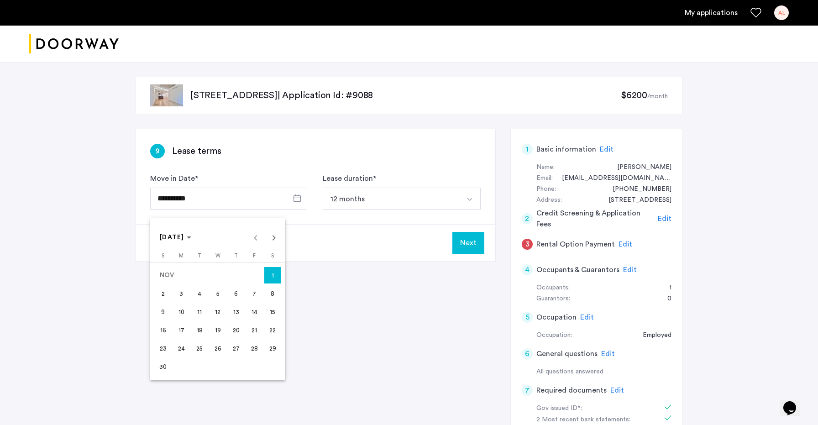
click at [254, 237] on div "NOV 2025 NOV 2025" at bounding box center [218, 237] width 131 height 18
click at [257, 241] on div "NOV 2025 NOV 2025" at bounding box center [218, 237] width 131 height 18
click at [274, 240] on span "Next month" at bounding box center [274, 237] width 18 height 18
click at [263, 239] on span "Previous month" at bounding box center [256, 237] width 18 height 18
click at [263, 238] on div "NOV 2025 NOV 2025" at bounding box center [218, 237] width 131 height 18
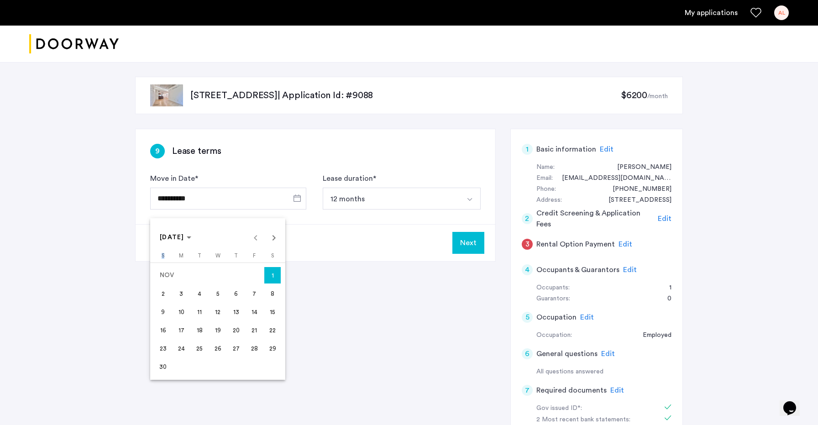
click at [273, 276] on span "1" at bounding box center [272, 275] width 16 height 16
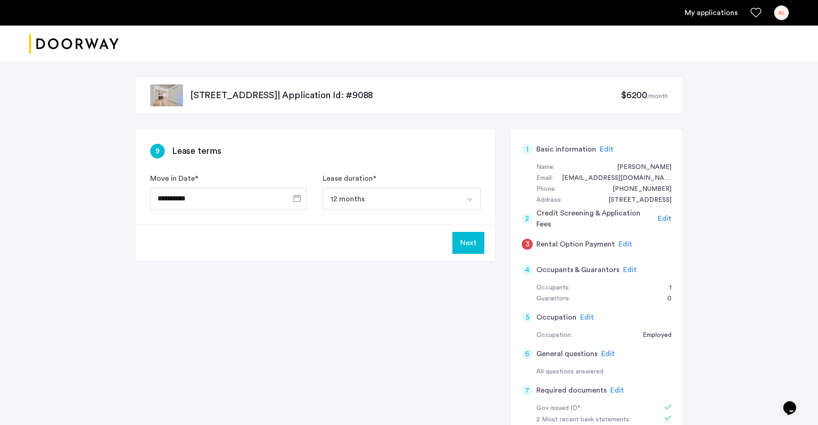
click at [458, 244] on button "Next" at bounding box center [469, 243] width 32 height 22
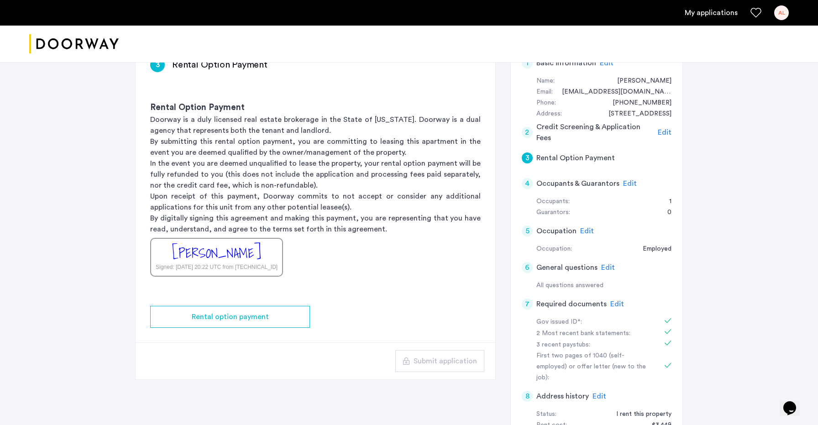
scroll to position [87, 0]
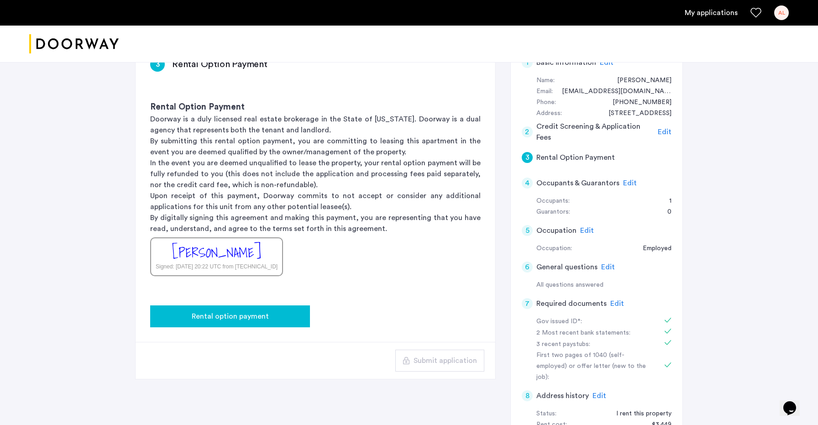
click at [270, 317] on div "Rental option payment" at bounding box center [230, 316] width 145 height 11
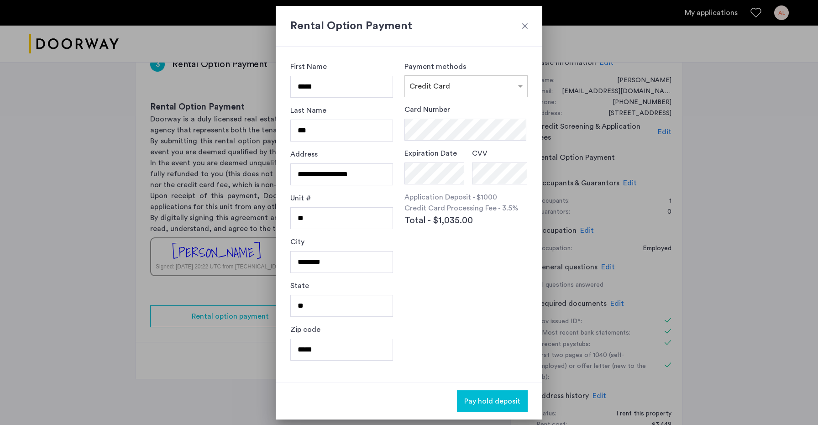
click at [519, 26] on h2 "Rental Option Payment" at bounding box center [408, 26] width 237 height 16
click at [522, 26] on div at bounding box center [525, 25] width 9 height 9
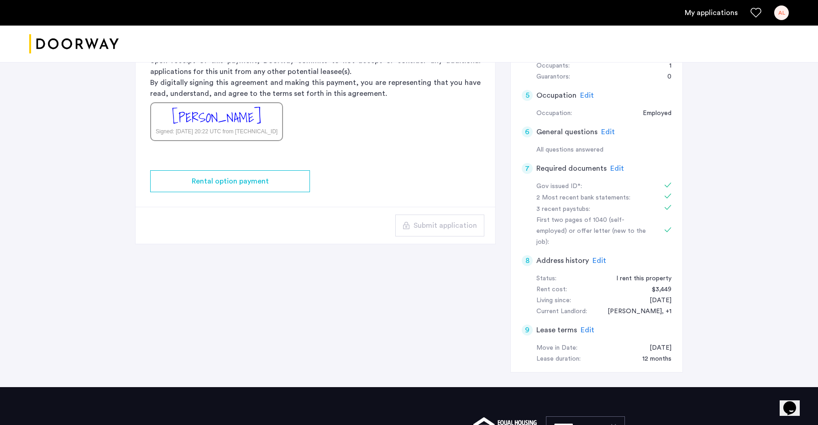
scroll to position [229, 0]
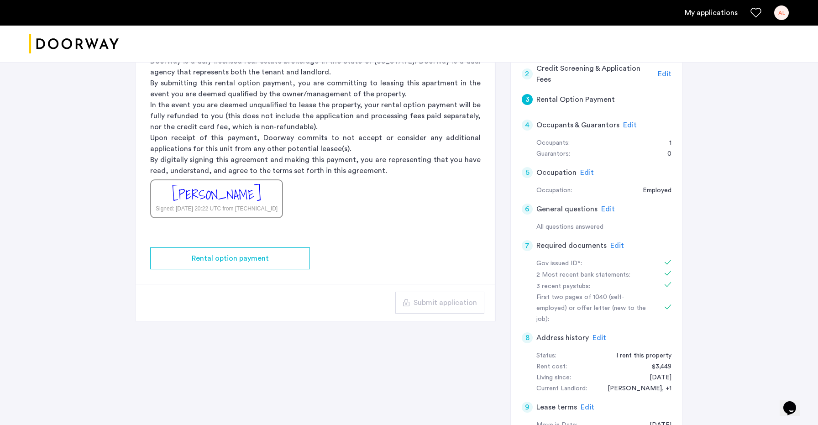
click at [263, 272] on app-rental-option-payment "3 Rental Option Payment Rental Option Payment Doorway is a duly licensed real e…" at bounding box center [316, 152] width 360 height 337
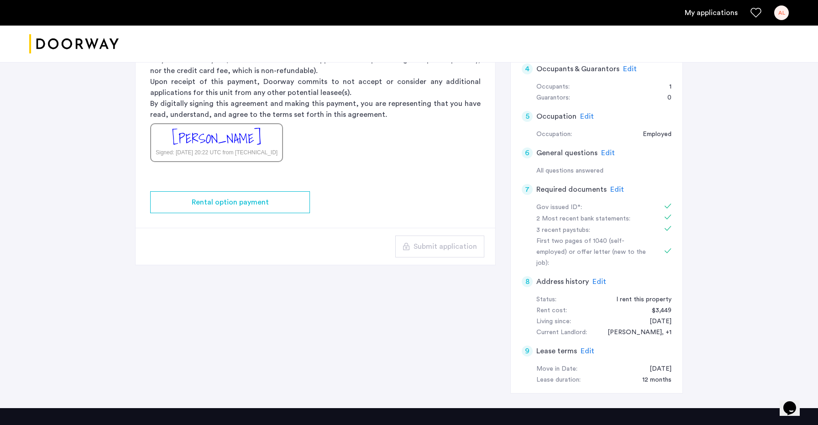
scroll to position [243, 0]
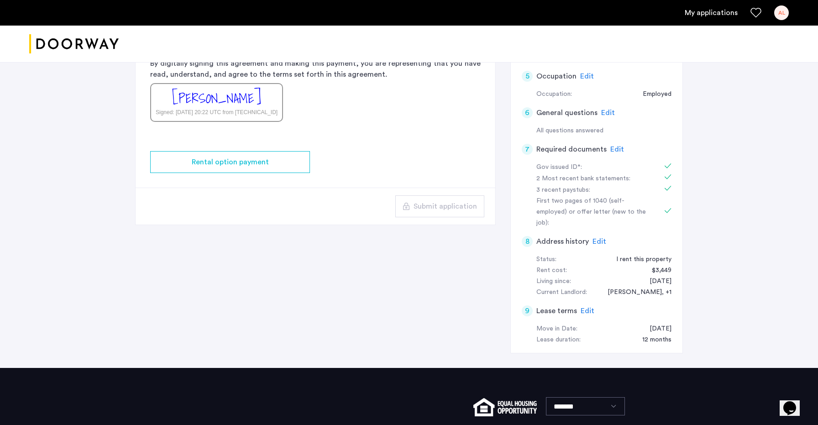
click at [262, 260] on div "3 Rental Option Payment Rental Option Payment Doorway is a duly licensed real e…" at bounding box center [409, 128] width 548 height 480
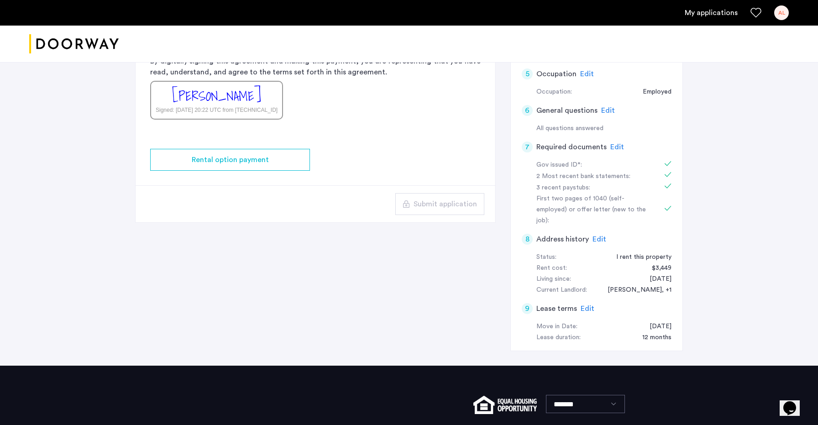
click at [250, 142] on app-rental-option-payment "3 Rental Option Payment Rental Option Payment Doorway is a duly licensed real e…" at bounding box center [316, 54] width 360 height 337
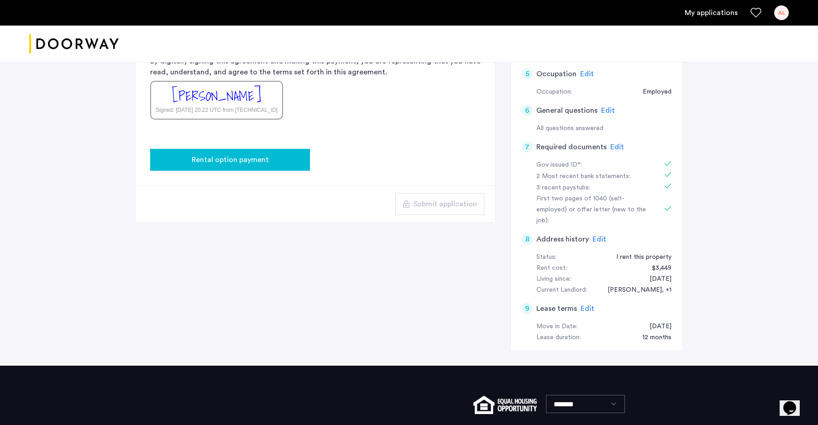
click at [247, 156] on span "Rental option payment" at bounding box center [230, 159] width 77 height 11
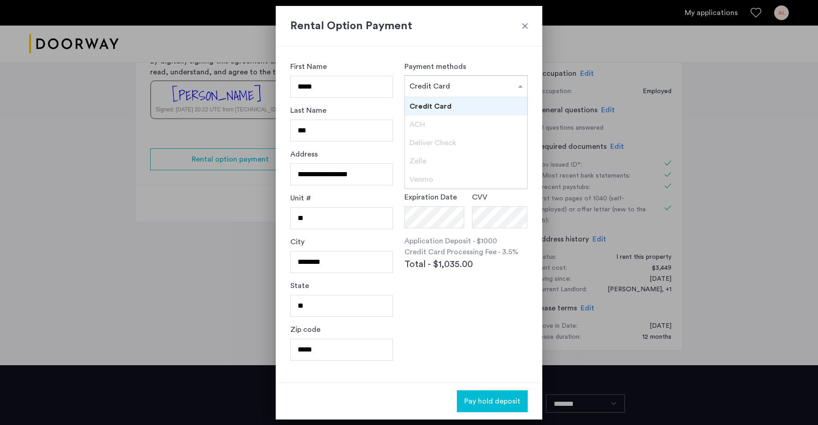
click at [472, 81] on input "text" at bounding box center [457, 84] width 95 height 6
click at [477, 47] on div "**********" at bounding box center [409, 215] width 267 height 336
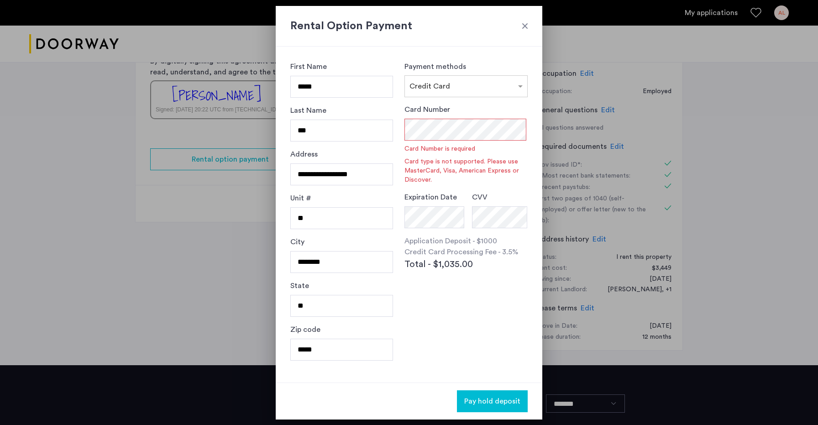
click at [526, 23] on div at bounding box center [525, 25] width 9 height 9
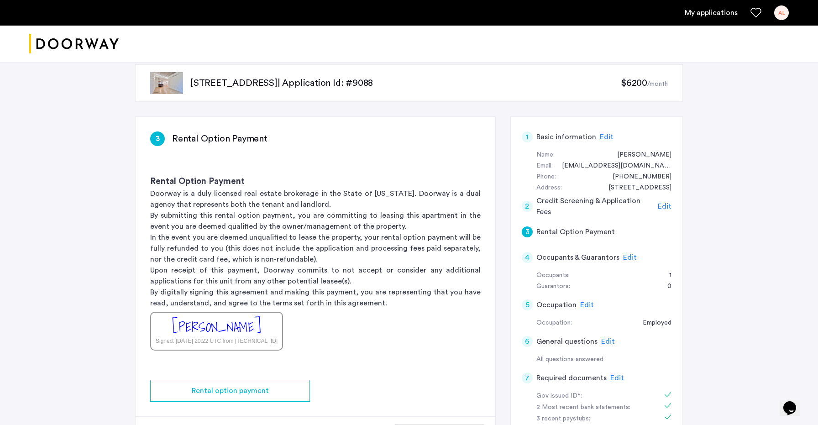
scroll to position [16, 0]
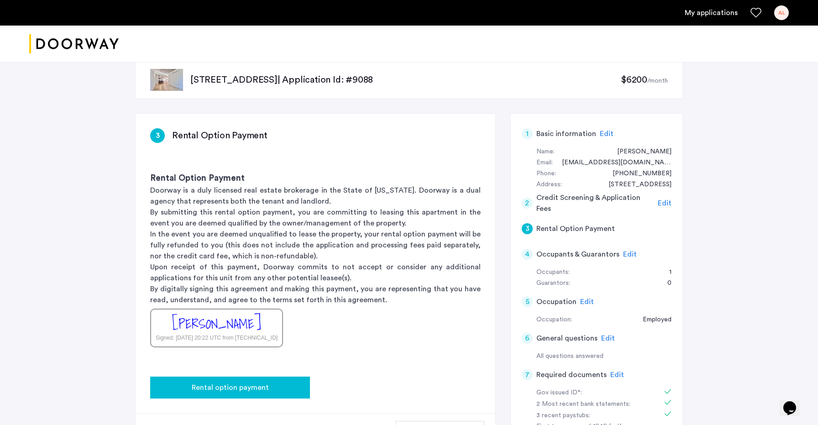
click at [247, 384] on span "Rental option payment" at bounding box center [230, 387] width 77 height 11
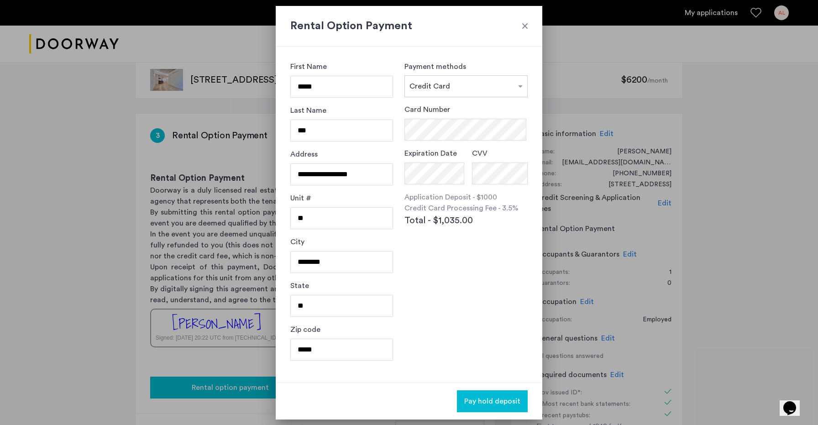
scroll to position [0, 0]
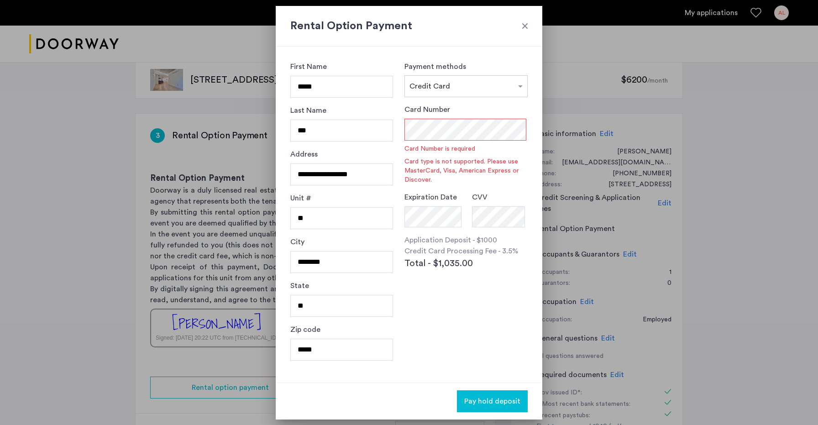
click at [695, 174] on div at bounding box center [409, 212] width 818 height 425
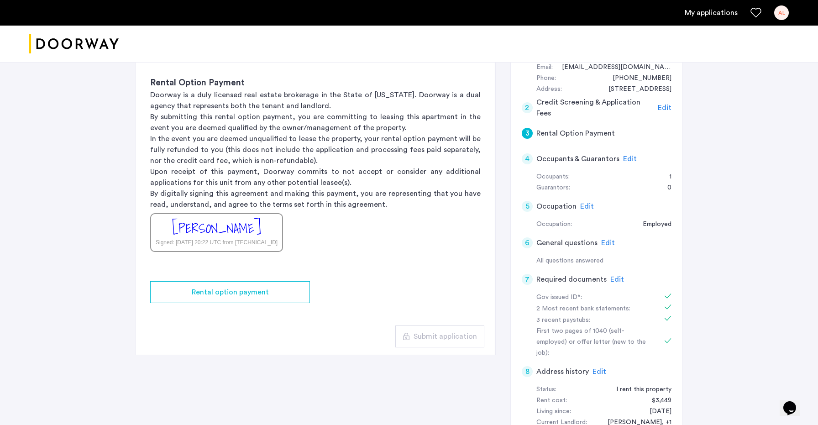
scroll to position [113, 0]
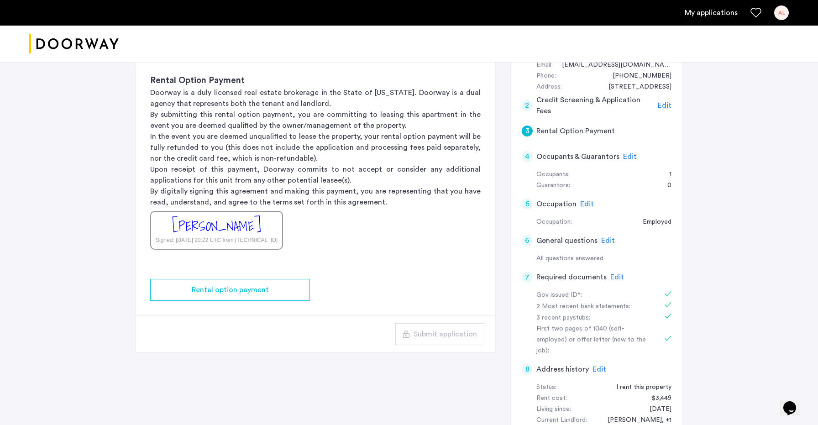
click at [216, 303] on app-rental-option-payment "3 Rental Option Payment Rental Option Payment Doorway is a duly licensed real e…" at bounding box center [316, 184] width 360 height 337
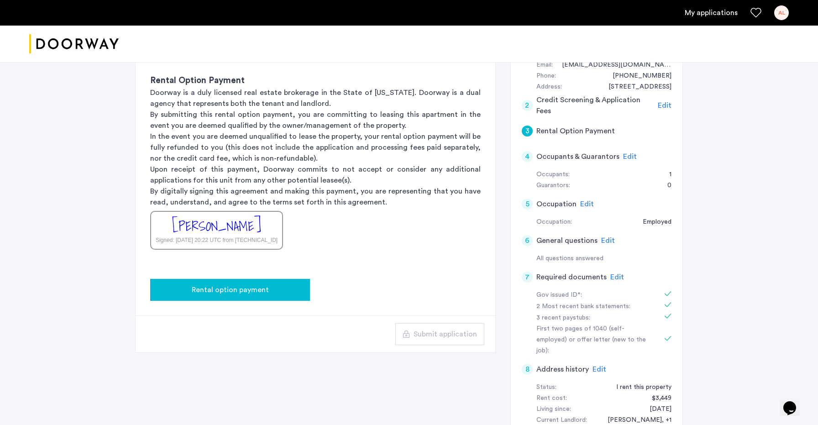
click at [215, 292] on span "Rental option payment" at bounding box center [230, 289] width 77 height 11
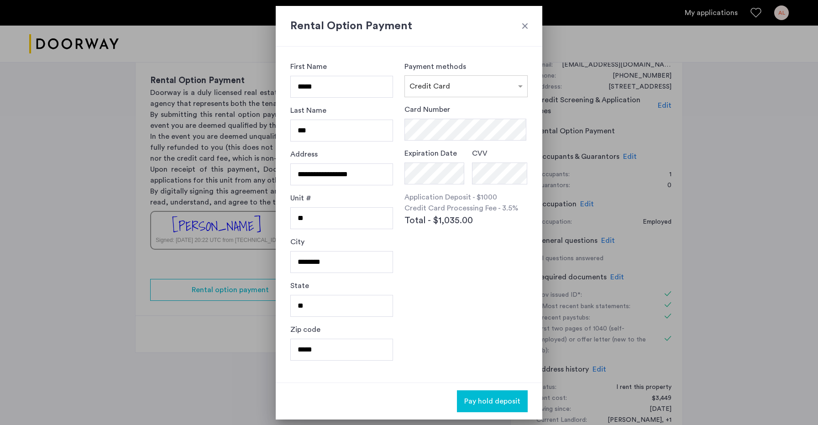
click at [527, 29] on div at bounding box center [525, 25] width 9 height 9
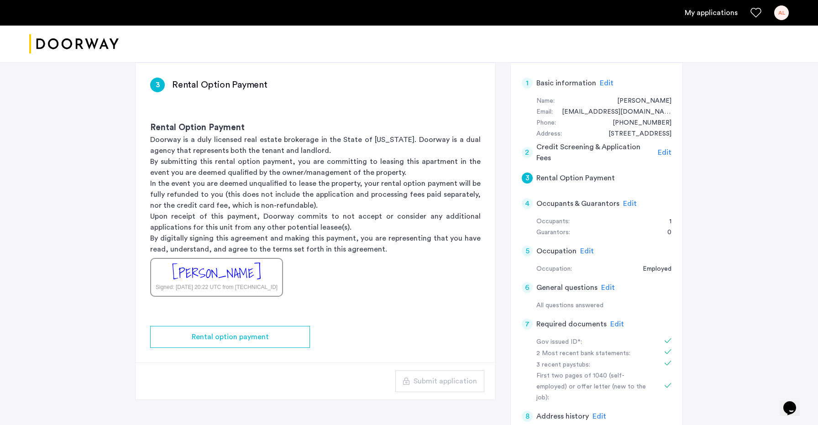
scroll to position [71, 0]
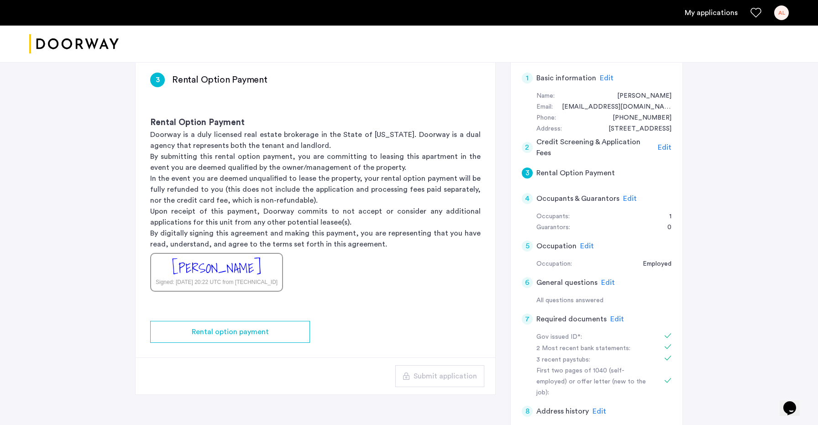
click at [342, 289] on div "Rental Option Payment Doorway is a duly licensed real estate brokerage in the S…" at bounding box center [316, 204] width 360 height 205
click at [627, 203] on div "Edit" at bounding box center [630, 198] width 14 height 11
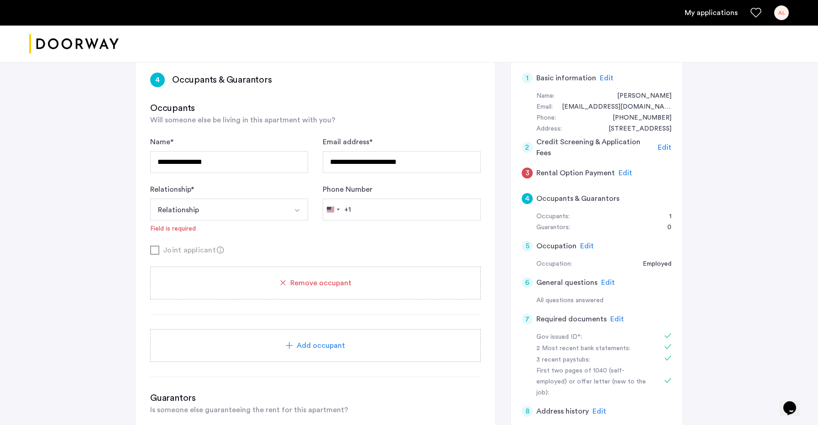
click at [530, 173] on div "3" at bounding box center [527, 173] width 11 height 11
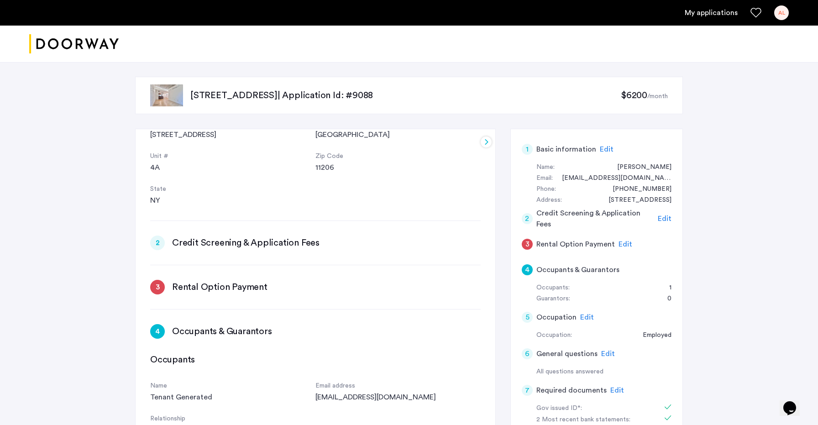
scroll to position [187, 0]
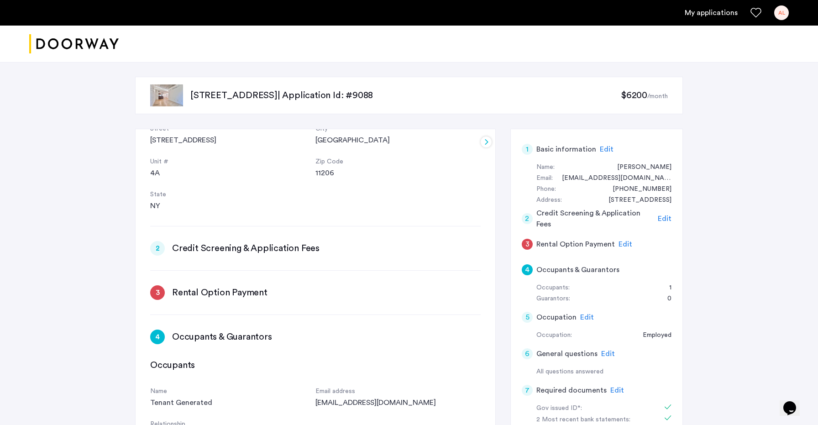
click at [221, 295] on h3 "Rental Option Payment" at bounding box center [219, 292] width 95 height 13
click at [523, 246] on div "3" at bounding box center [527, 244] width 11 height 11
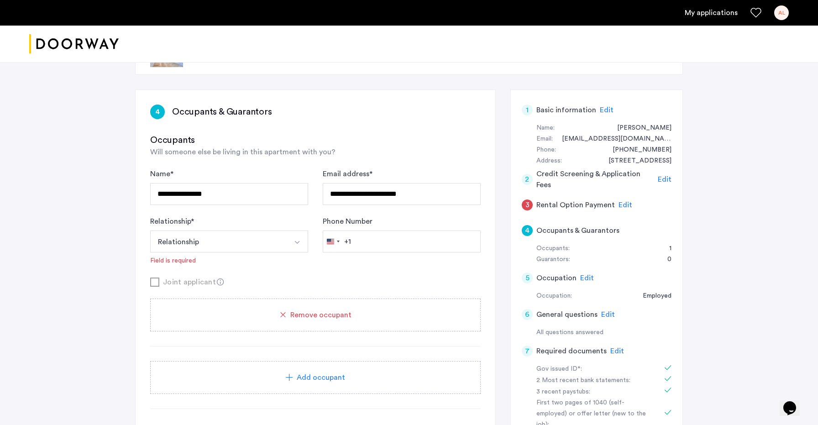
scroll to position [0, 0]
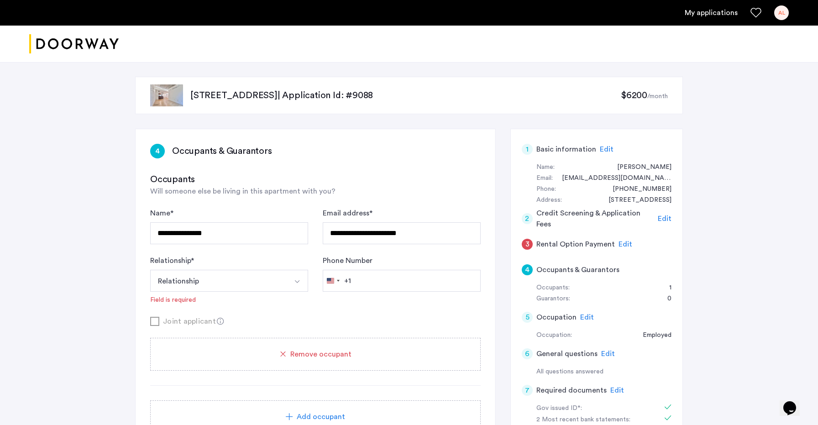
click at [622, 241] on span "Edit" at bounding box center [626, 244] width 14 height 7
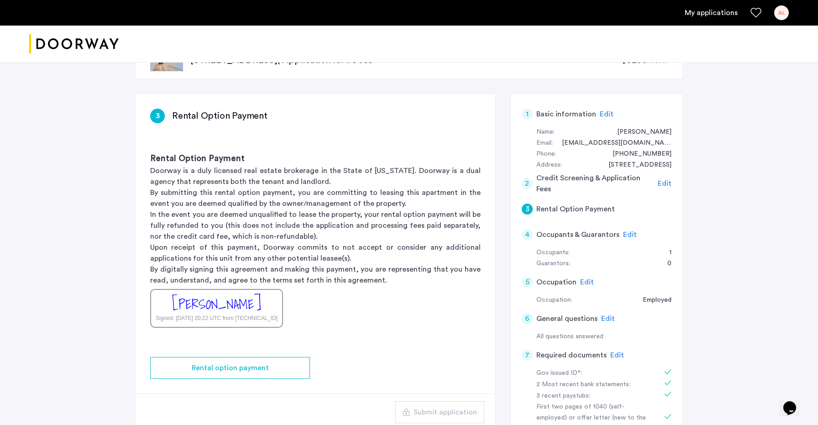
scroll to position [36, 0]
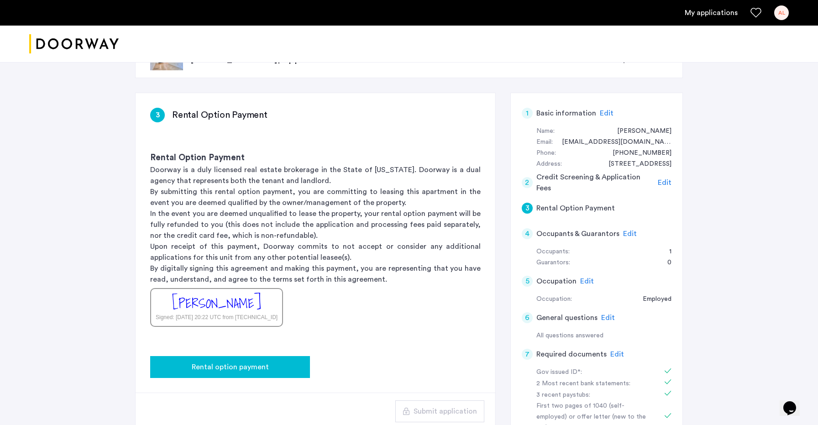
click at [247, 374] on button "Rental option payment" at bounding box center [230, 367] width 160 height 22
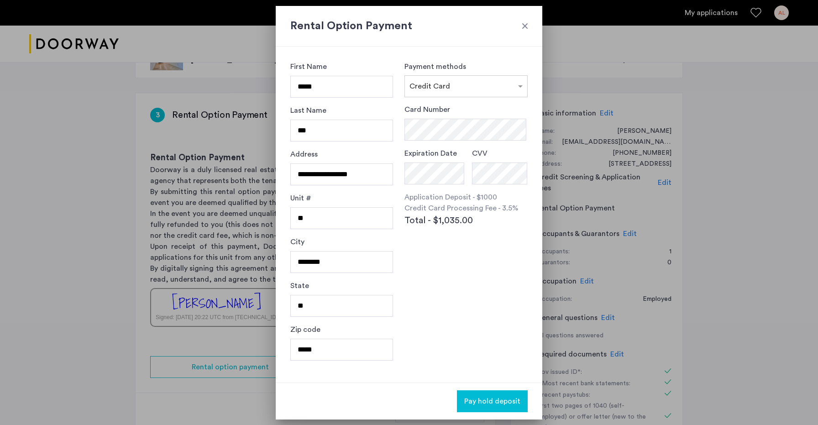
click at [145, 150] on div at bounding box center [409, 212] width 818 height 425
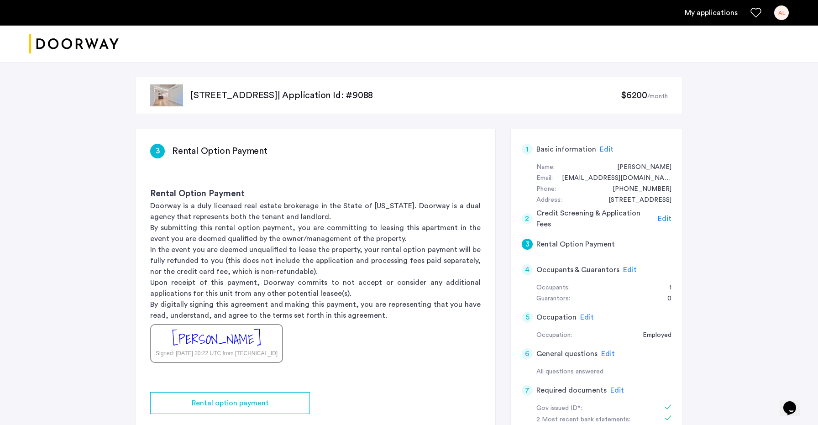
click at [607, 147] on span "Edit" at bounding box center [607, 149] width 14 height 7
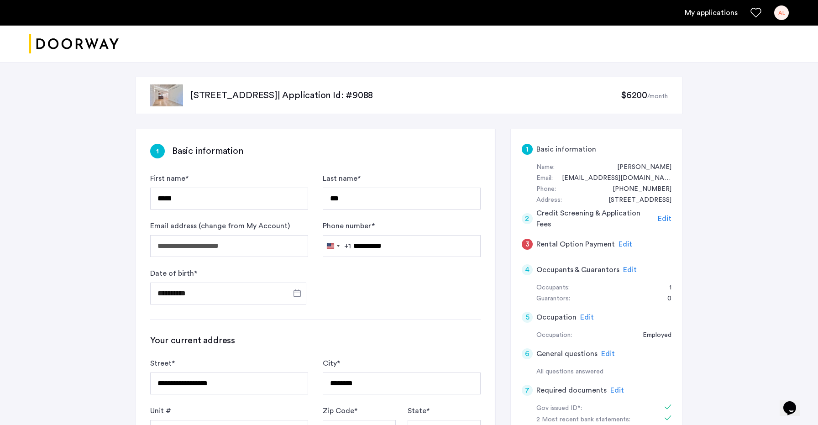
click at [689, 10] on link "My applications" at bounding box center [711, 12] width 53 height 11
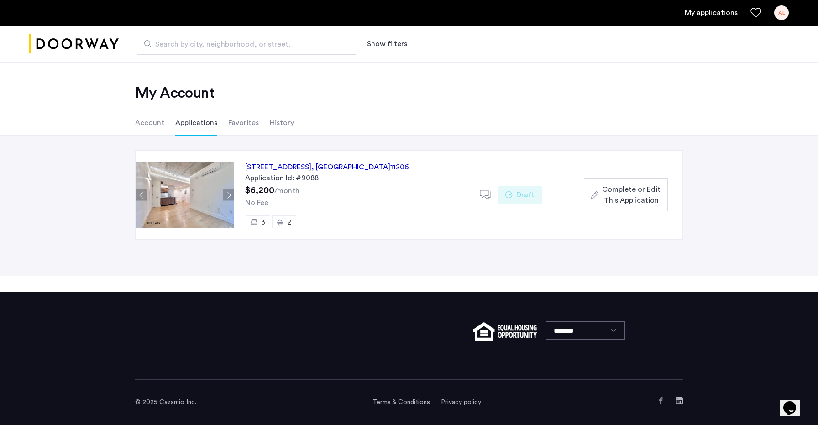
click at [508, 200] on div "Draft" at bounding box center [520, 195] width 44 height 18
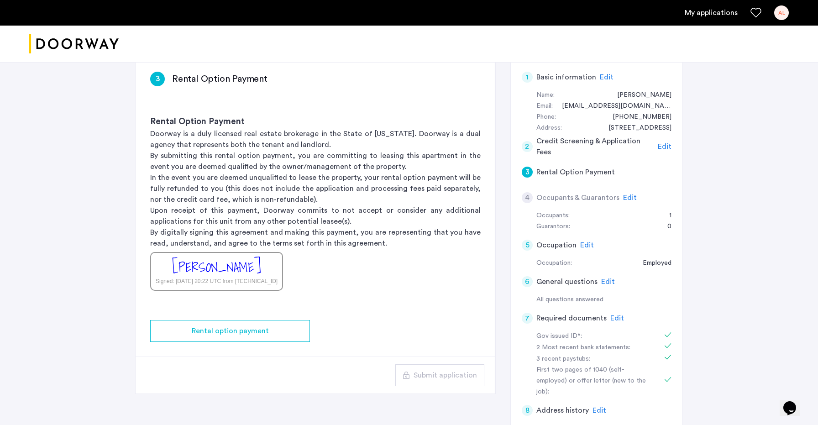
scroll to position [3, 0]
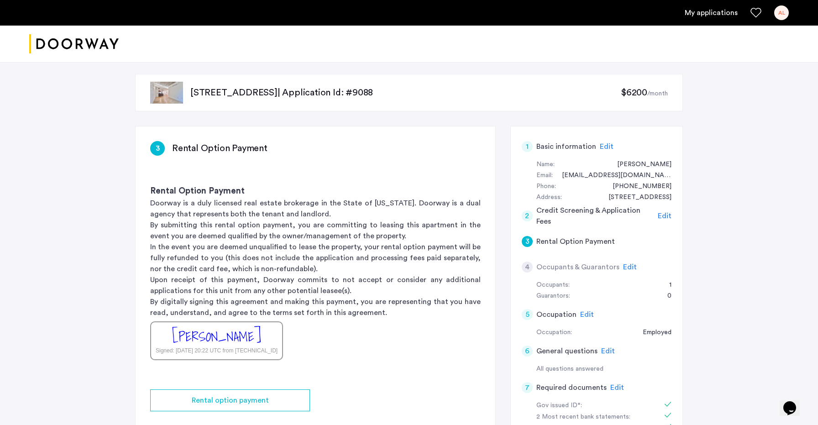
click at [710, 15] on link "My applications" at bounding box center [711, 12] width 53 height 11
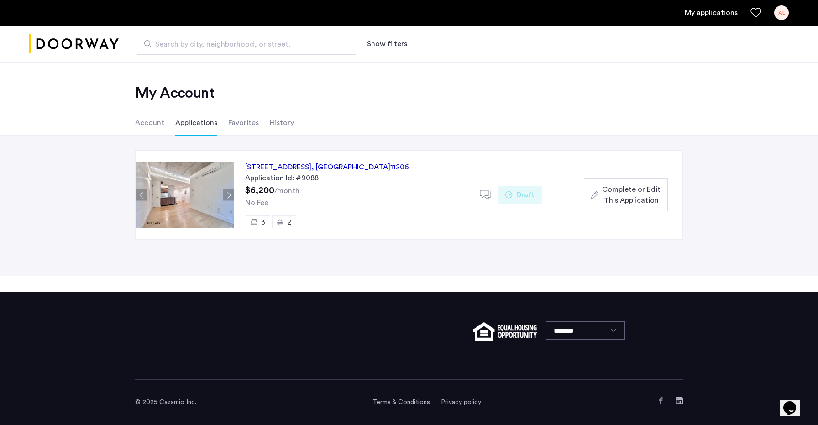
click at [190, 189] on img at bounding box center [185, 195] width 99 height 66
click at [272, 166] on div "152 Manhattan Avenue, Unit 3B, Brooklyn , NY 11206" at bounding box center [327, 167] width 164 height 11
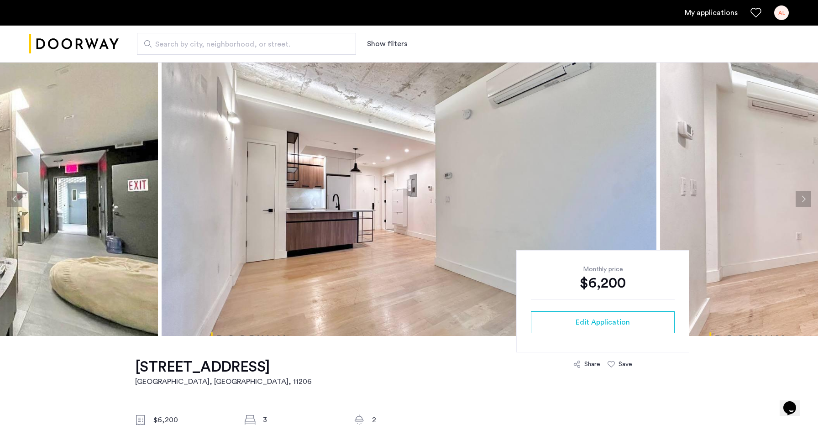
click at [212, 42] on span "Search by city, neighborhood, or street." at bounding box center [242, 44] width 175 height 11
click at [212, 42] on input "Search by city, neighborhood, or street." at bounding box center [246, 44] width 219 height 22
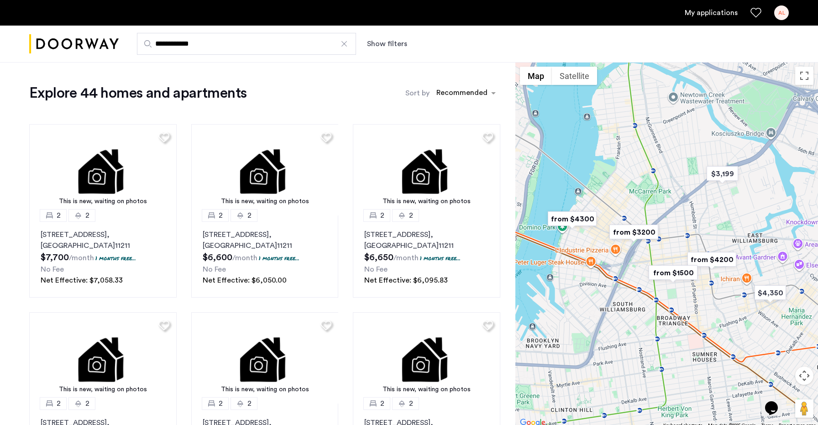
type input "**********"
click at [707, 259] on img "from $4200" at bounding box center [712, 259] width 56 height 21
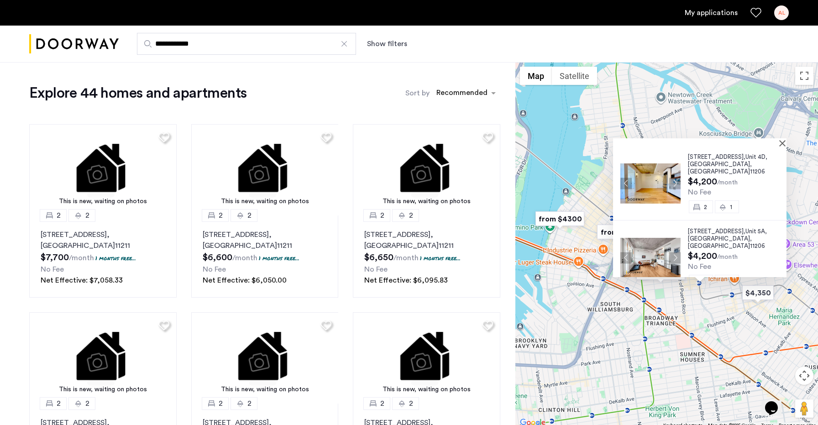
scroll to position [5, 0]
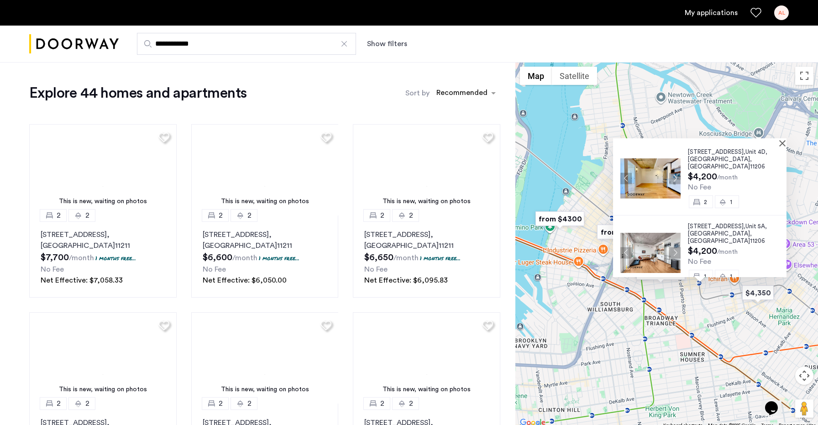
click at [668, 305] on div "236 Stagg Street, Unit 4D, Brooklyn , NY 11206 $4,200 /month No Fee 2 1 236 Sta…" at bounding box center [667, 245] width 303 height 367
click at [660, 279] on img "from $1500" at bounding box center [661, 273] width 56 height 21
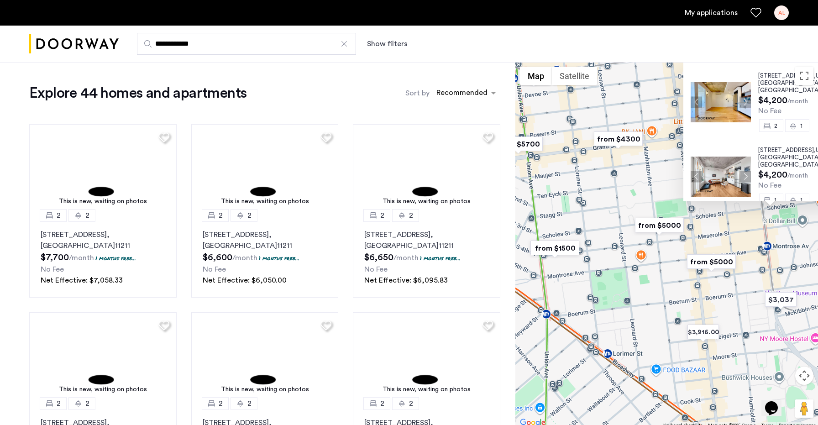
click at [632, 143] on img "from $4300" at bounding box center [618, 139] width 56 height 21
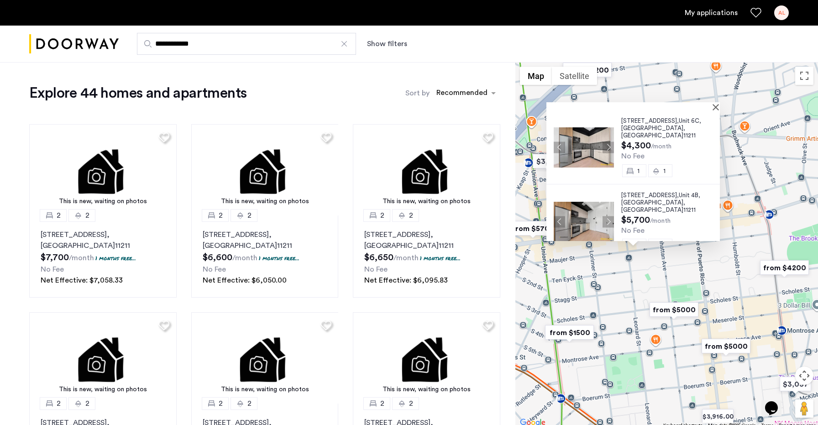
click at [621, 192] on span "630 Grand Street," at bounding box center [650, 195] width 58 height 6
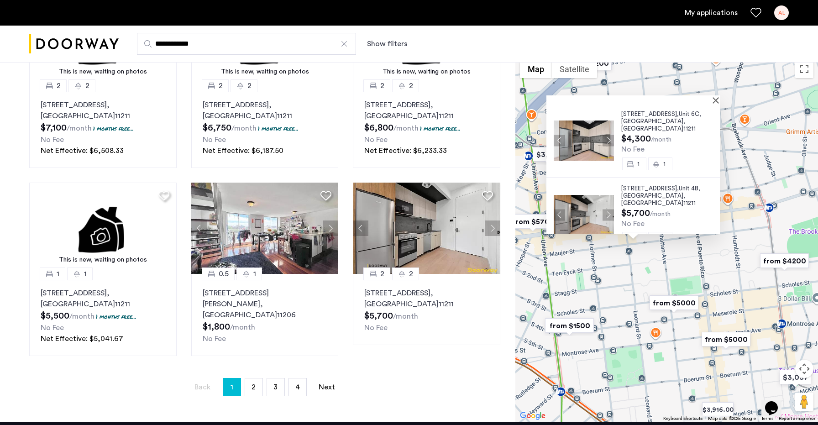
scroll to position [506, 0]
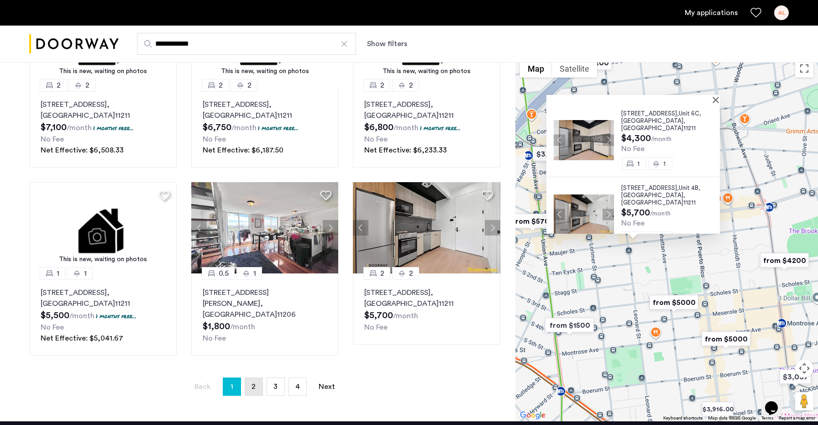
click at [258, 390] on link "page 2" at bounding box center [253, 386] width 17 height 17
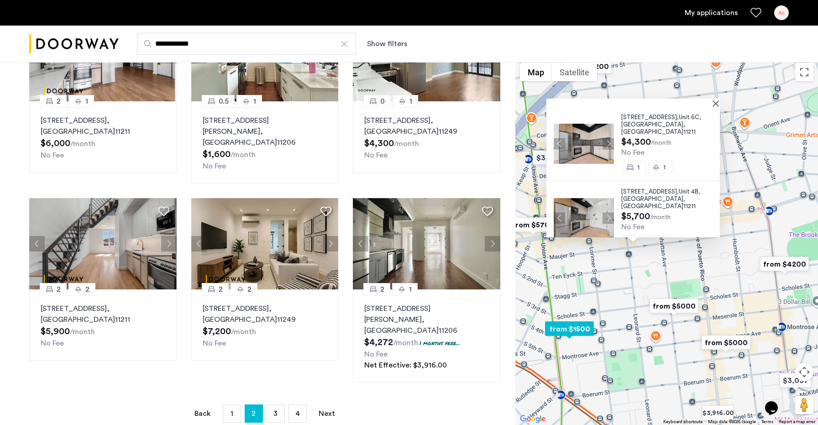
scroll to position [489, 0]
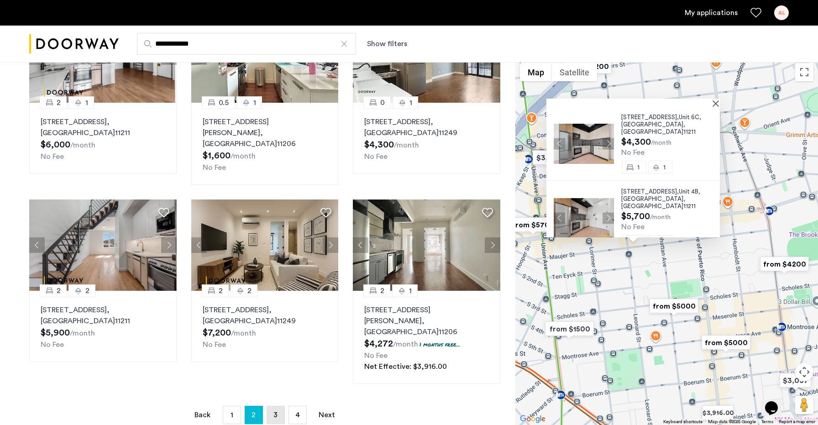
click at [271, 406] on link "page 3" at bounding box center [275, 414] width 17 height 17
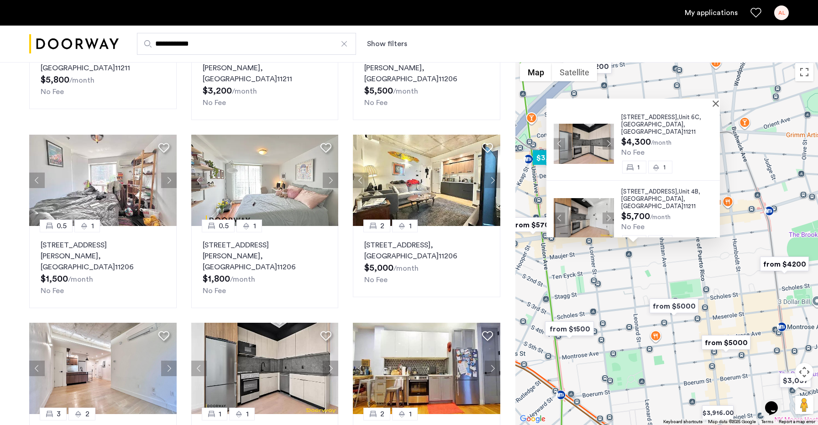
scroll to position [354, 0]
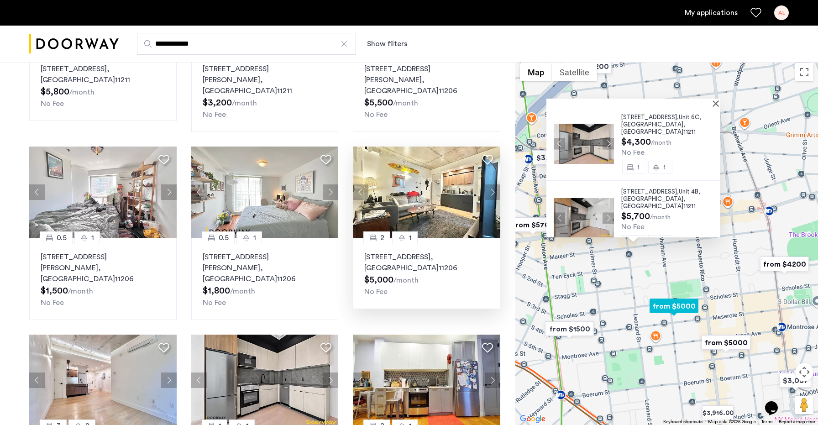
click at [493, 184] on button "Next apartment" at bounding box center [493, 192] width 16 height 16
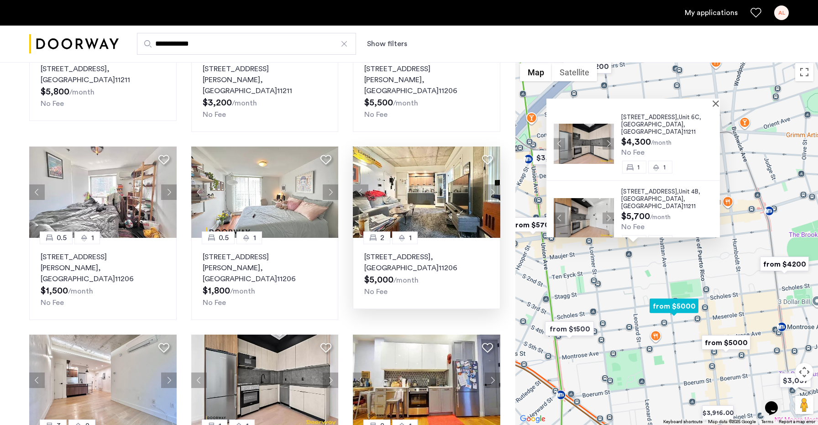
click at [493, 184] on button "Next apartment" at bounding box center [493, 192] width 16 height 16
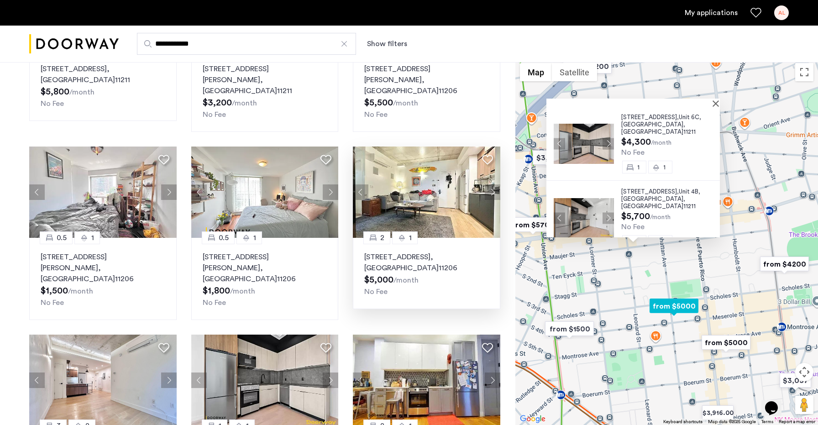
click at [493, 184] on button "Next apartment" at bounding box center [493, 192] width 16 height 16
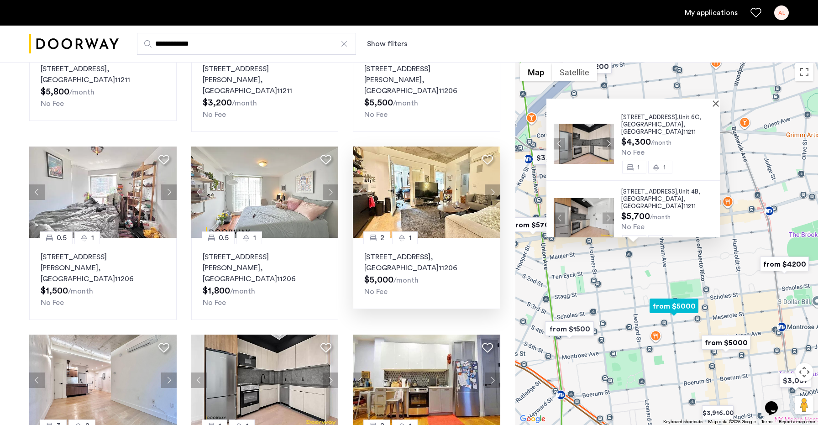
click at [493, 184] on button "Next apartment" at bounding box center [493, 192] width 16 height 16
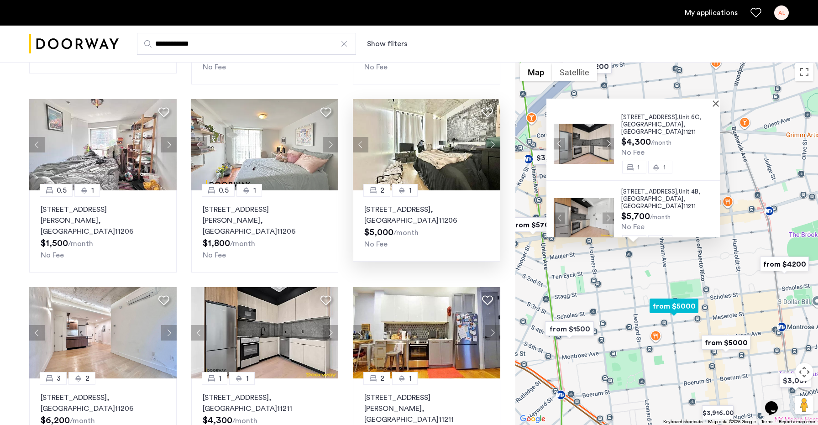
scroll to position [405, 0]
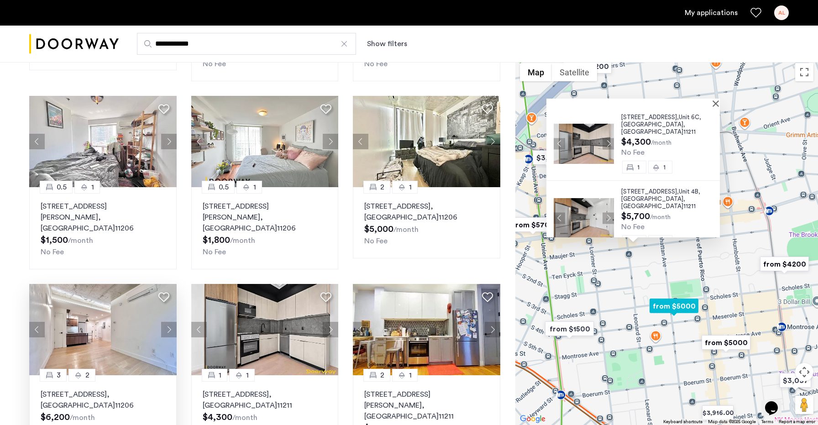
click at [169, 322] on button "Next apartment" at bounding box center [169, 330] width 16 height 16
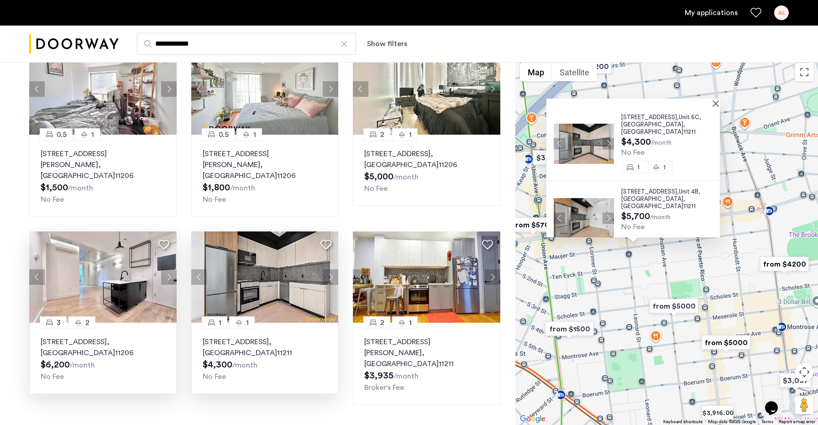
scroll to position [458, 0]
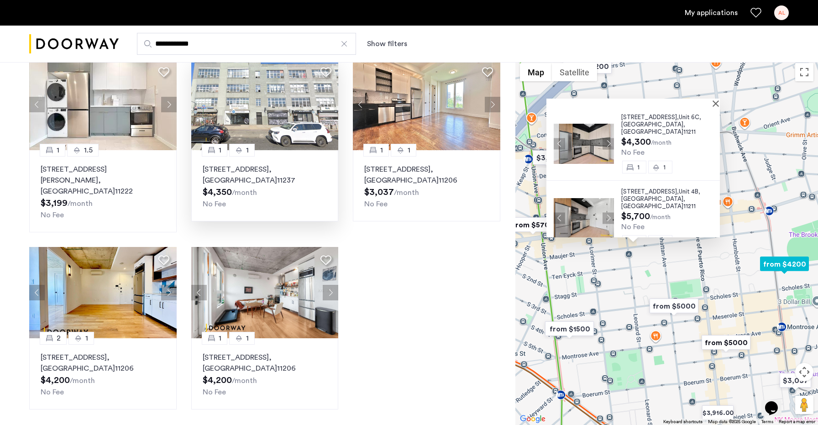
scroll to position [253, 0]
click at [720, 15] on link "My applications" at bounding box center [711, 12] width 53 height 11
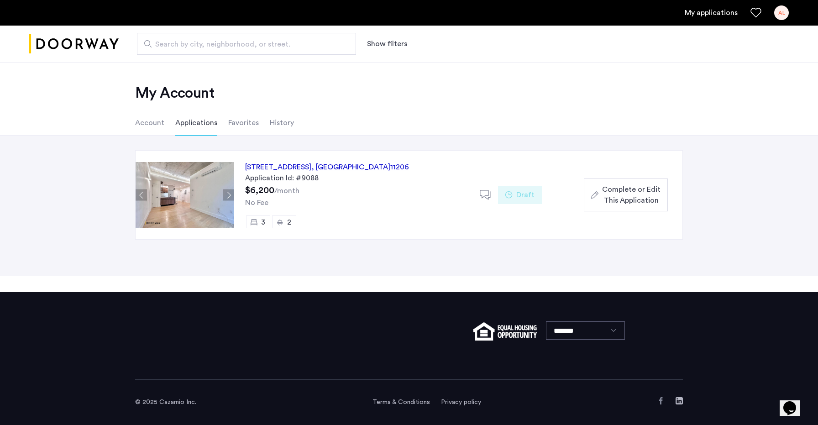
click at [614, 202] on span "Complete or Edit This Application" at bounding box center [631, 195] width 58 height 22
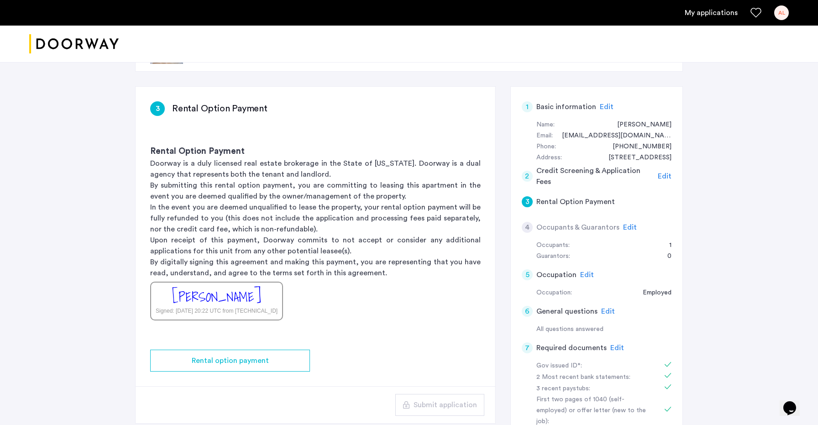
scroll to position [59, 0]
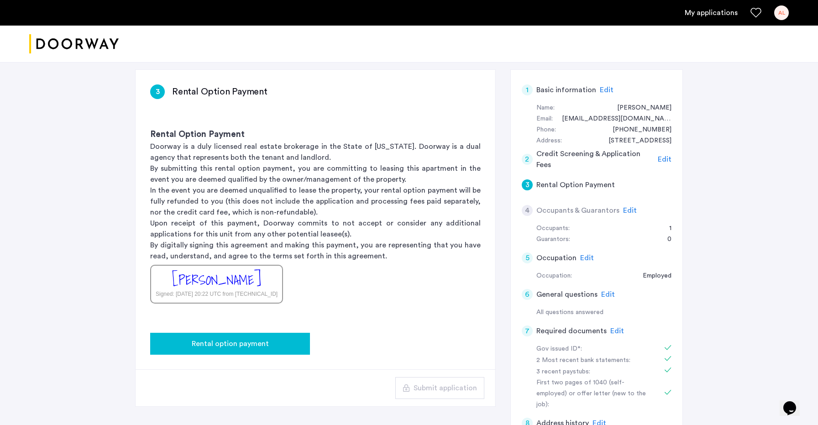
click at [221, 343] on span "Rental option payment" at bounding box center [230, 343] width 77 height 11
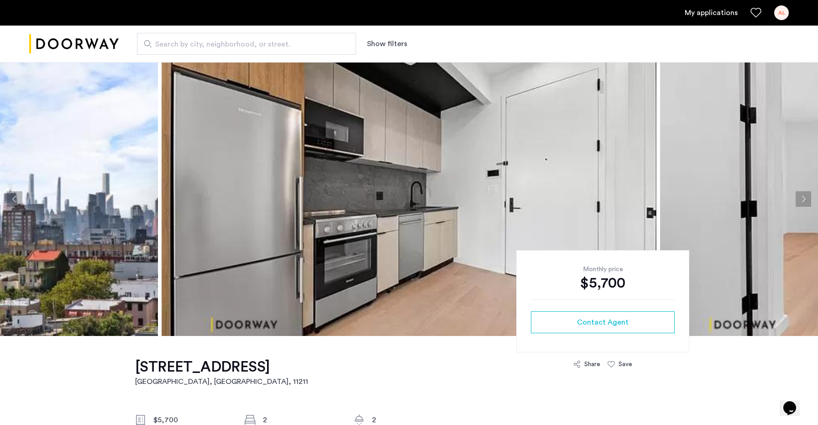
click at [577, 168] on img at bounding box center [409, 199] width 495 height 274
